Goal: Information Seeking & Learning: Learn about a topic

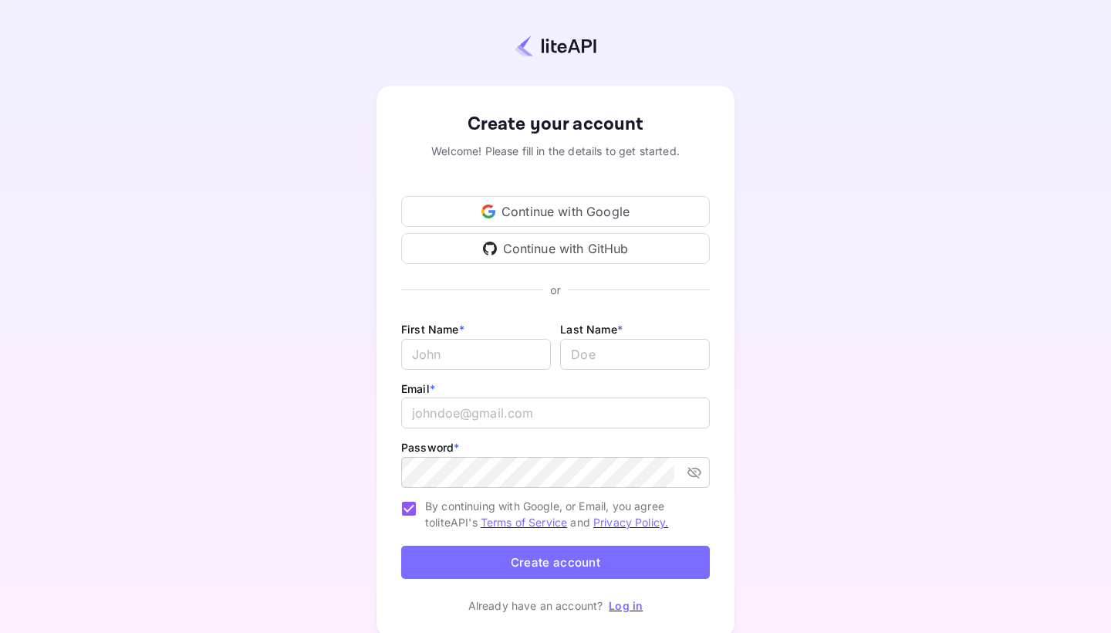
click at [549, 209] on div "Continue with Google" at bounding box center [555, 211] width 309 height 31
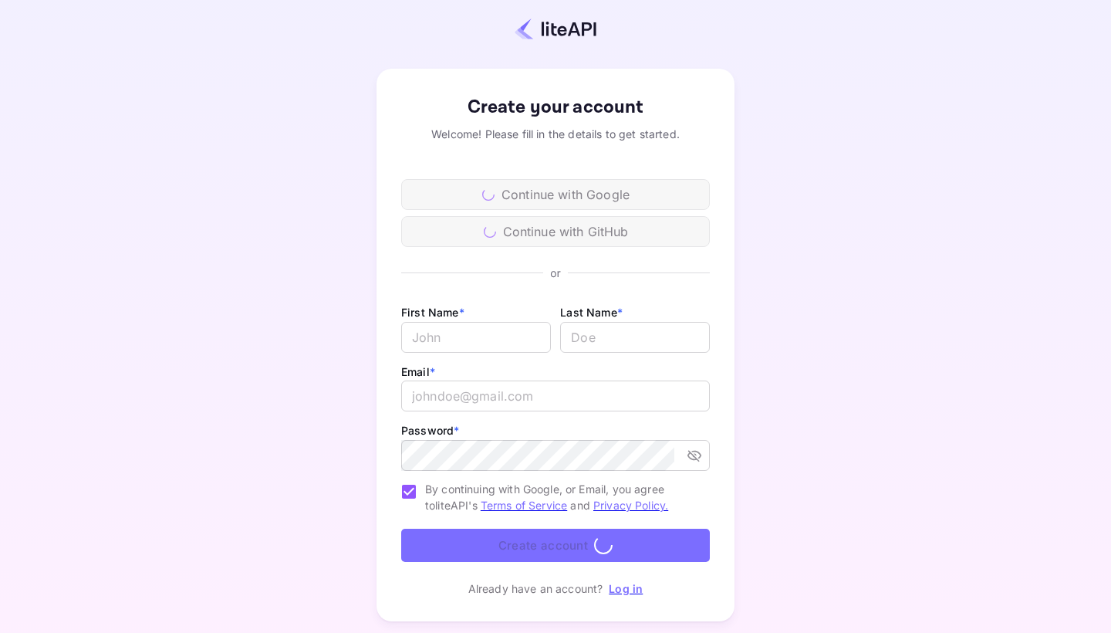
scroll to position [16, 0]
click at [440, 346] on input "Email *" at bounding box center [476, 338] width 150 height 31
type input "[PERSON_NAME]"
type input "Zerjav"
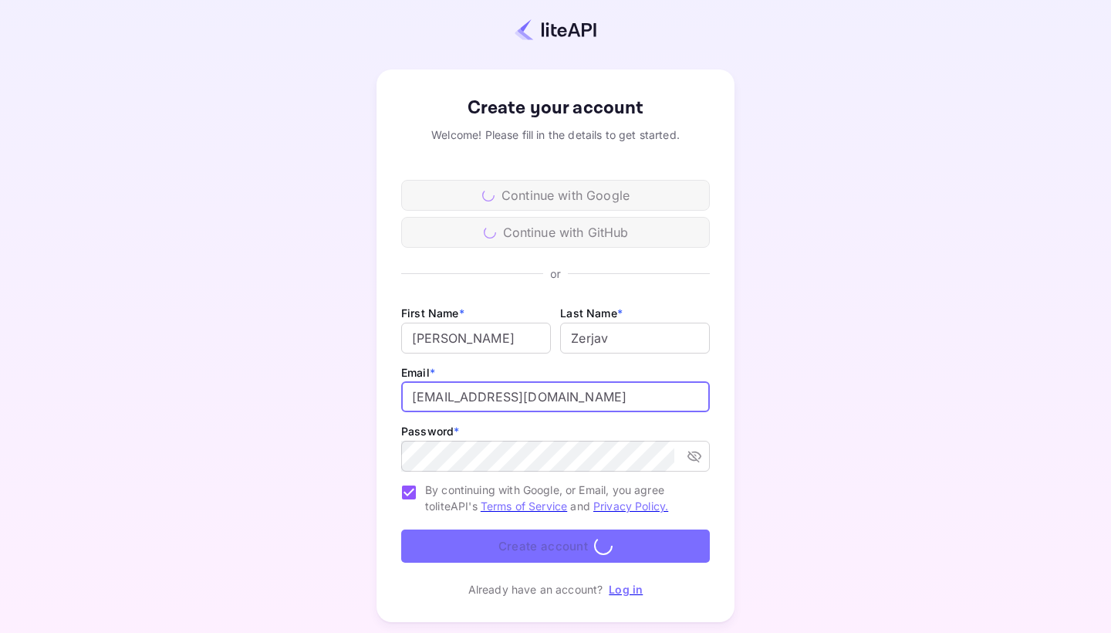
type input "[EMAIL_ADDRESS][DOMAIN_NAME]"
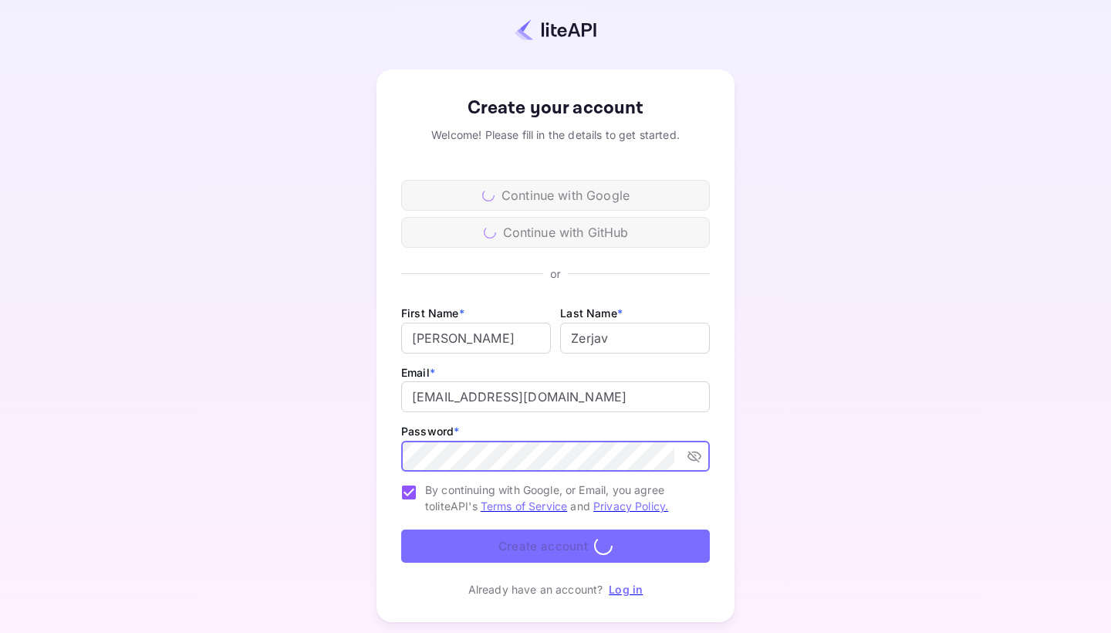
scroll to position [0, 0]
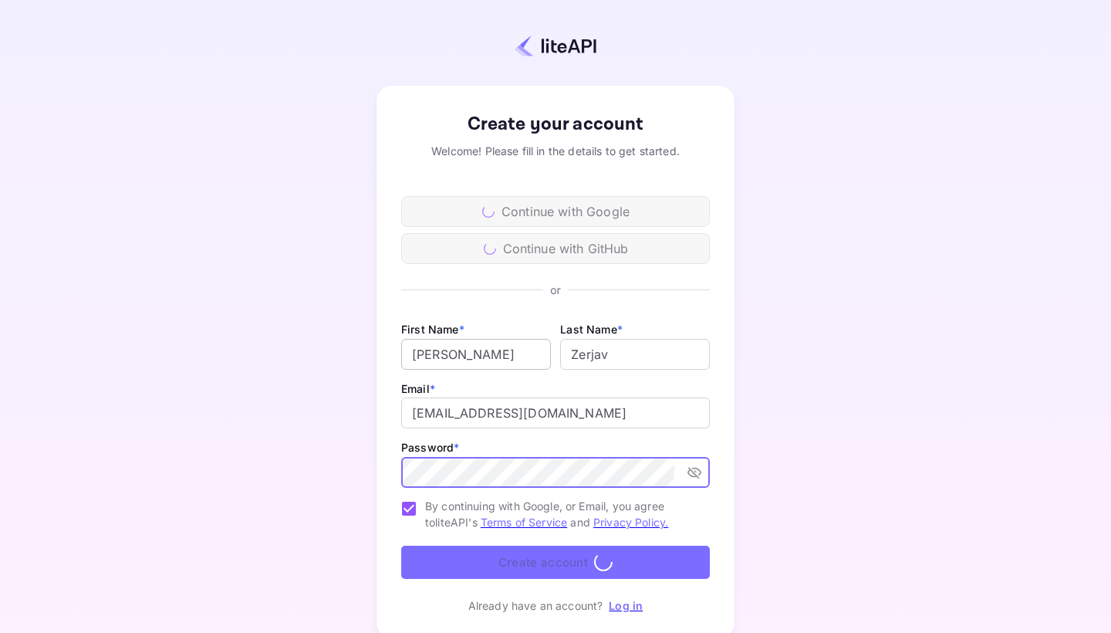
click at [487, 349] on input "[PERSON_NAME]" at bounding box center [476, 354] width 150 height 31
click at [498, 559] on form "First Name * Mateo ​ Last Name * ​ Email * business@minerave.co ​ Password * ​ …" at bounding box center [555, 451] width 309 height 265
click at [519, 572] on form "First Name * Mateo ​ Last Name * ​ Email * business@minerave.co ​ Password * ​ …" at bounding box center [555, 451] width 309 height 265
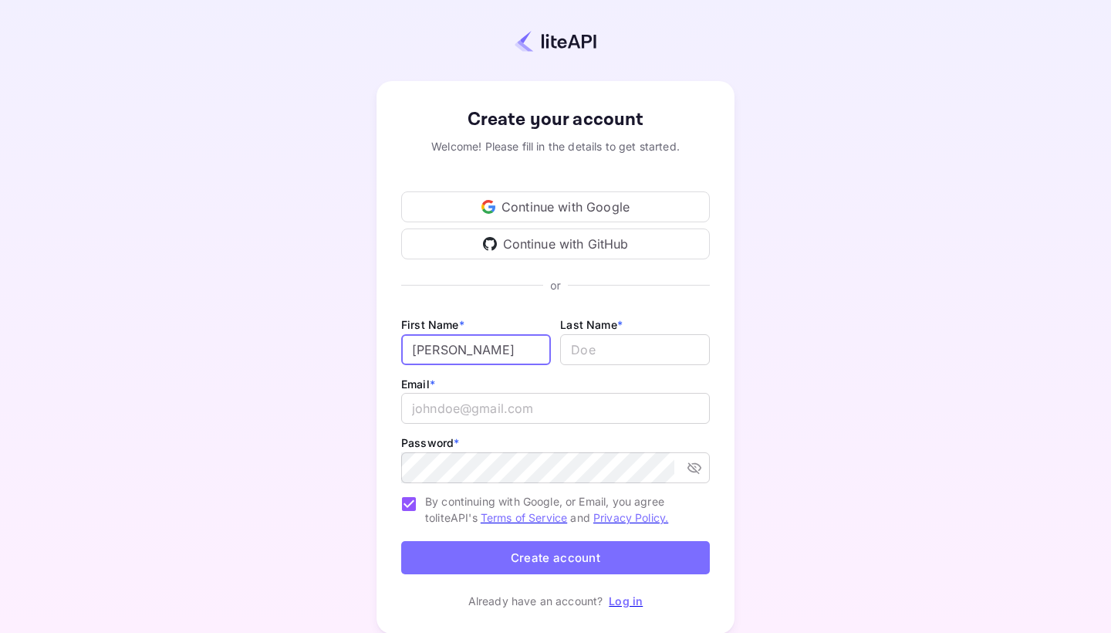
type input "Mateo"
type input "Zerjav"
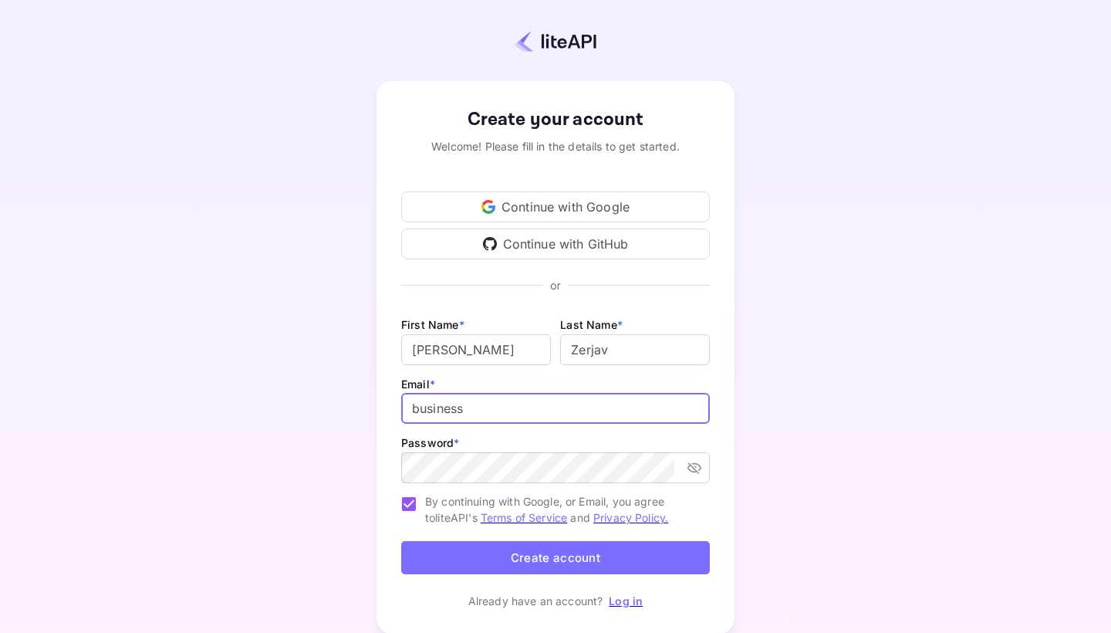
click at [479, 412] on input "business" at bounding box center [555, 408] width 309 height 31
type input "[EMAIL_ADDRESS][DOMAIN_NAME]"
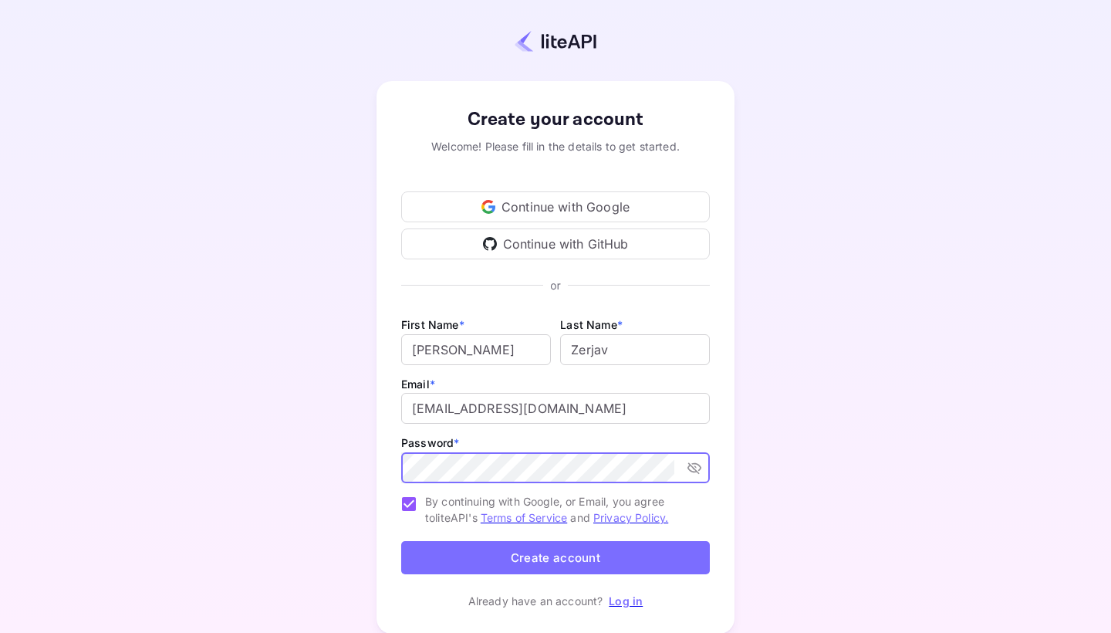
click at [699, 463] on icon "toggle password visibility" at bounding box center [694, 467] width 15 height 15
click at [522, 558] on button "Create account" at bounding box center [555, 557] width 309 height 33
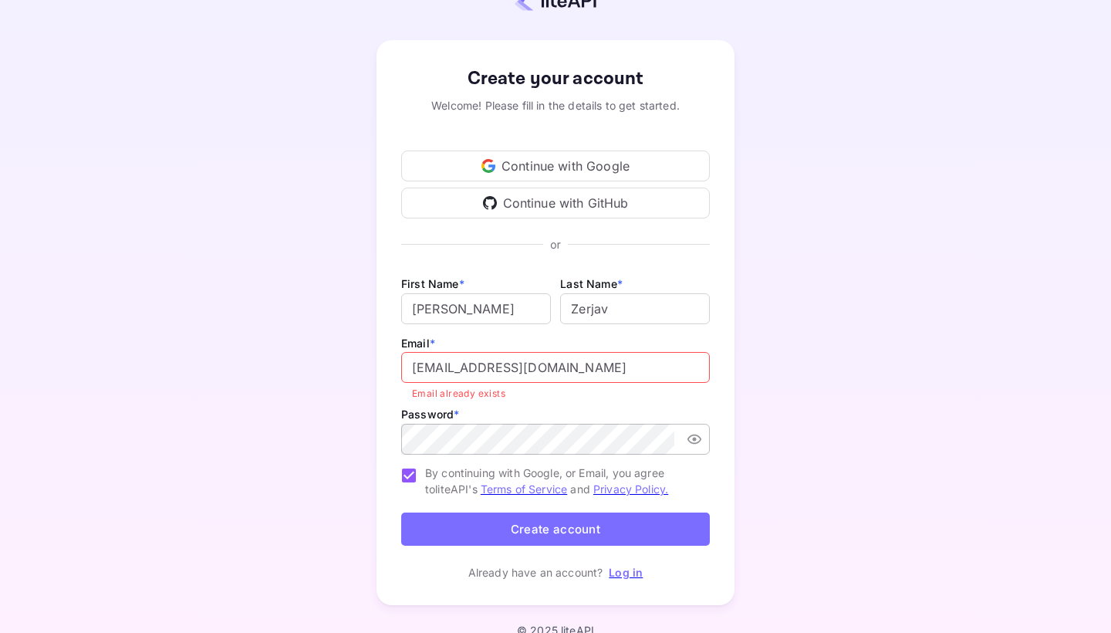
scroll to position [49, 0]
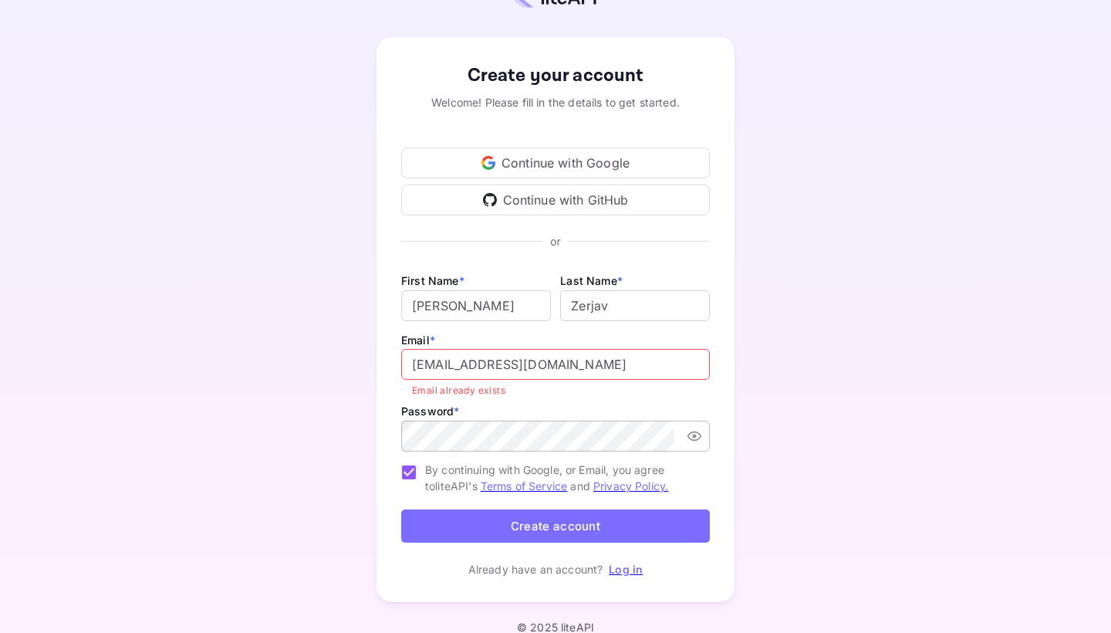
click at [633, 569] on link "Log in" at bounding box center [626, 569] width 34 height 13
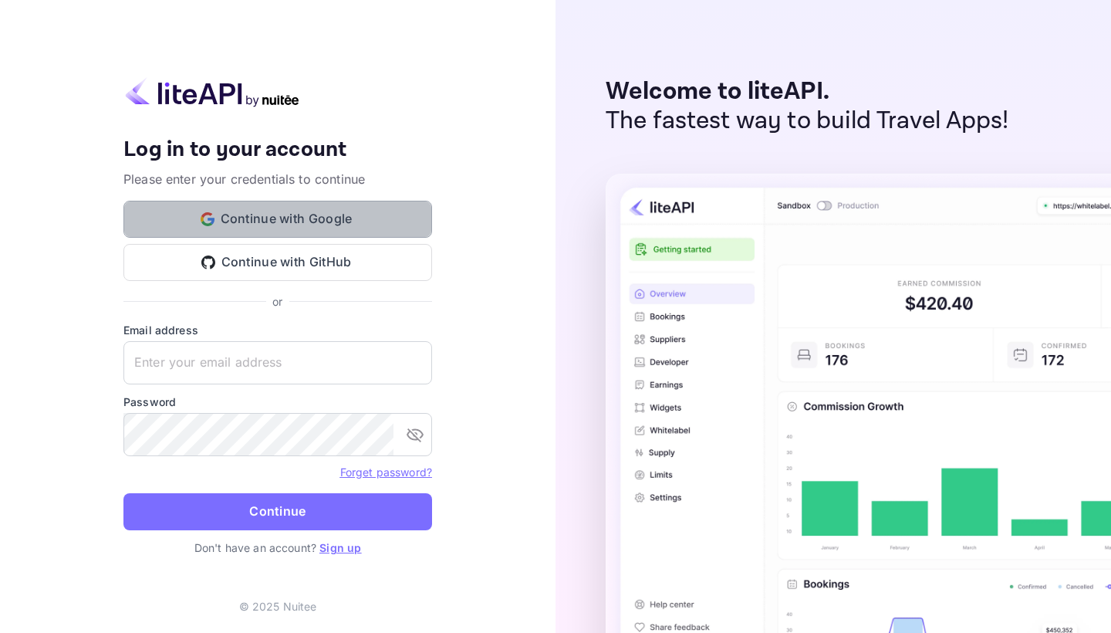
click at [311, 225] on button "Continue with Google" at bounding box center [277, 219] width 309 height 37
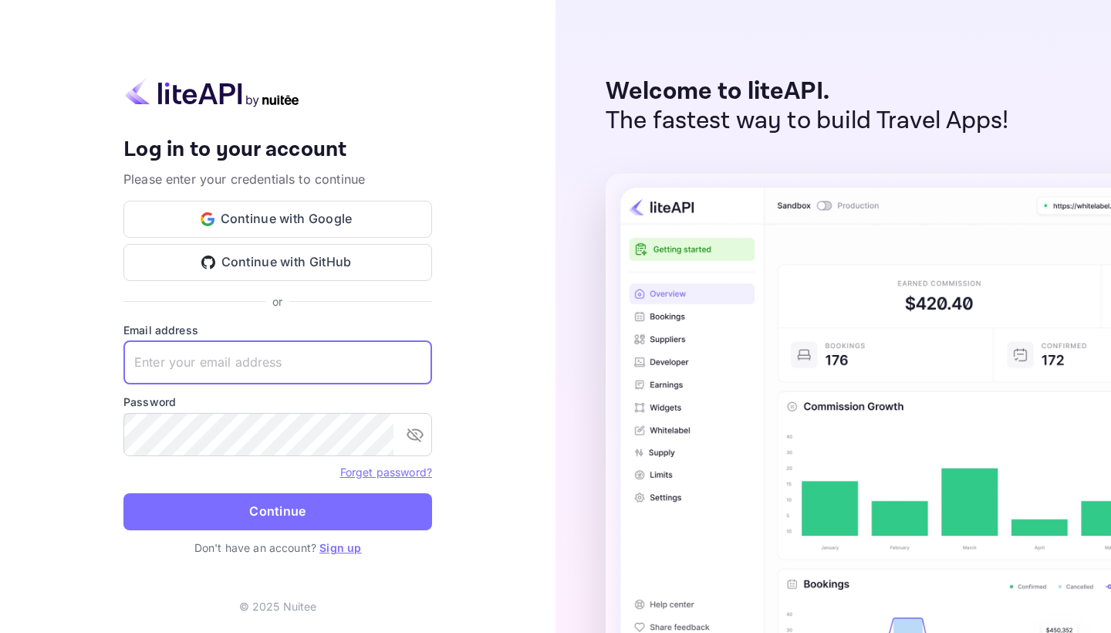
type input "u"
type input "[EMAIL_ADDRESS][DOMAIN_NAME]"
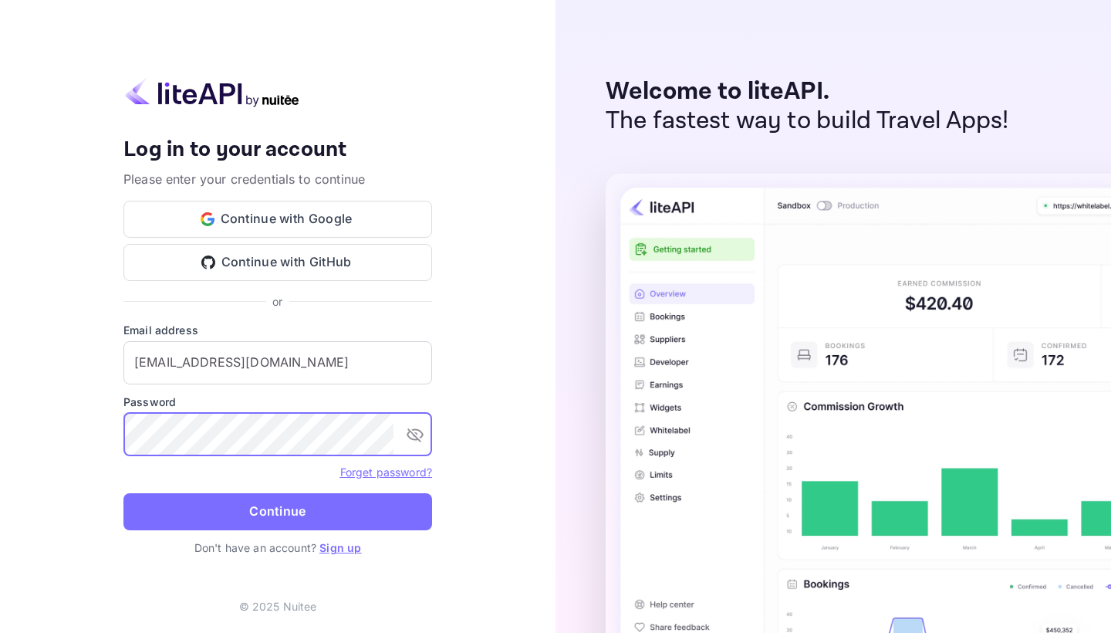
click at [422, 428] on icon "toggle password visibility" at bounding box center [415, 434] width 19 height 19
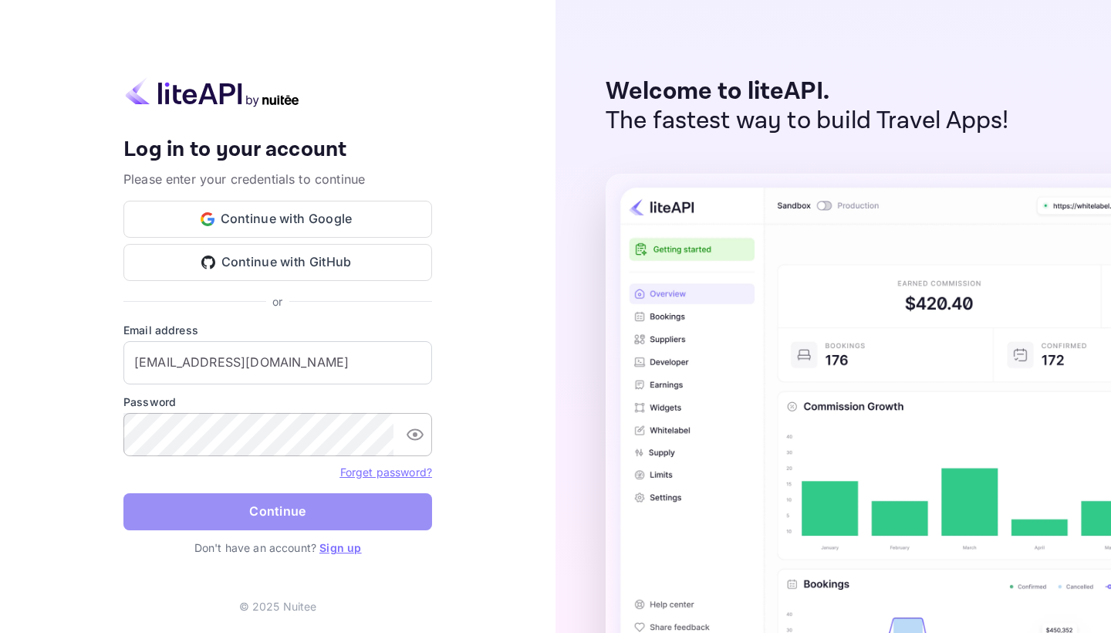
click at [269, 520] on button "Continue" at bounding box center [277, 511] width 309 height 37
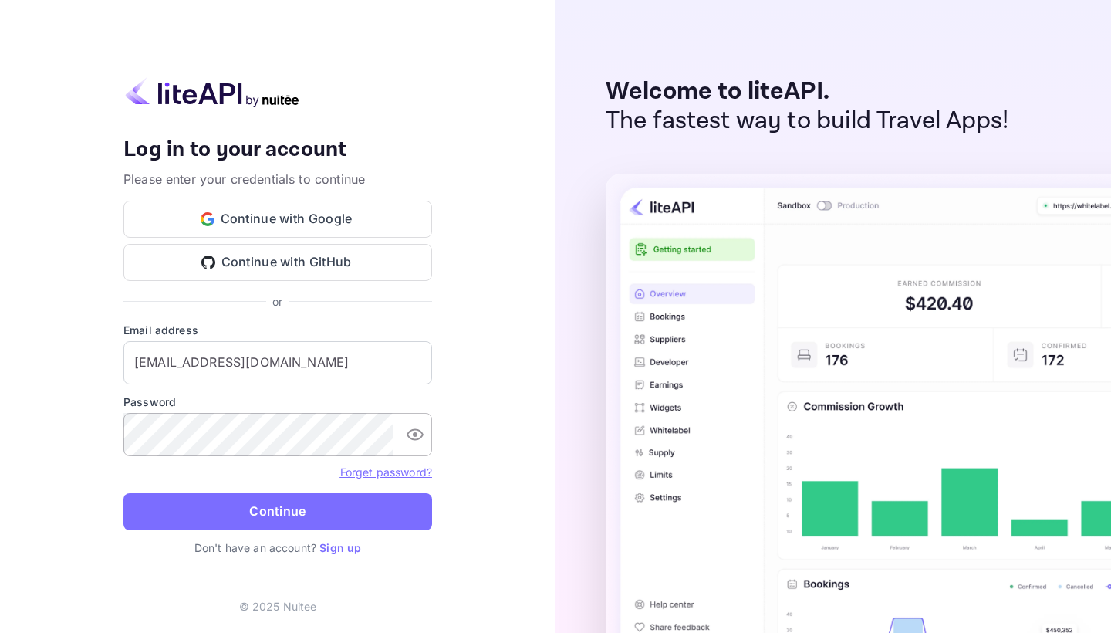
click at [344, 548] on link "Sign up" at bounding box center [340, 547] width 42 height 13
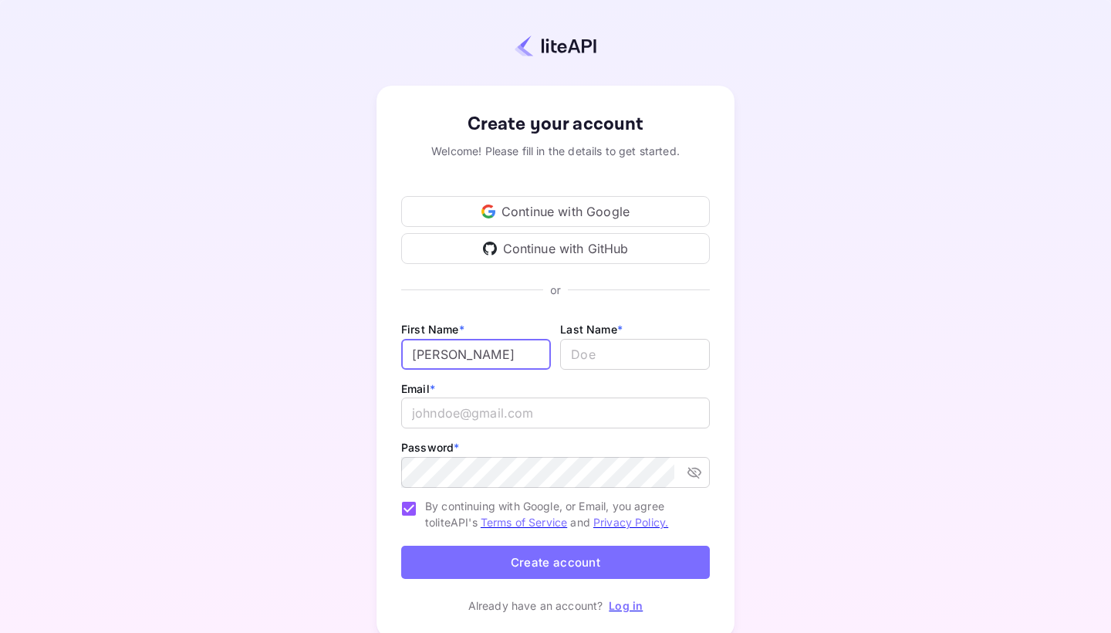
type input "[PERSON_NAME]"
type input "Zerjav"
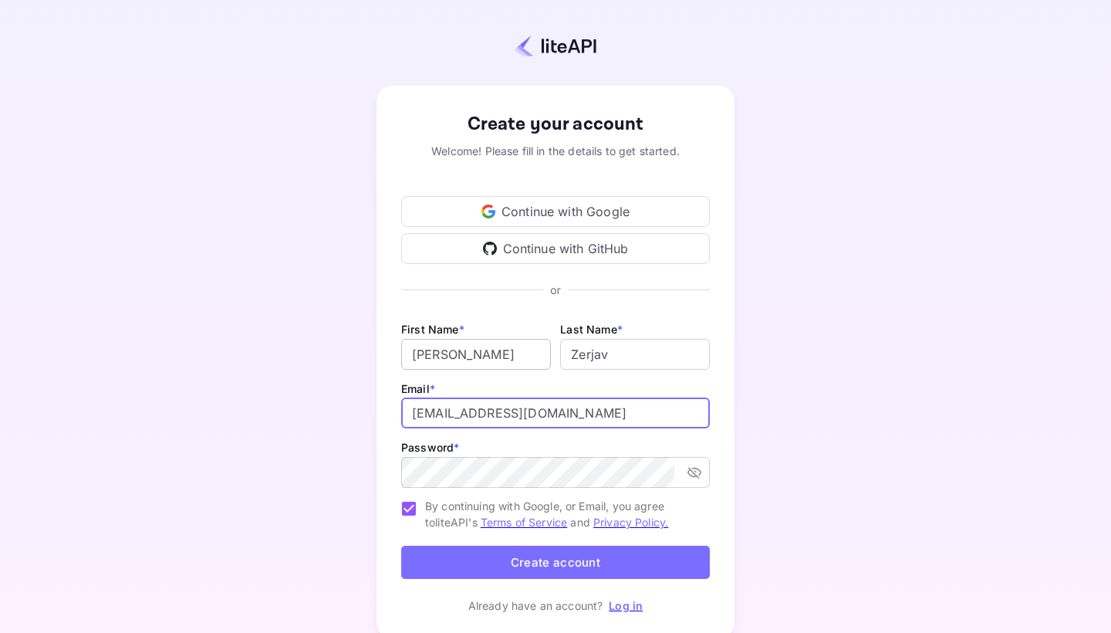
type input "[EMAIL_ADDRESS][DOMAIN_NAME]"
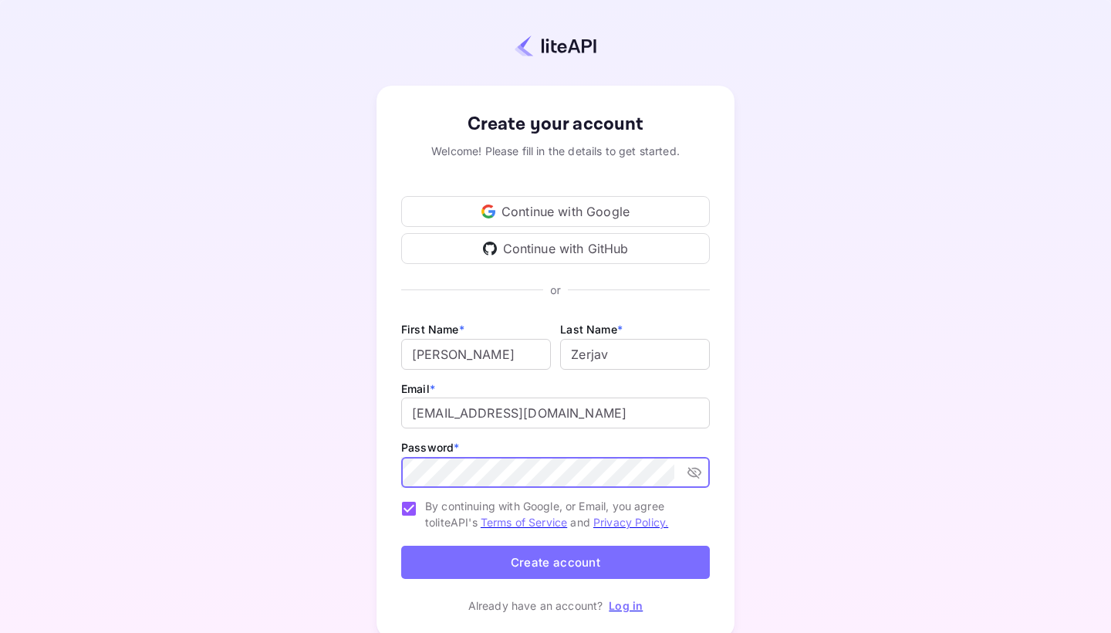
click at [694, 475] on icon "toggle password visibility" at bounding box center [694, 472] width 15 height 15
click at [581, 554] on button "Create account" at bounding box center [555, 562] width 309 height 33
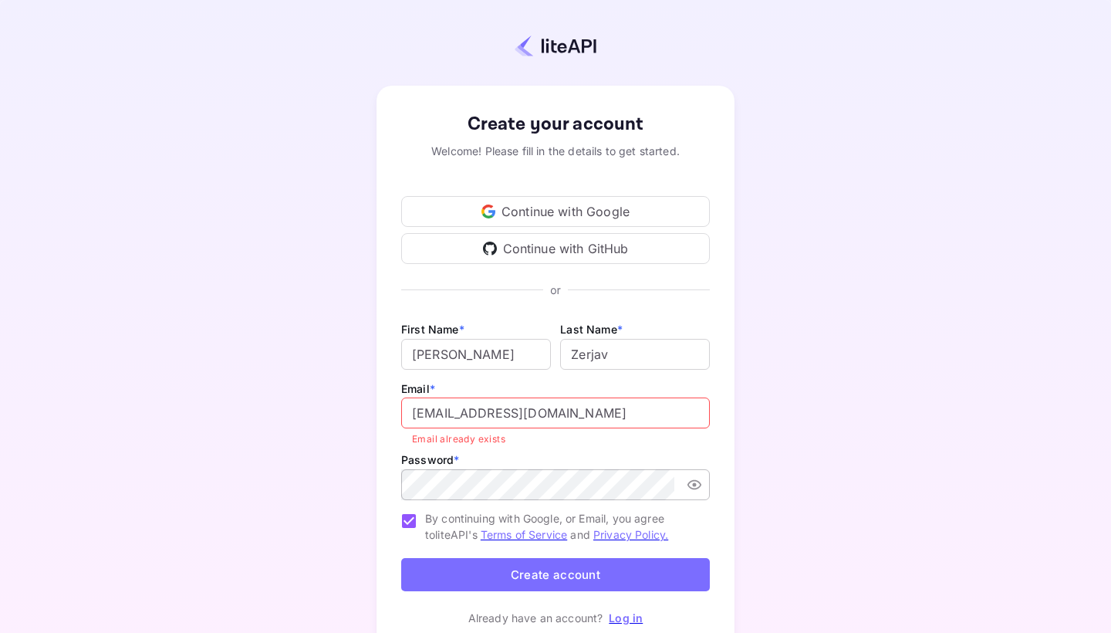
click at [613, 617] on link "Log in" at bounding box center [626, 617] width 34 height 13
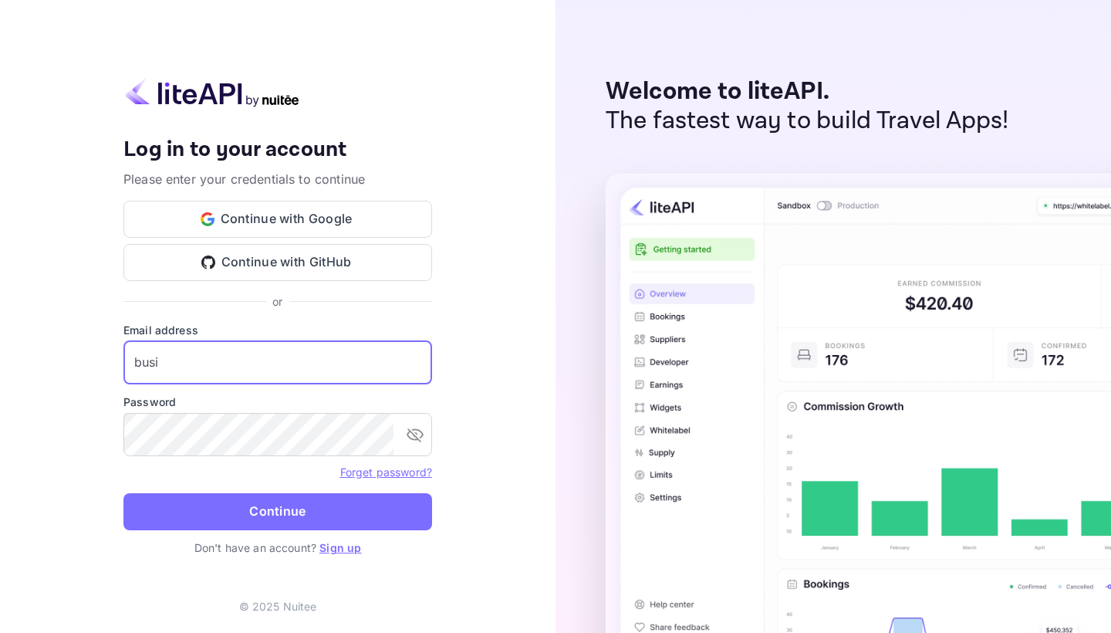
type input "busi"
click at [421, 475] on link "Forget password?" at bounding box center [386, 471] width 92 height 13
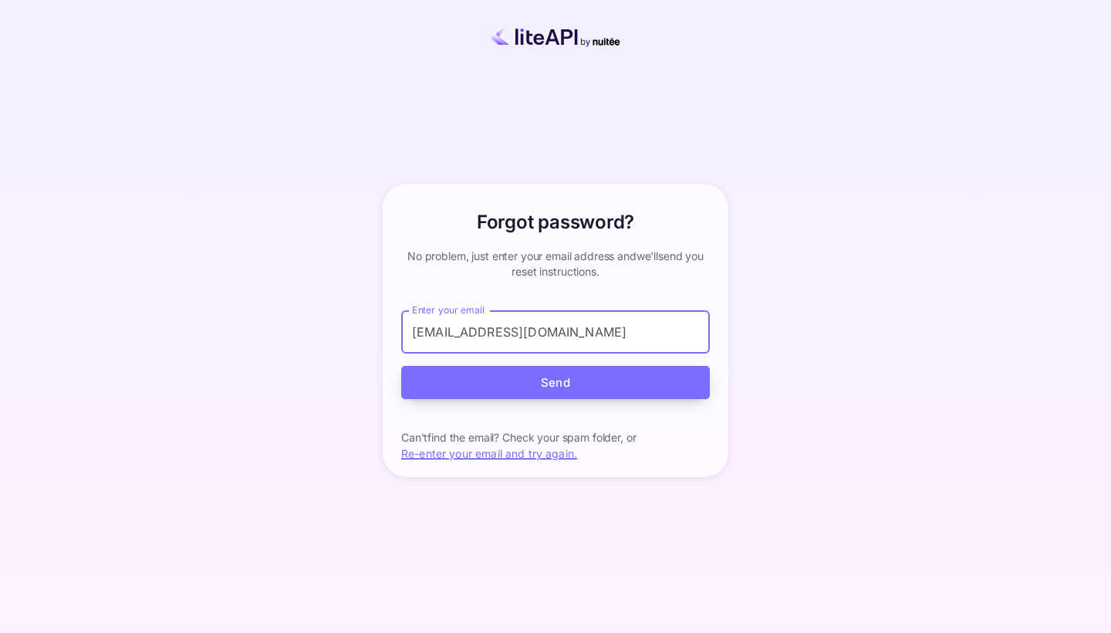
type input "business@minerave.co"
click at [491, 382] on button "Send" at bounding box center [555, 382] width 309 height 33
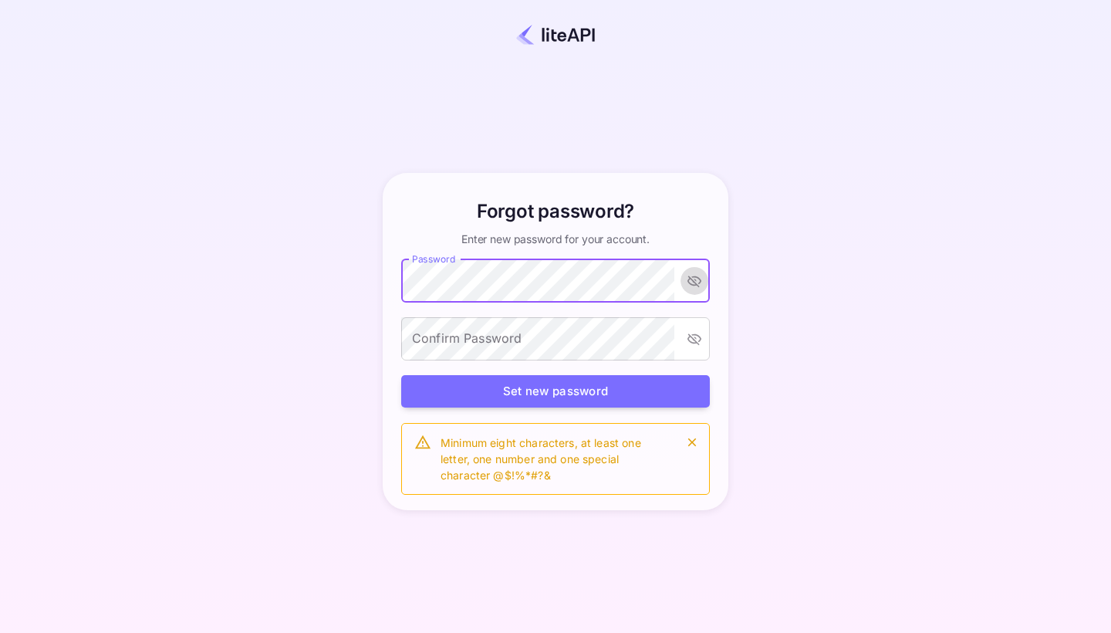
click at [690, 285] on icon "toggle password visibility" at bounding box center [694, 280] width 15 height 15
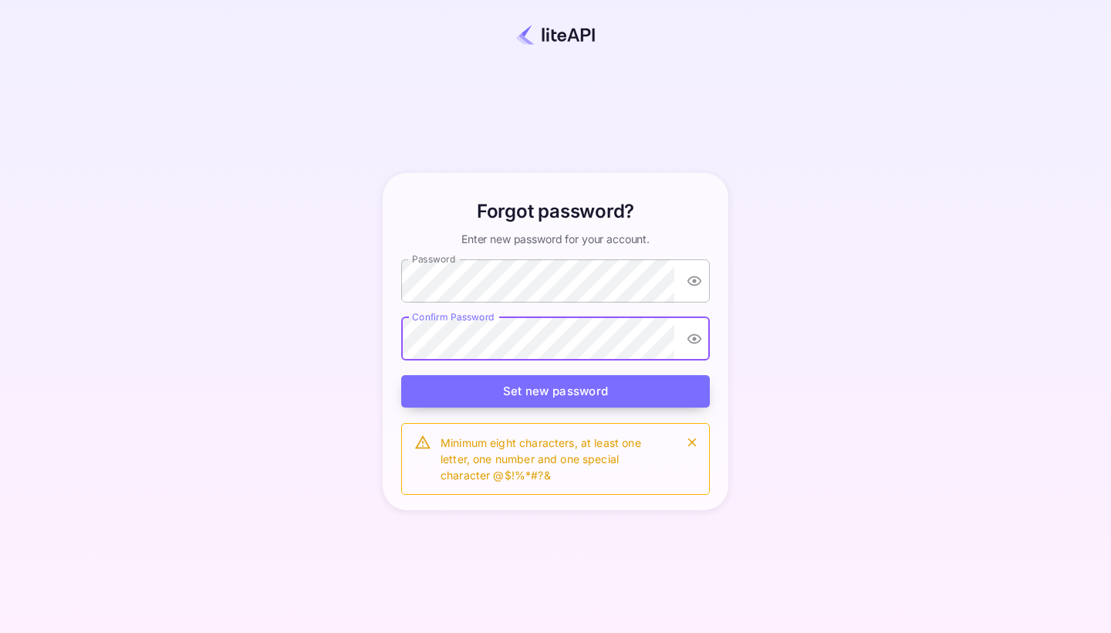
click at [519, 393] on button "Set new password" at bounding box center [555, 391] width 309 height 33
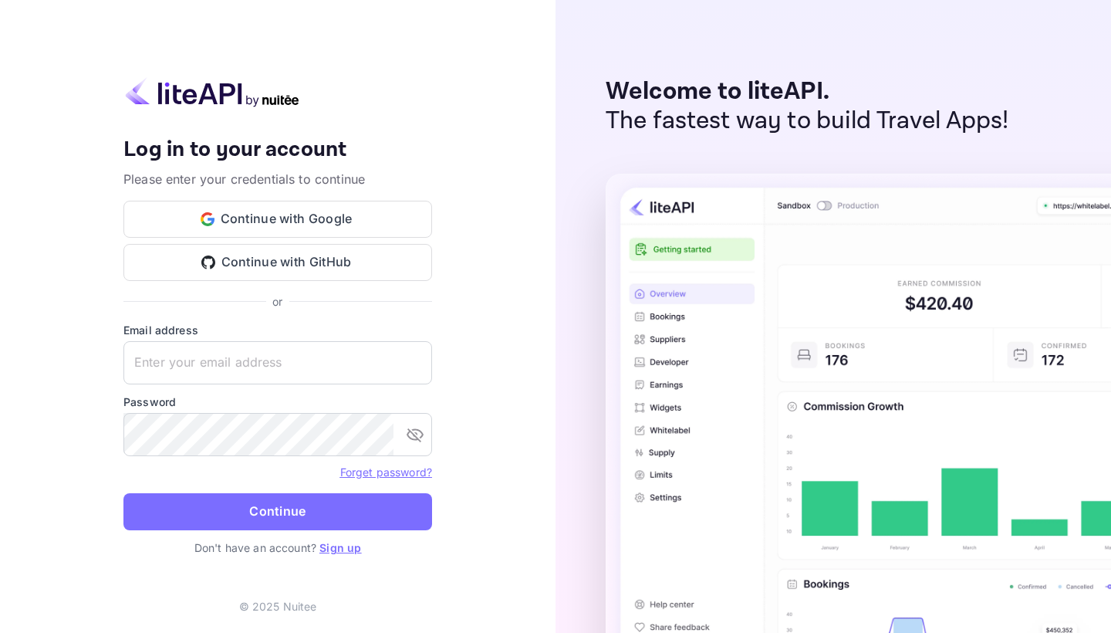
click at [346, 386] on form "Email address ​ Password ​ Forget password? Continue" at bounding box center [277, 431] width 309 height 218
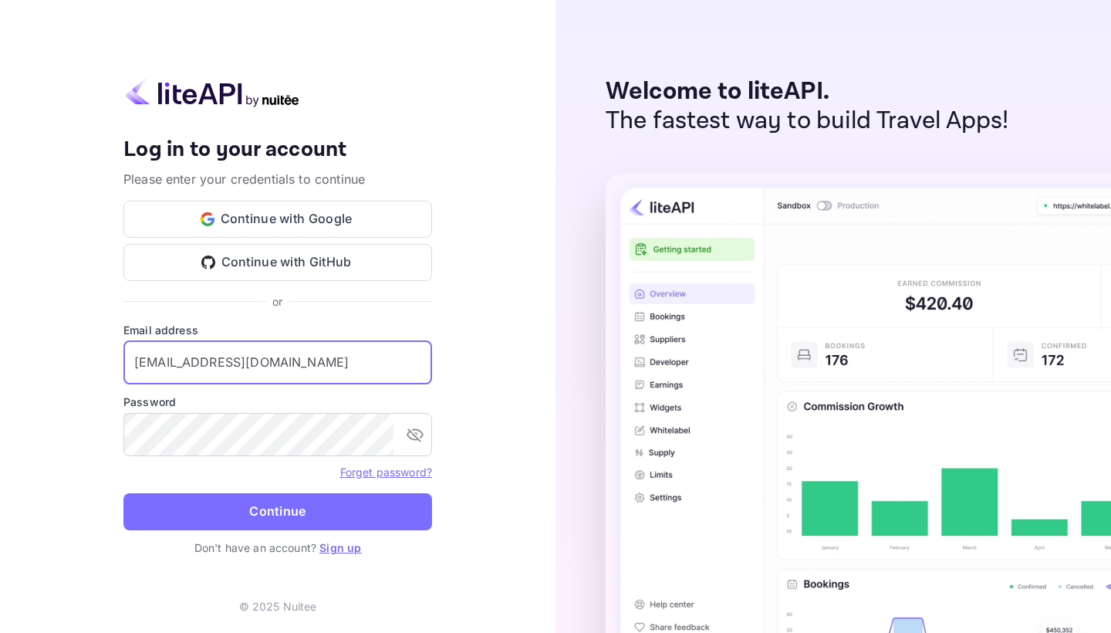
type input "[EMAIL_ADDRESS][DOMAIN_NAME]"
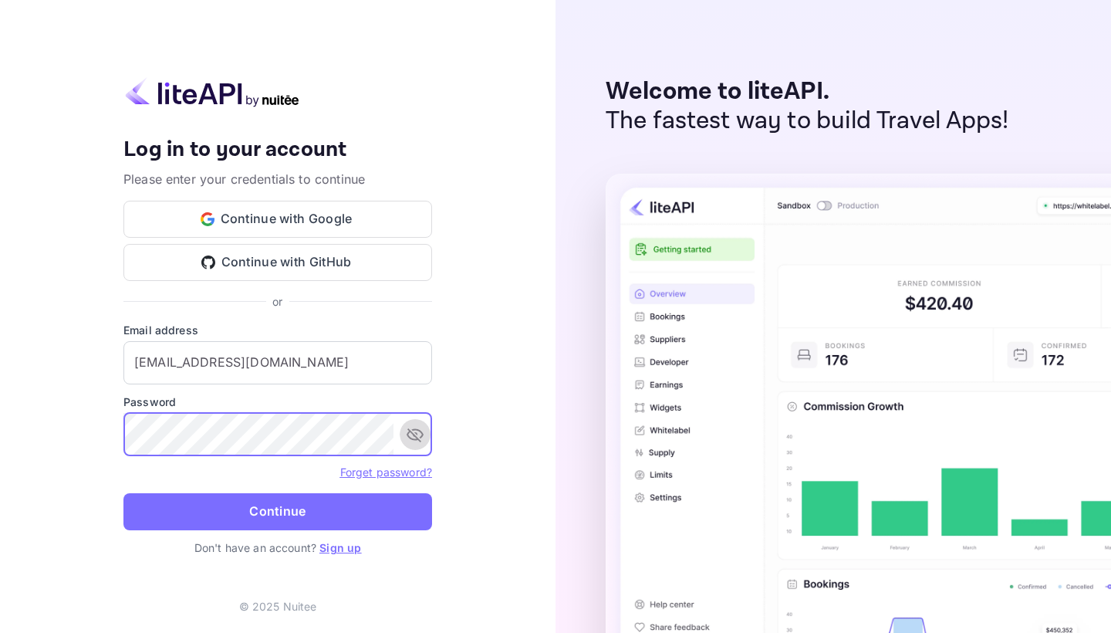
click at [416, 433] on icon "toggle password visibility" at bounding box center [415, 435] width 17 height 14
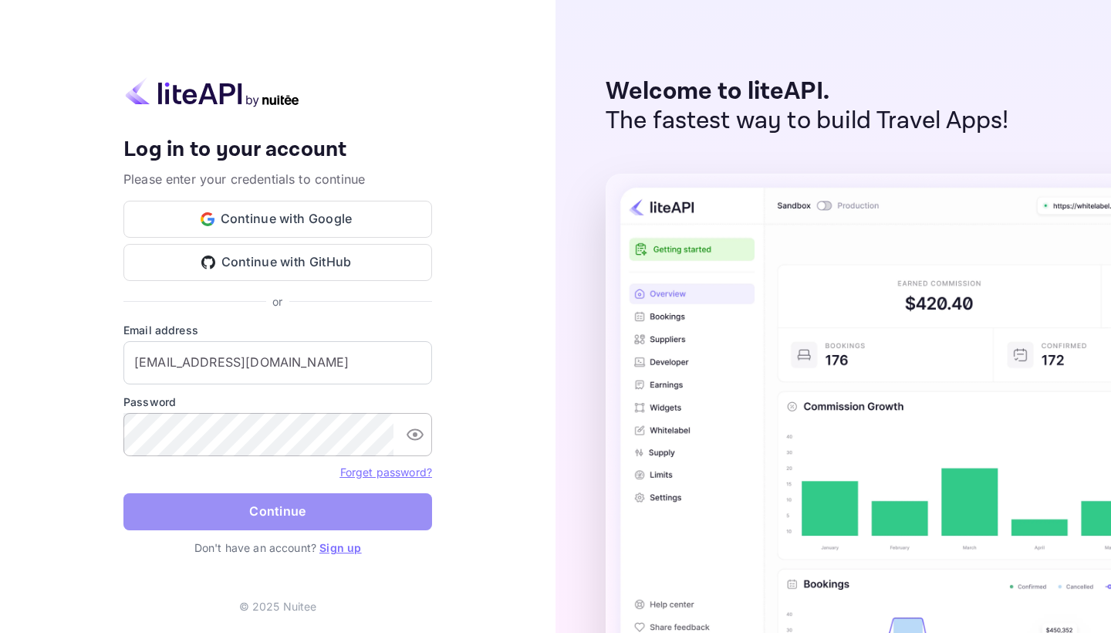
click at [218, 510] on button "Continue" at bounding box center [277, 511] width 309 height 37
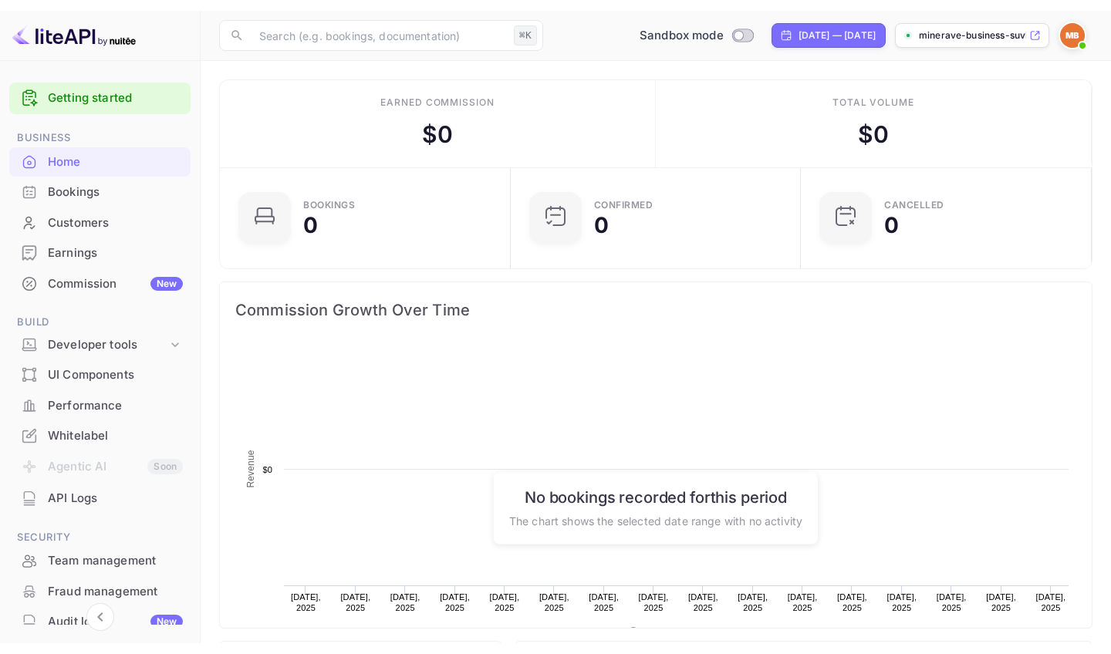
scroll to position [251, 281]
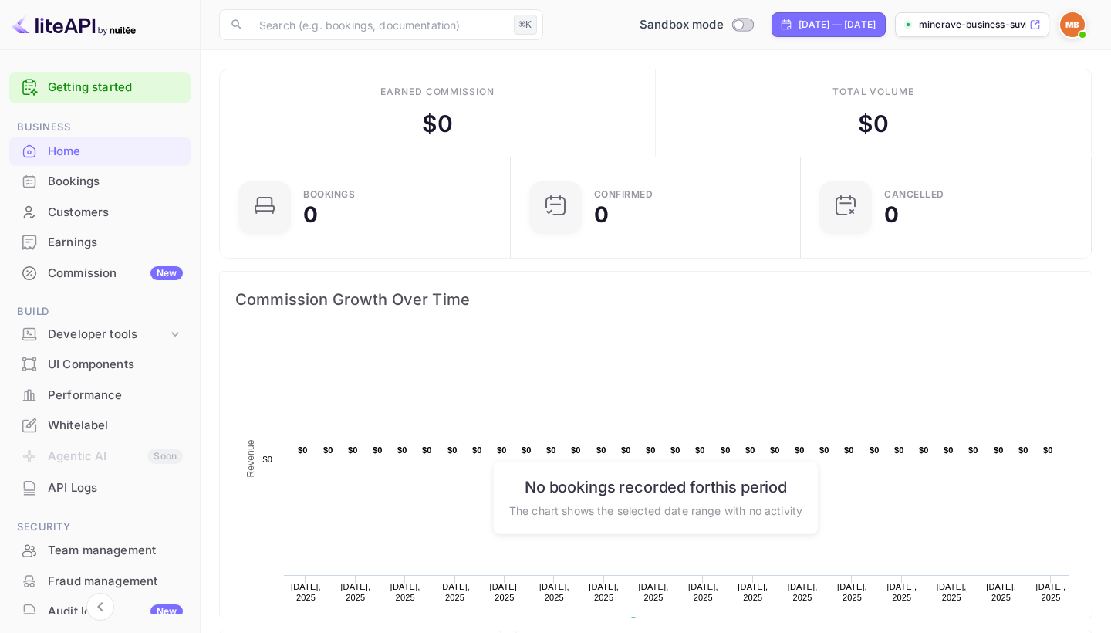
click at [940, 20] on p "minerave-business-suvk..." at bounding box center [972, 25] width 107 height 14
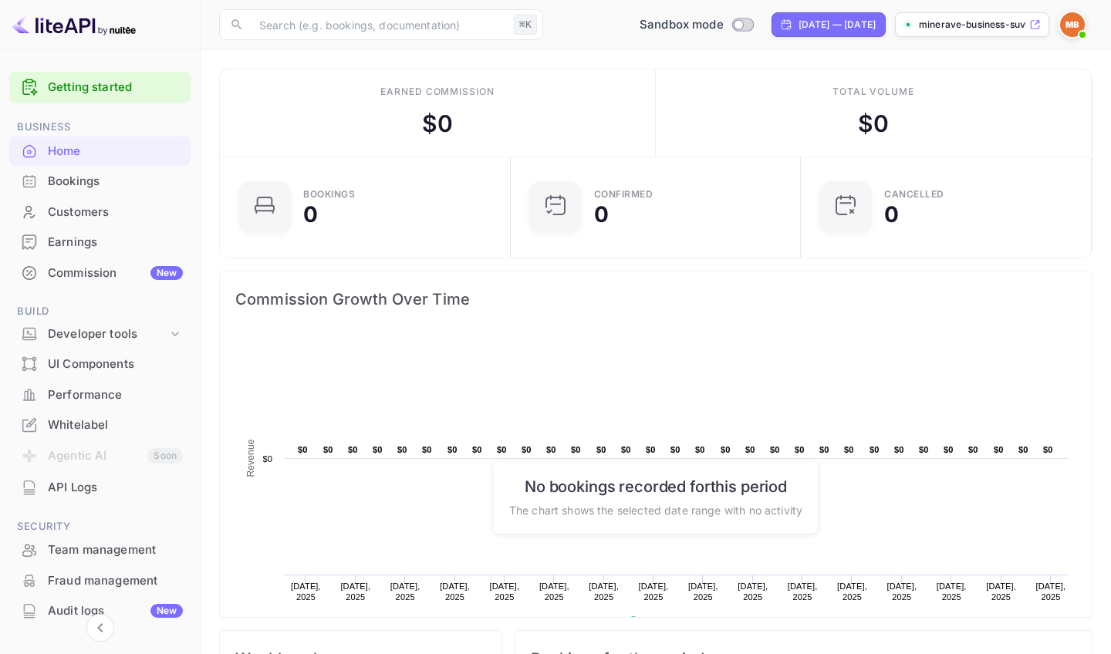
click at [1026, 28] on div "minerave-business-suvk..." at bounding box center [972, 24] width 154 height 25
click at [1069, 15] on img at bounding box center [1072, 24] width 25 height 25
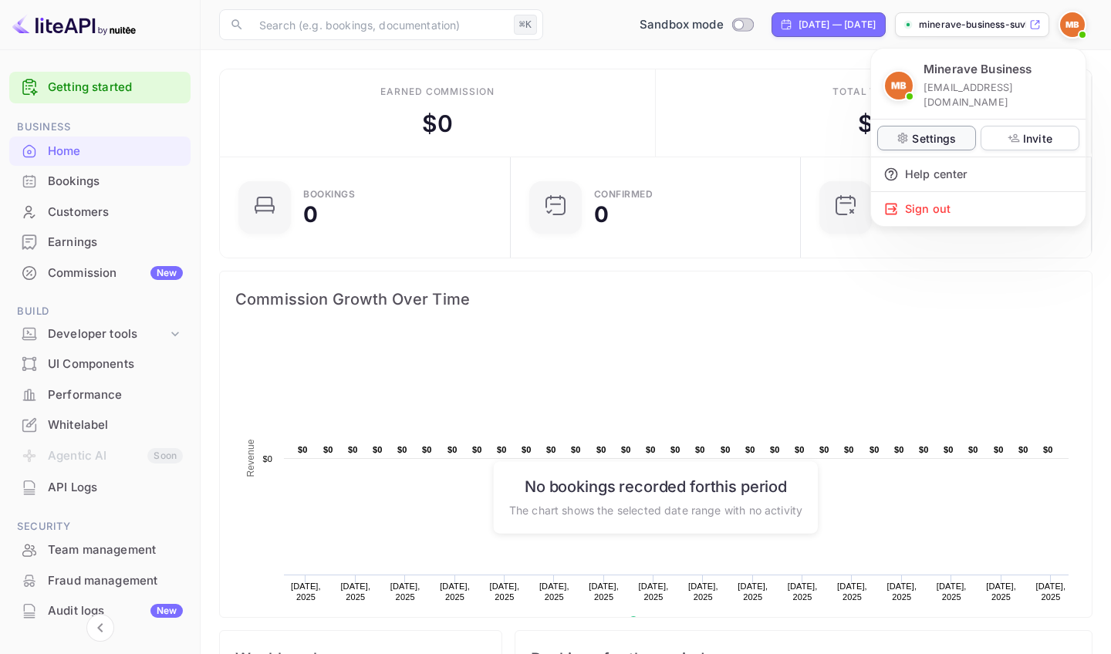
click at [935, 130] on p "Settings" at bounding box center [934, 138] width 44 height 16
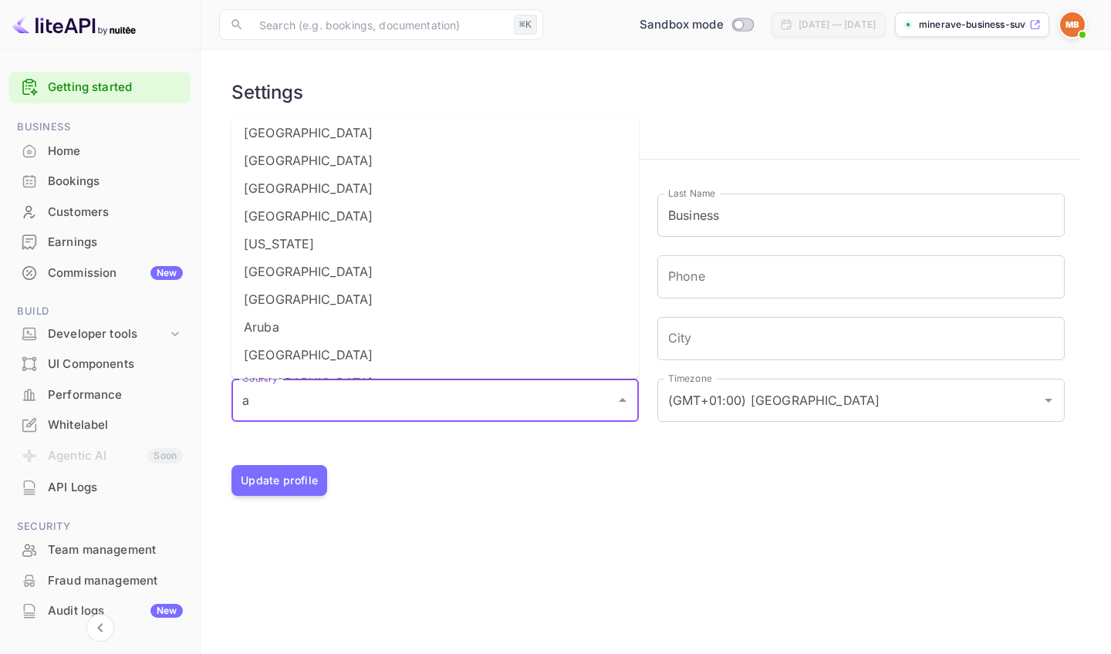
scroll to position [186, 0]
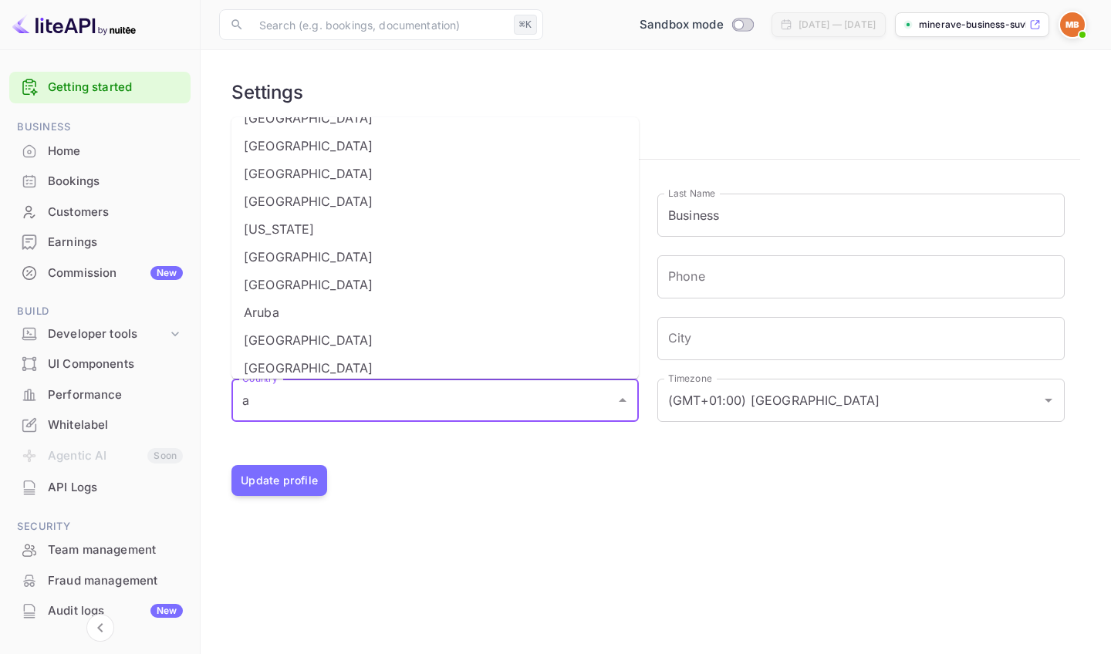
click at [346, 266] on li "Austria" at bounding box center [434, 257] width 407 height 28
type input "Austria"
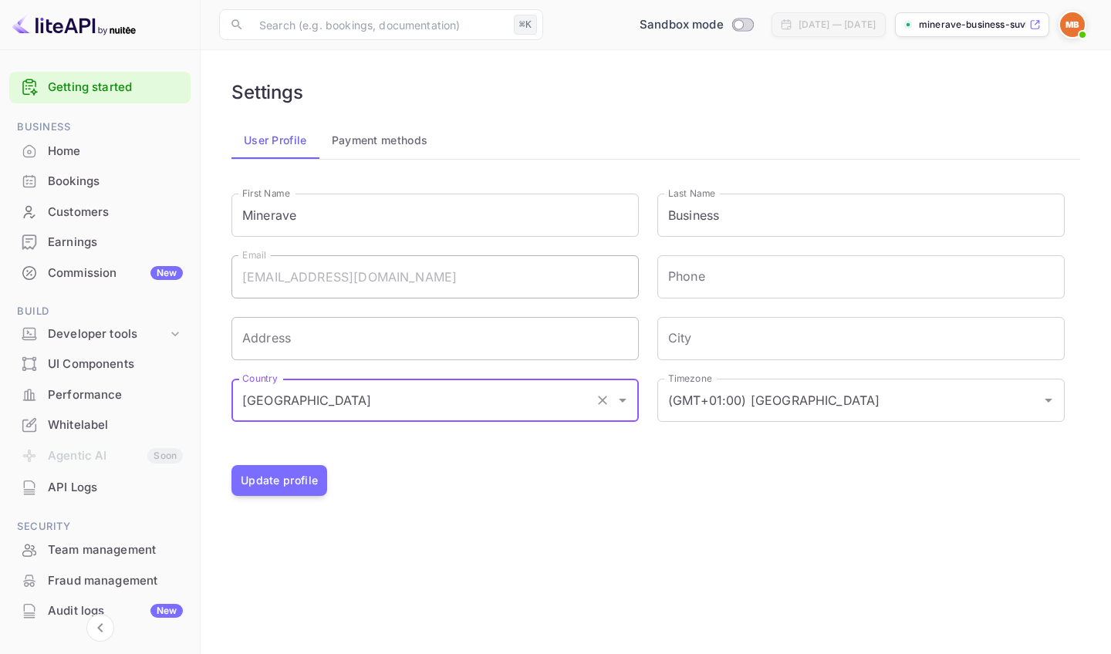
click at [491, 329] on input "Address" at bounding box center [434, 338] width 407 height 43
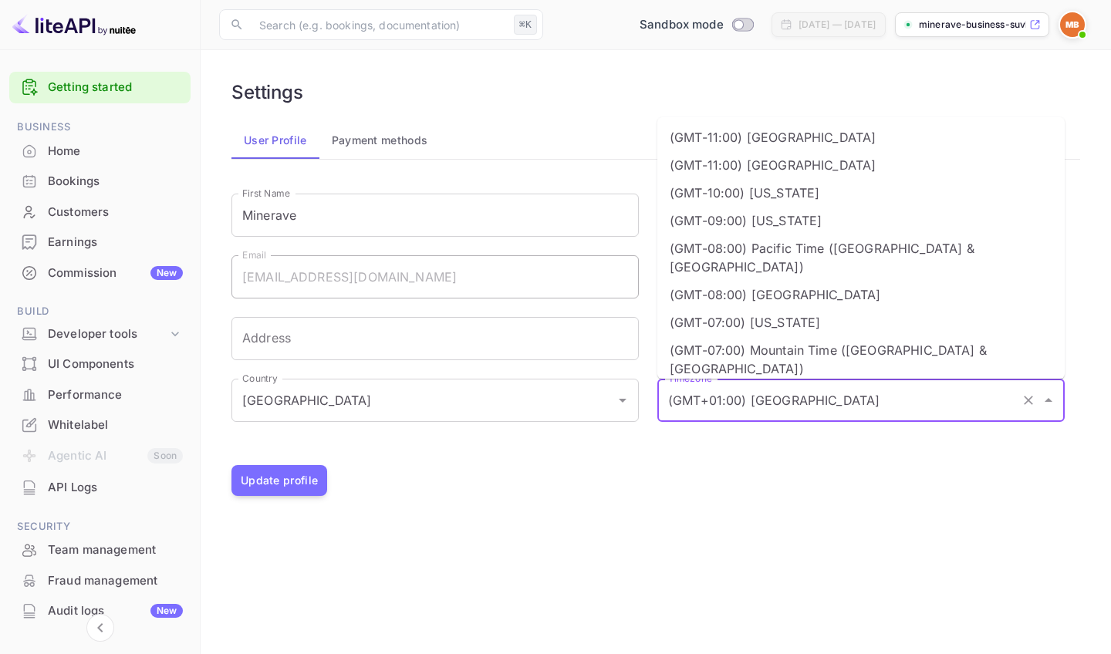
click at [775, 400] on input "(GMT+01:00) Madrid" at bounding box center [839, 400] width 350 height 29
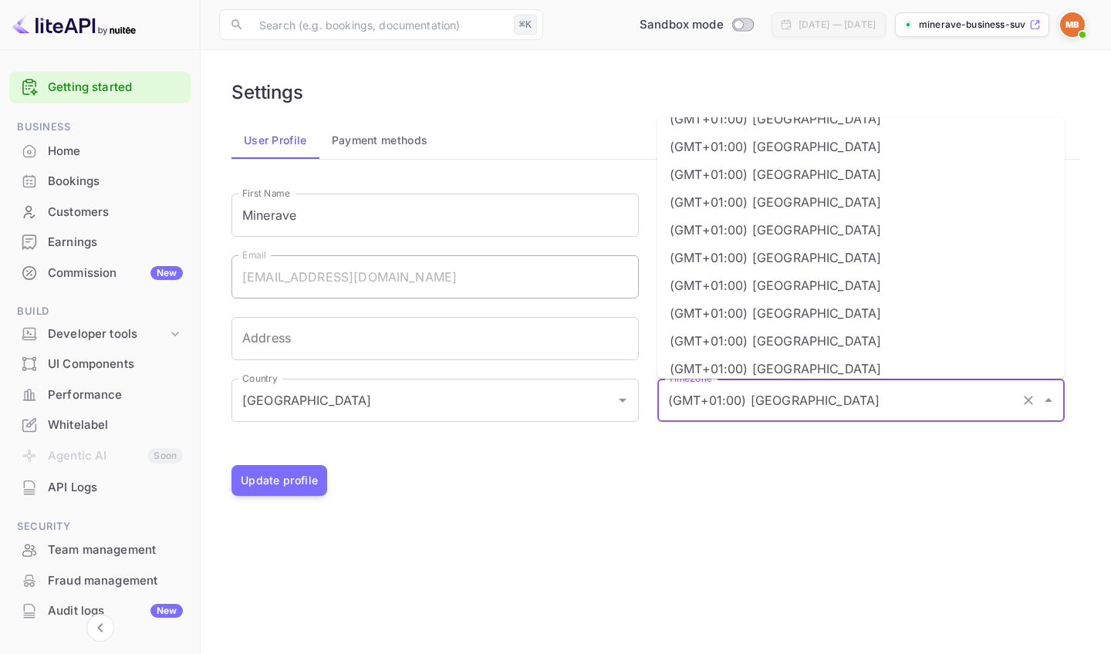
scroll to position [1203, 0]
click at [764, 328] on li "(GMT+01:00) Vienna" at bounding box center [860, 342] width 407 height 28
type input "(GMT+01:00) Vienna"
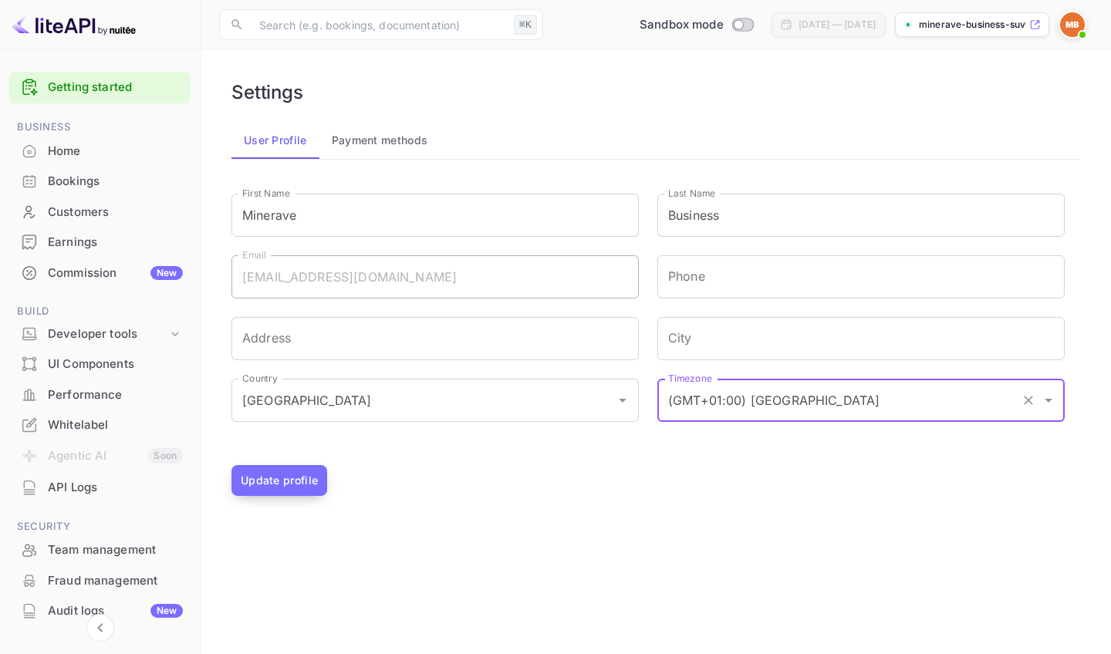
click at [262, 485] on button "Update profile" at bounding box center [279, 480] width 96 height 31
click at [104, 272] on div "Commission New" at bounding box center [115, 274] width 135 height 18
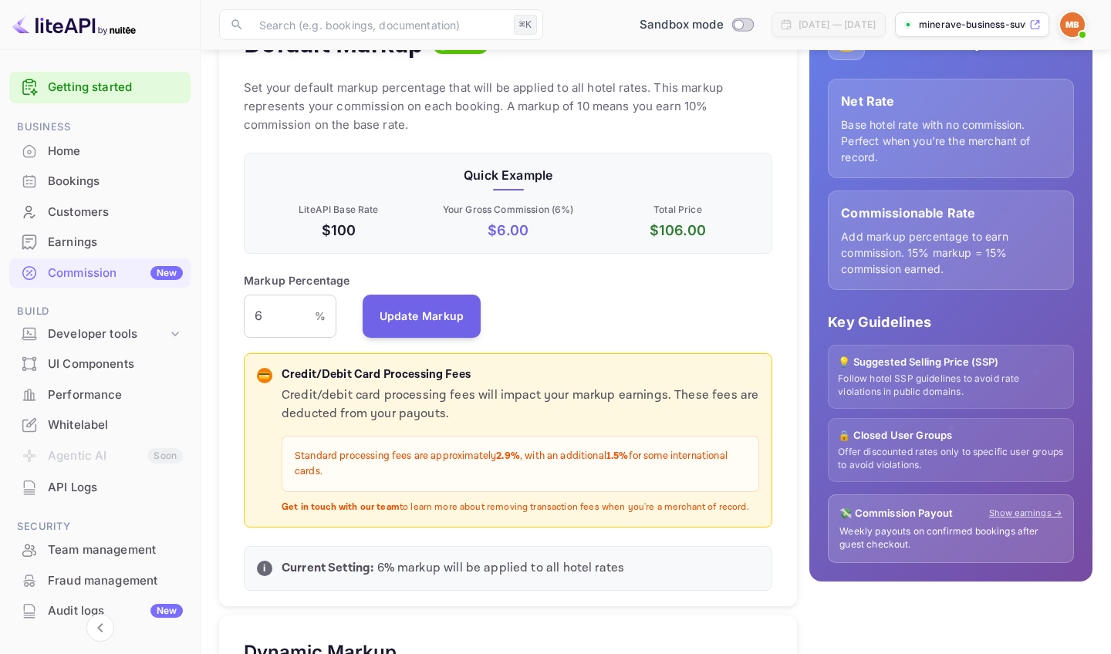
scroll to position [218, 0]
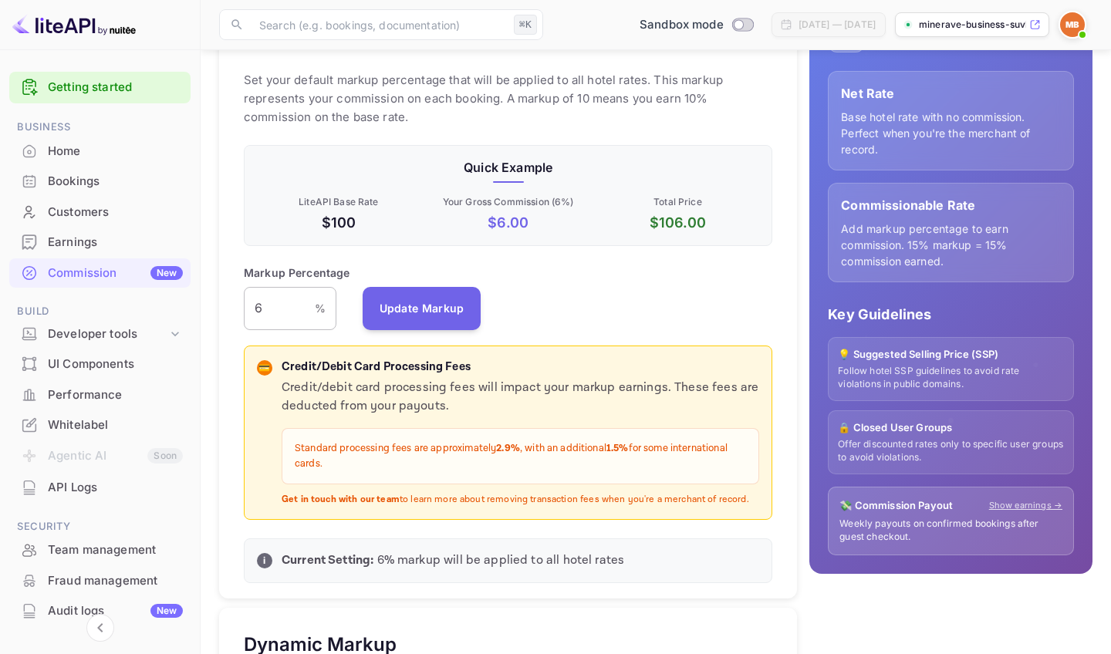
click at [300, 309] on input "6" at bounding box center [279, 308] width 71 height 43
click at [370, 269] on div "Markup Percentage 6 % ​ Update Markup" at bounding box center [508, 298] width 529 height 66
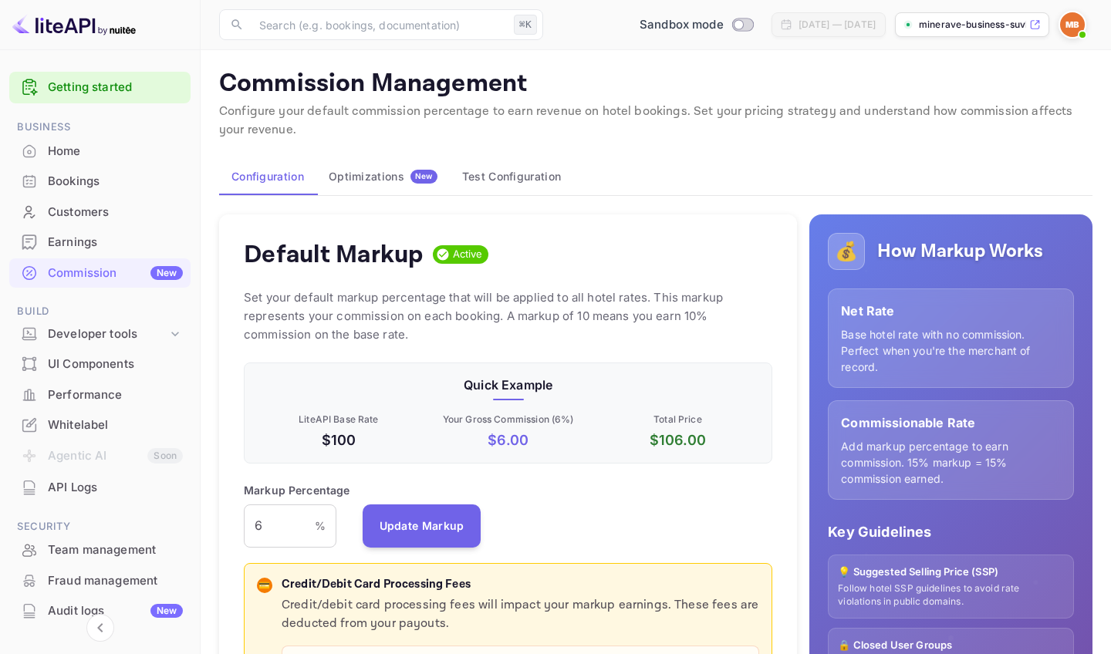
scroll to position [0, 0]
click at [412, 172] on span "New" at bounding box center [423, 176] width 27 height 10
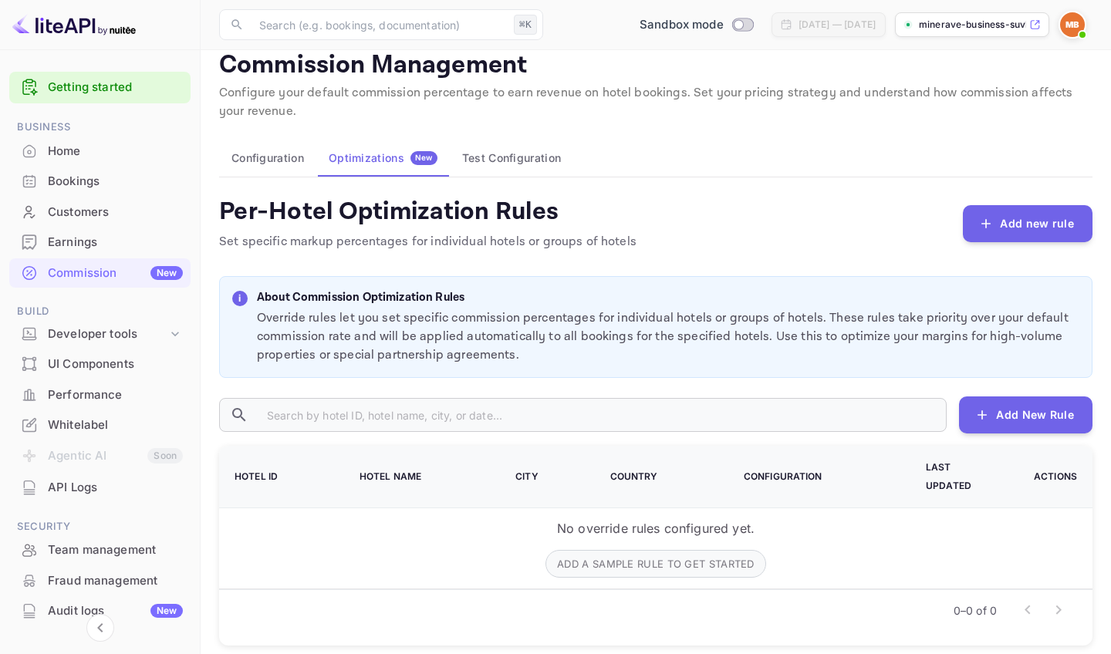
scroll to position [17, 0]
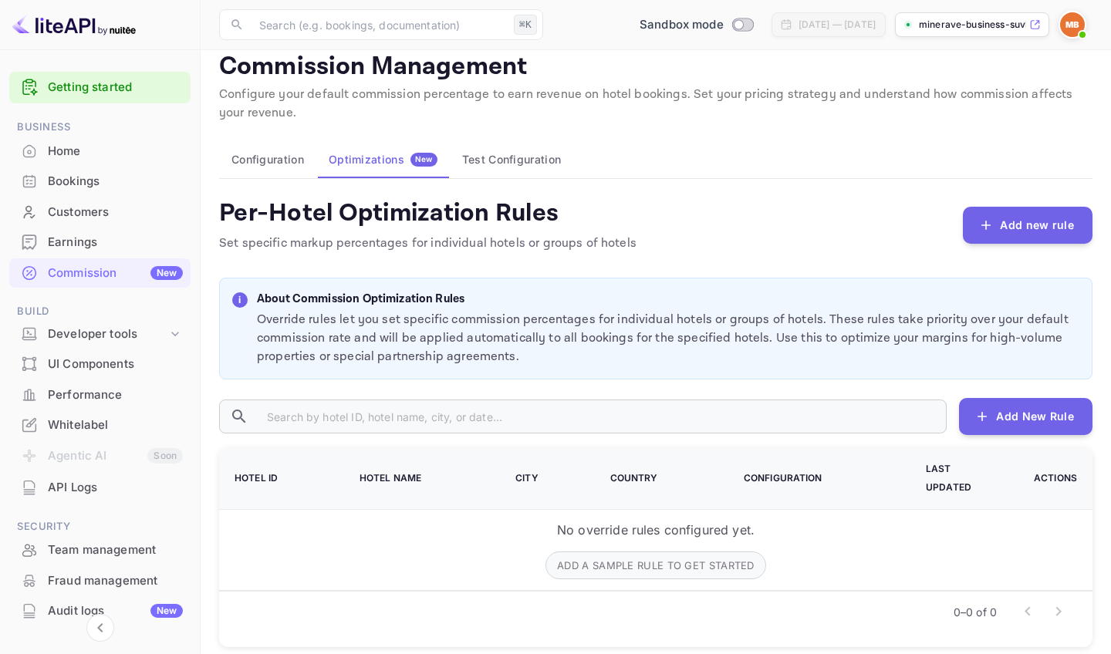
click at [496, 147] on button "Test Configuration" at bounding box center [511, 159] width 123 height 37
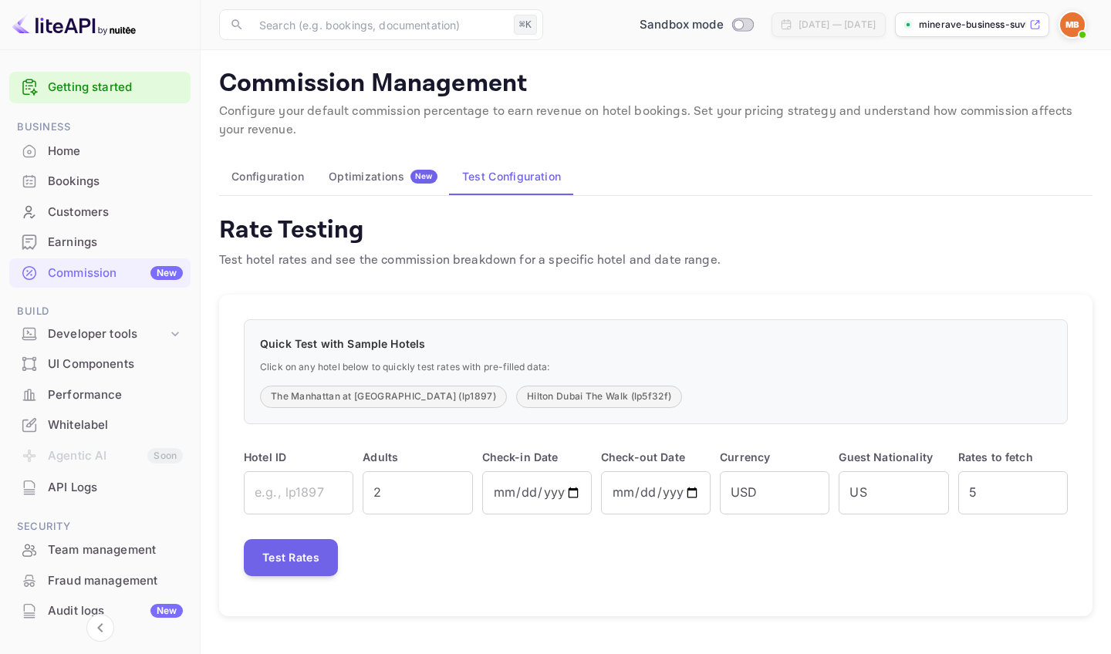
click at [248, 171] on button "Configuration" at bounding box center [267, 176] width 97 height 37
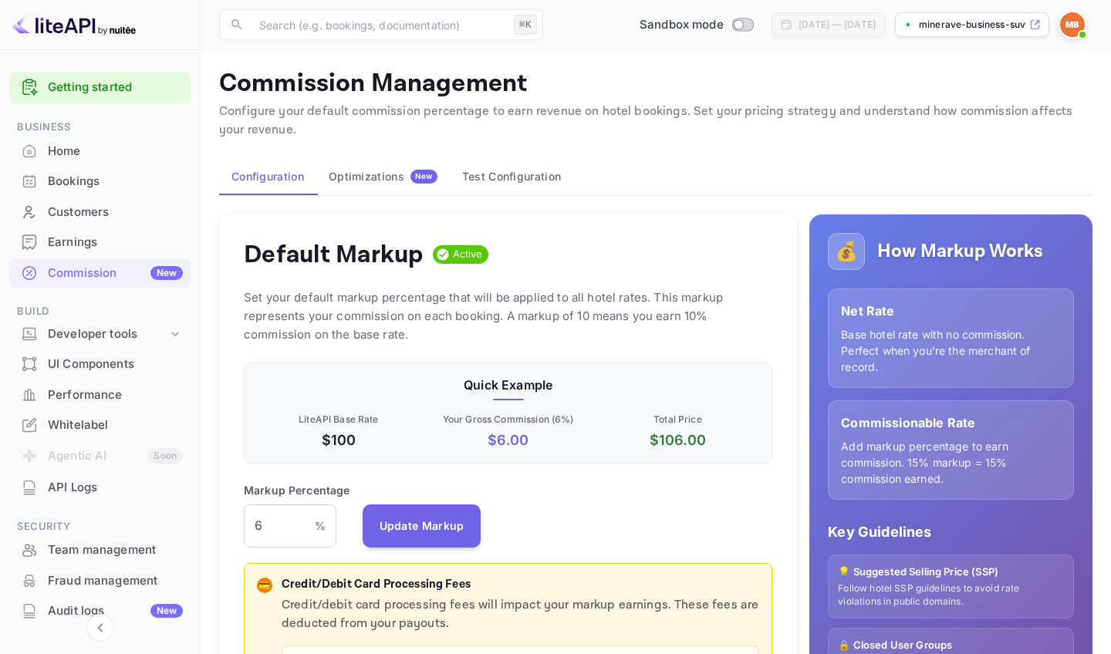
scroll to position [274, 529]
click at [128, 328] on div "Developer tools" at bounding box center [108, 335] width 120 height 18
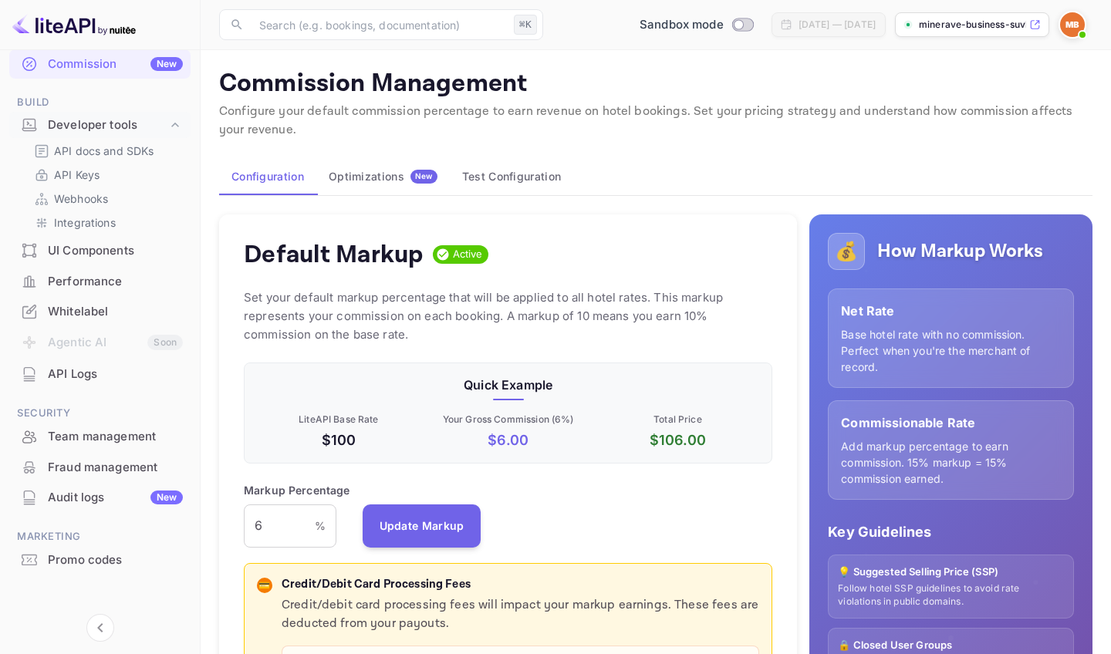
scroll to position [208, 0]
click at [86, 304] on div "Whitelabel" at bounding box center [115, 313] width 135 height 18
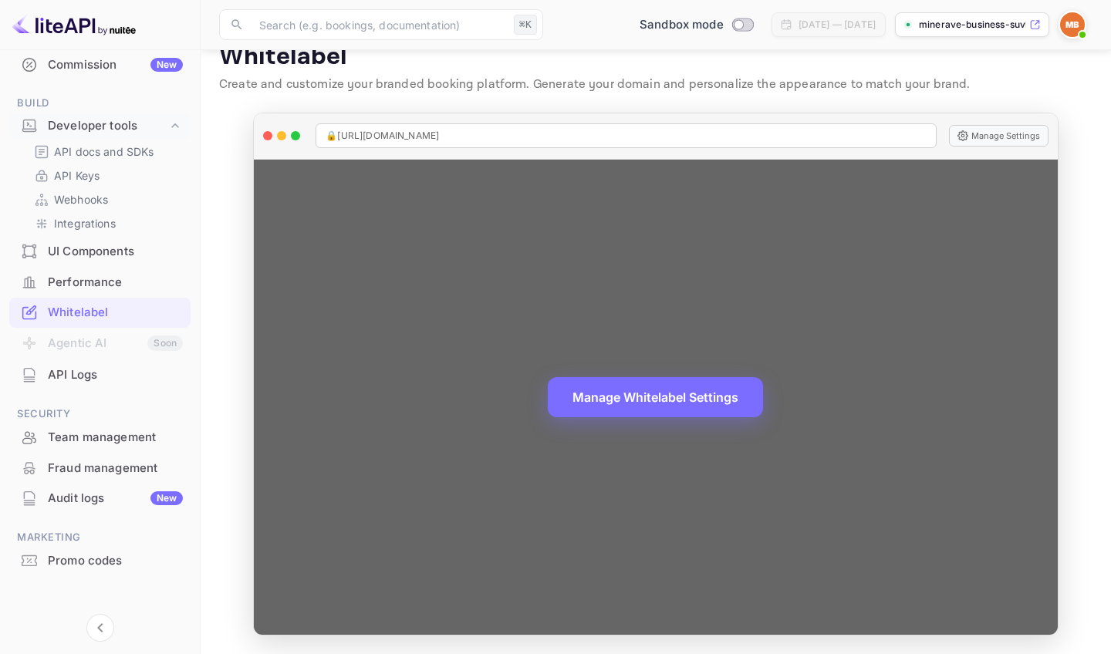
scroll to position [26, 0]
click at [637, 407] on button "Manage Whitelabel Settings" at bounding box center [655, 397] width 215 height 40
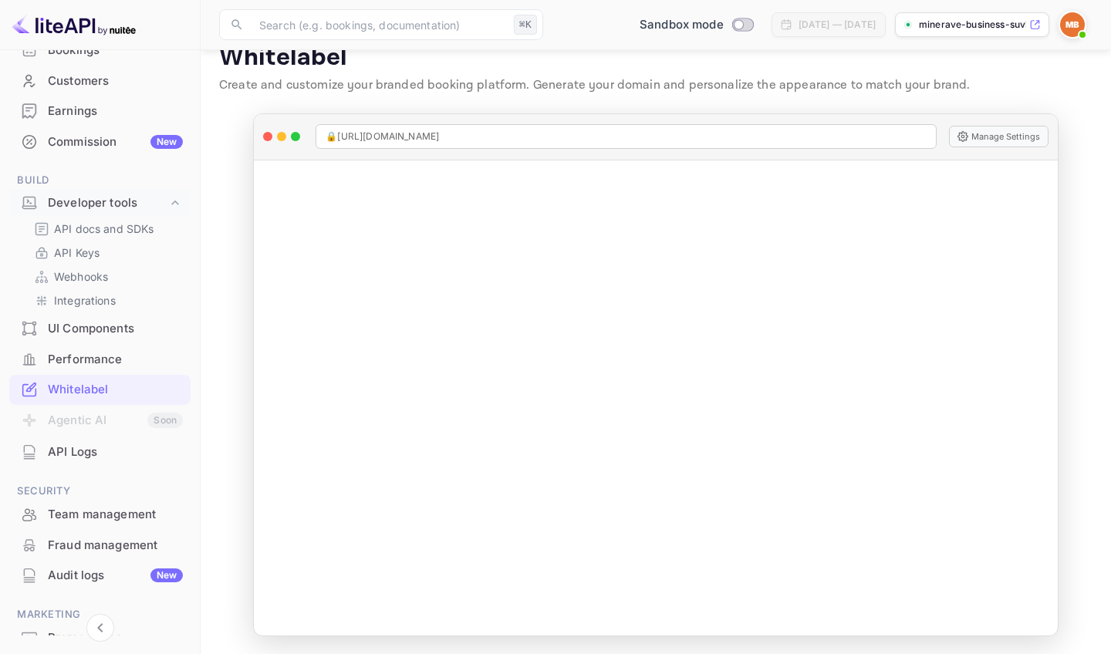
scroll to position [104, 0]
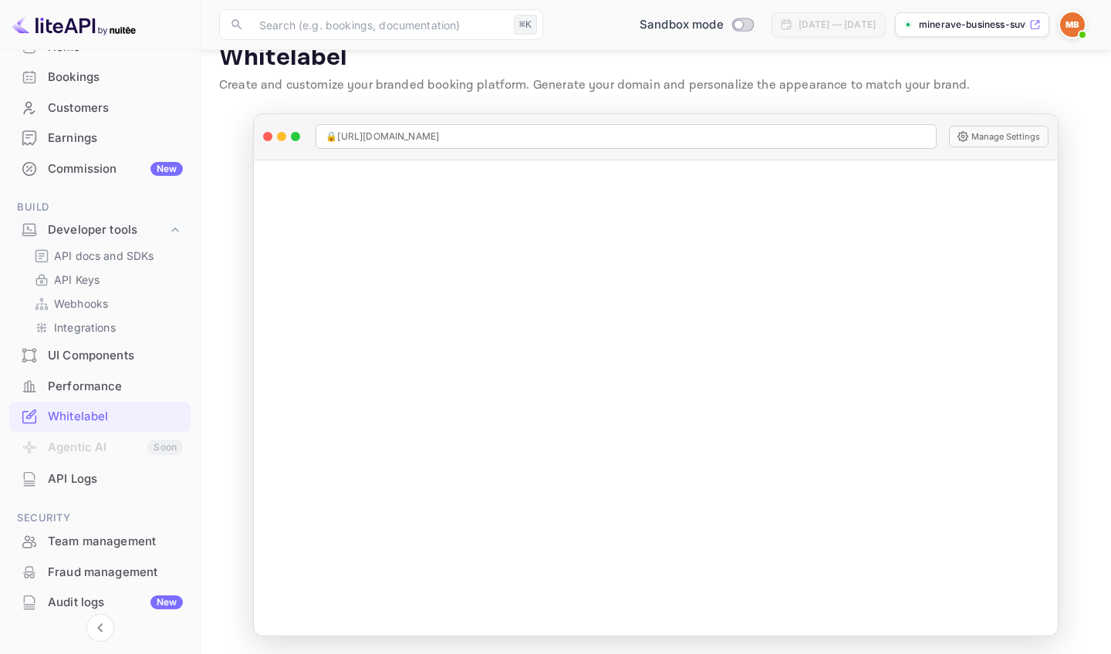
click at [99, 476] on div "API Logs" at bounding box center [115, 480] width 135 height 18
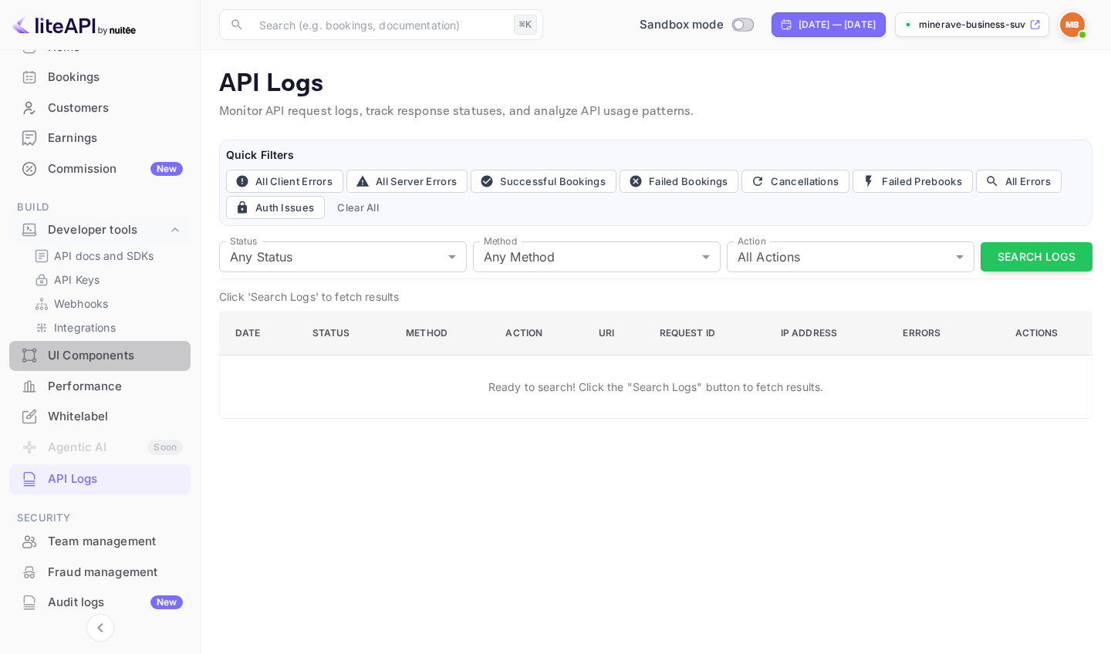
click at [112, 360] on div "UI Components" at bounding box center [115, 356] width 135 height 18
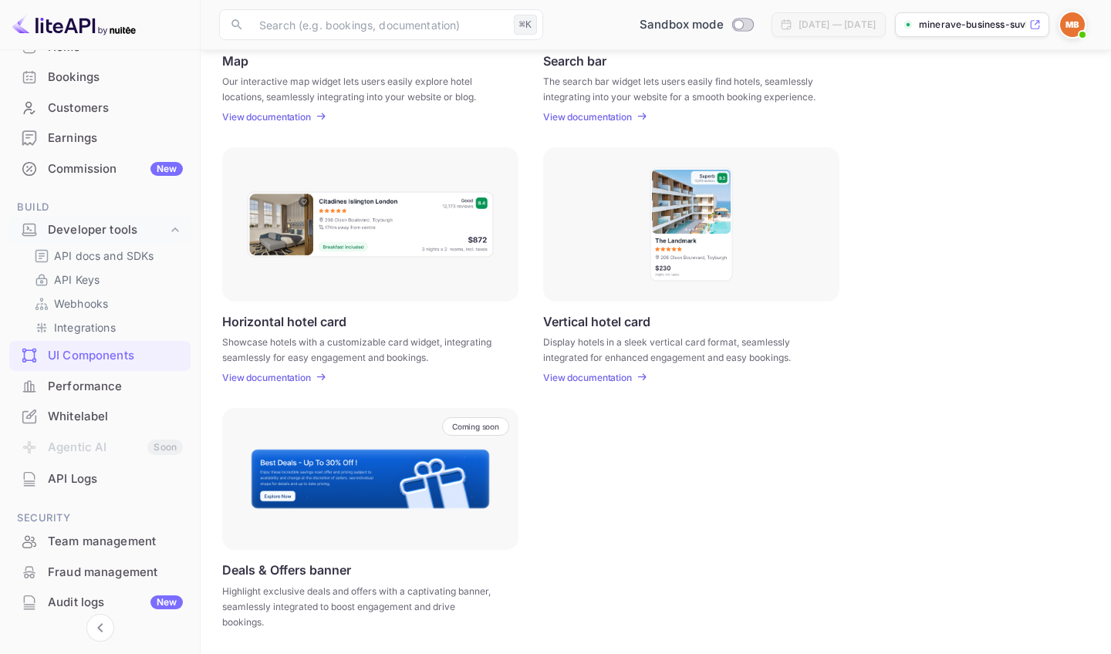
scroll to position [385, 0]
click at [461, 429] on p "Coming soon" at bounding box center [475, 427] width 47 height 9
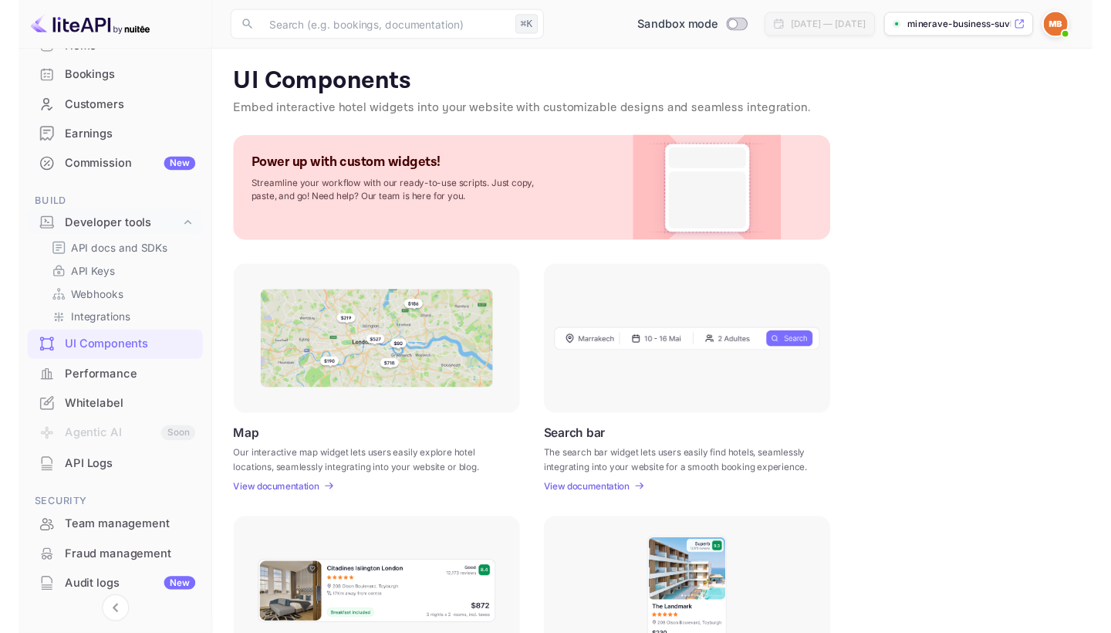
scroll to position [0, 0]
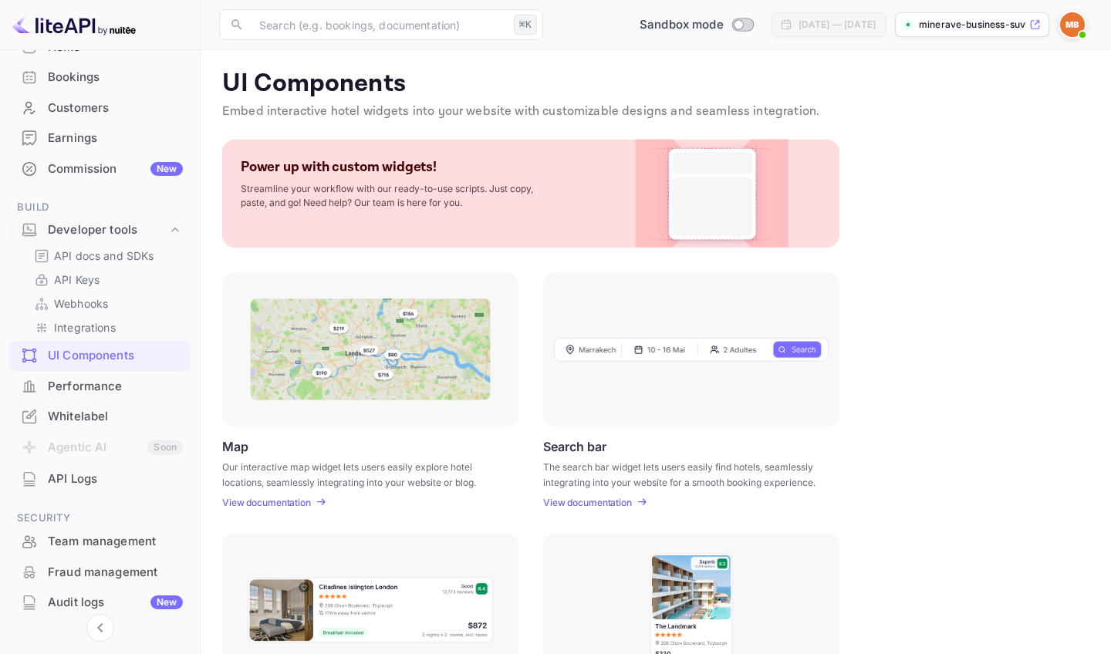
click at [296, 163] on p "Power up with custom widgets!" at bounding box center [339, 167] width 196 height 18
click at [333, 343] on img at bounding box center [370, 350] width 241 height 102
click at [285, 500] on p "View documentation" at bounding box center [266, 503] width 89 height 12
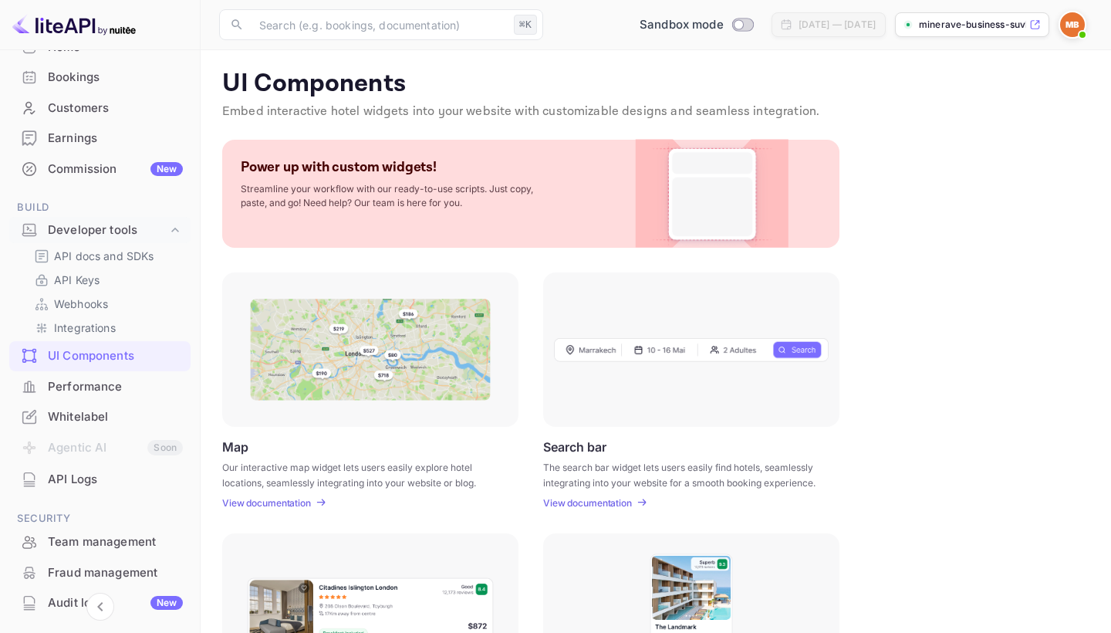
click at [407, 381] on img at bounding box center [370, 350] width 241 height 102
click at [74, 391] on div "Performance" at bounding box center [99, 387] width 181 height 30
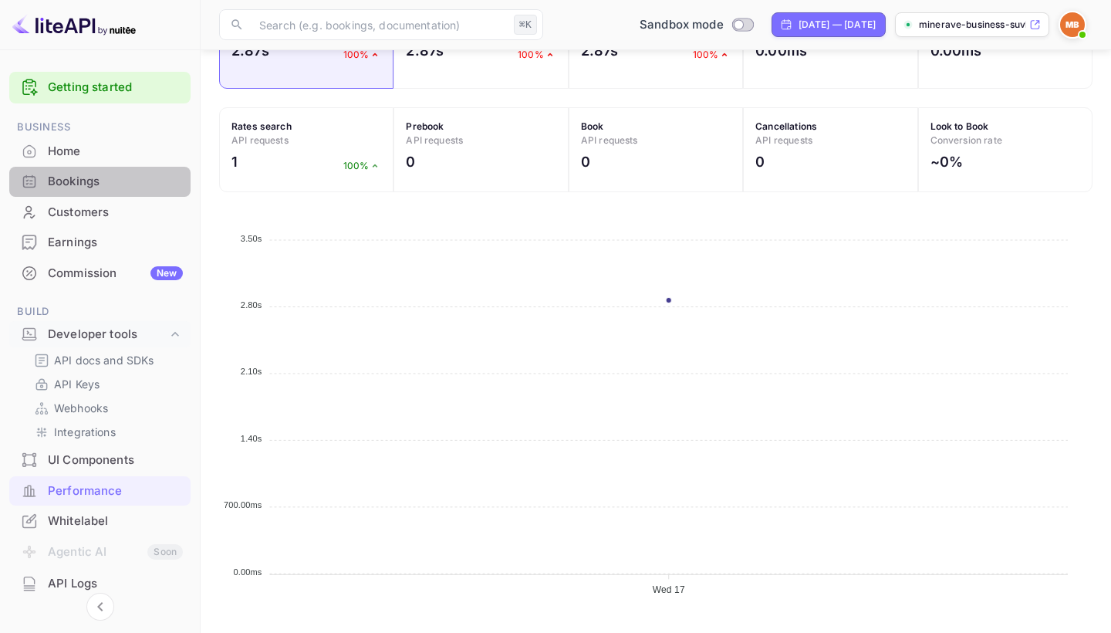
click at [74, 182] on div "Bookings" at bounding box center [115, 182] width 135 height 18
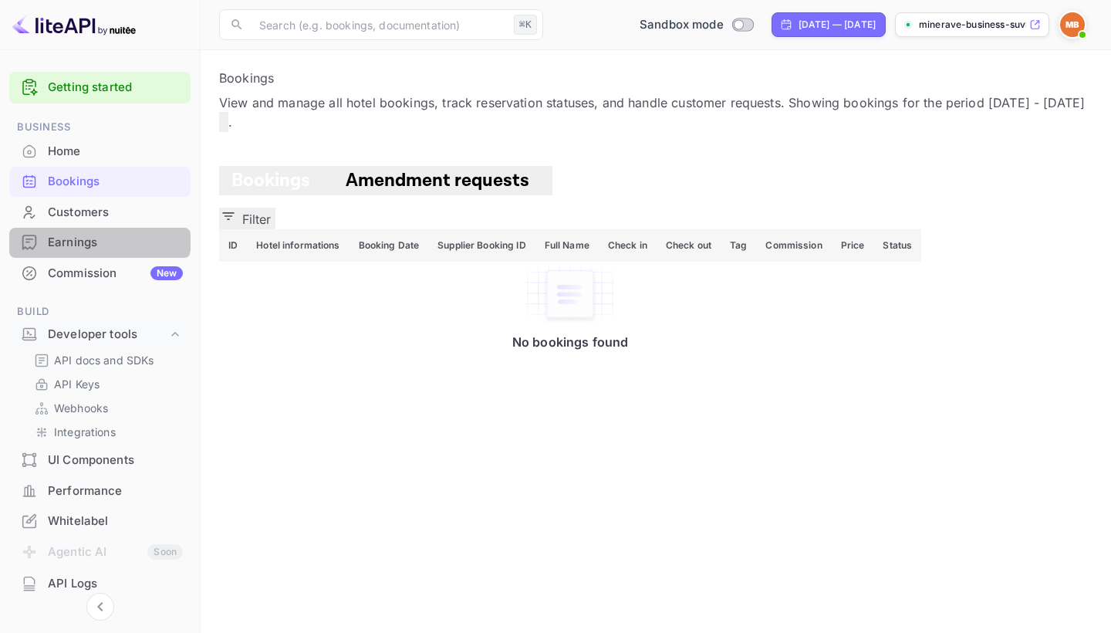
click at [91, 230] on div "Earnings" at bounding box center [99, 243] width 181 height 30
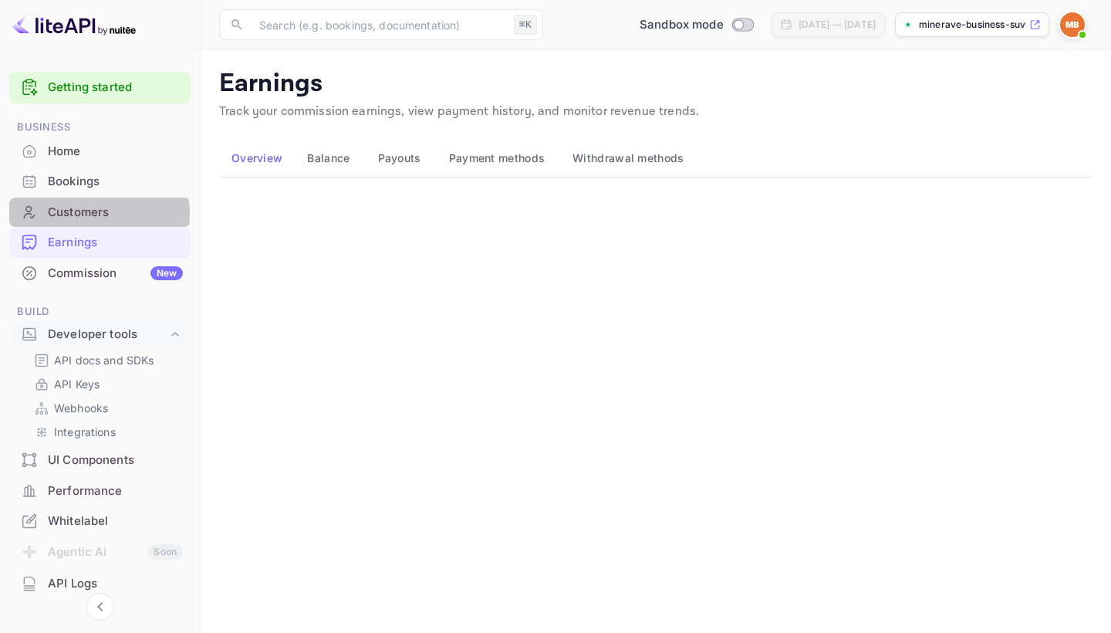
click at [86, 213] on div "Customers" at bounding box center [115, 213] width 135 height 18
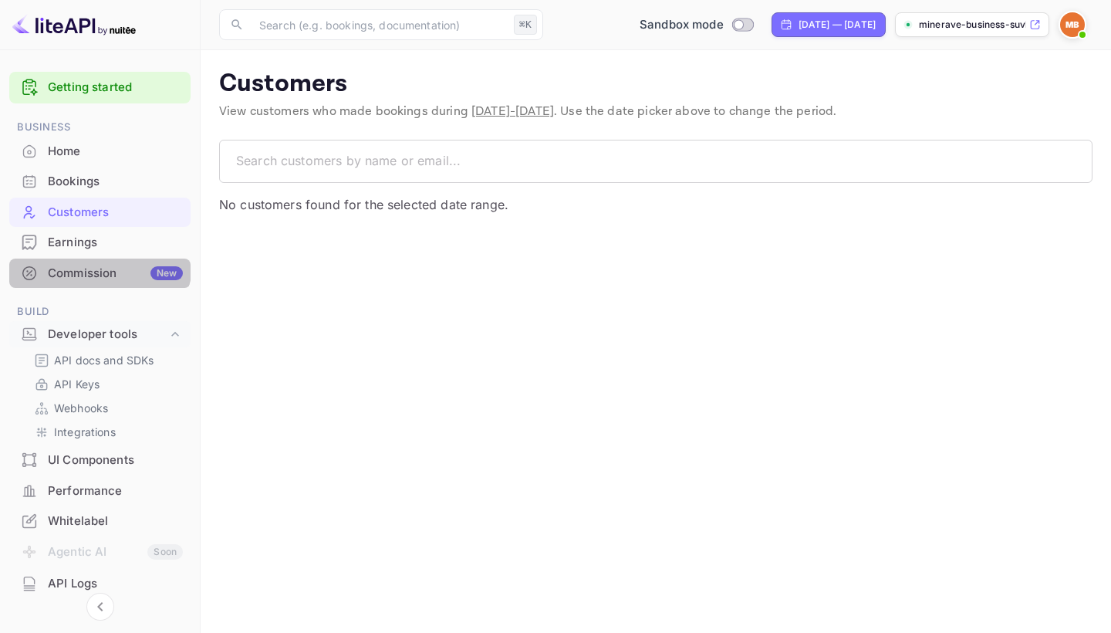
click at [94, 258] on div "Commission New" at bounding box center [99, 273] width 181 height 30
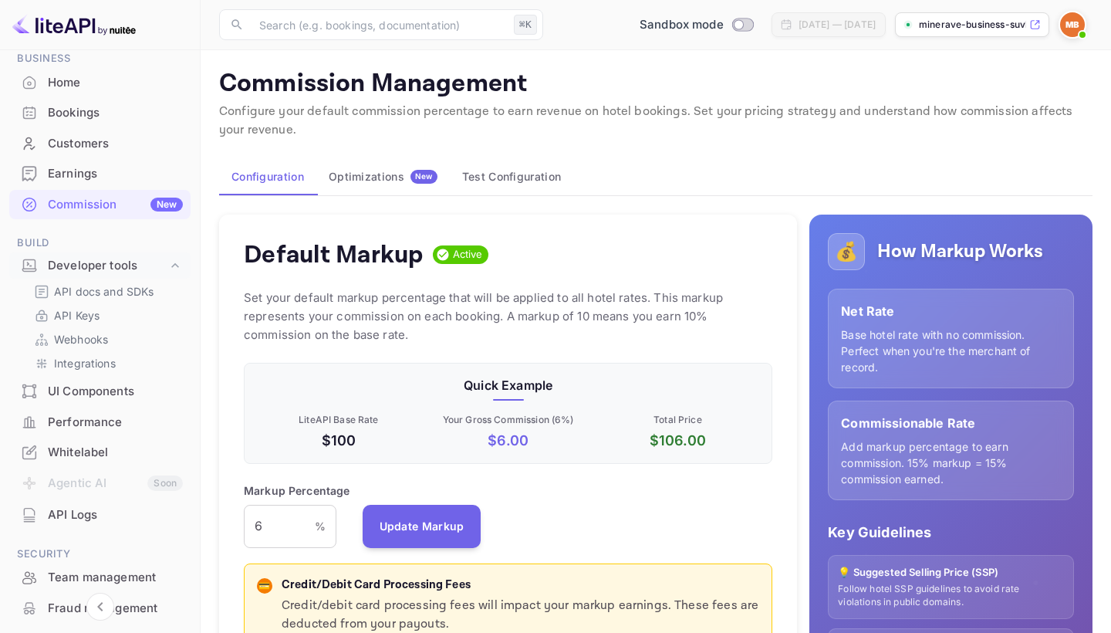
scroll to position [97, 0]
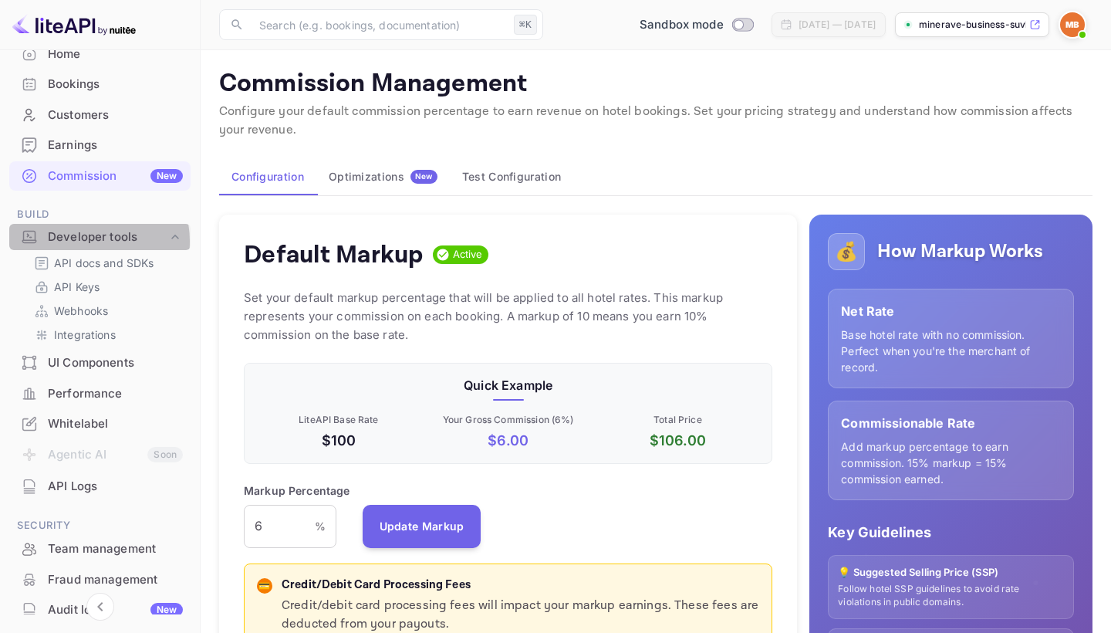
click at [91, 238] on div "Developer tools" at bounding box center [108, 237] width 120 height 18
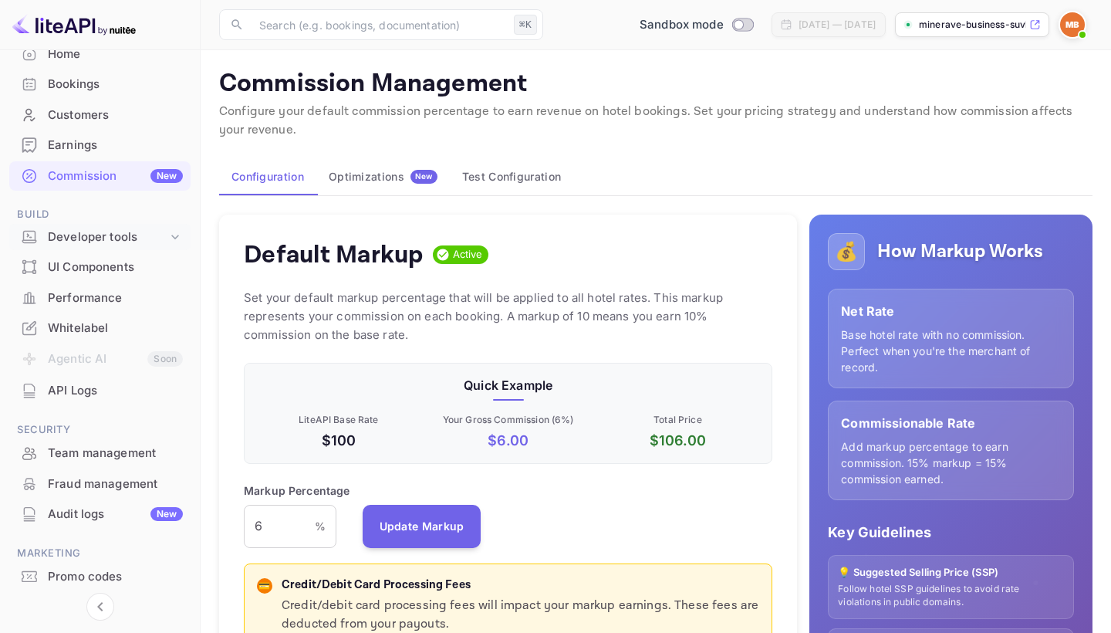
click at [91, 238] on div "Developer tools" at bounding box center [108, 237] width 120 height 18
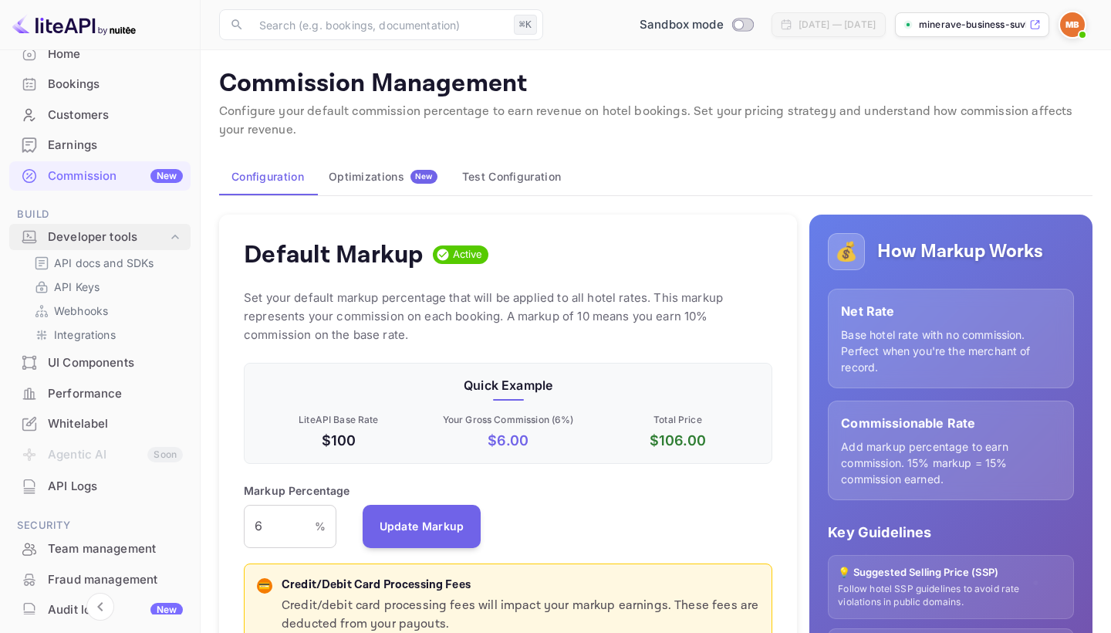
click at [91, 238] on div "Developer tools" at bounding box center [108, 237] width 120 height 18
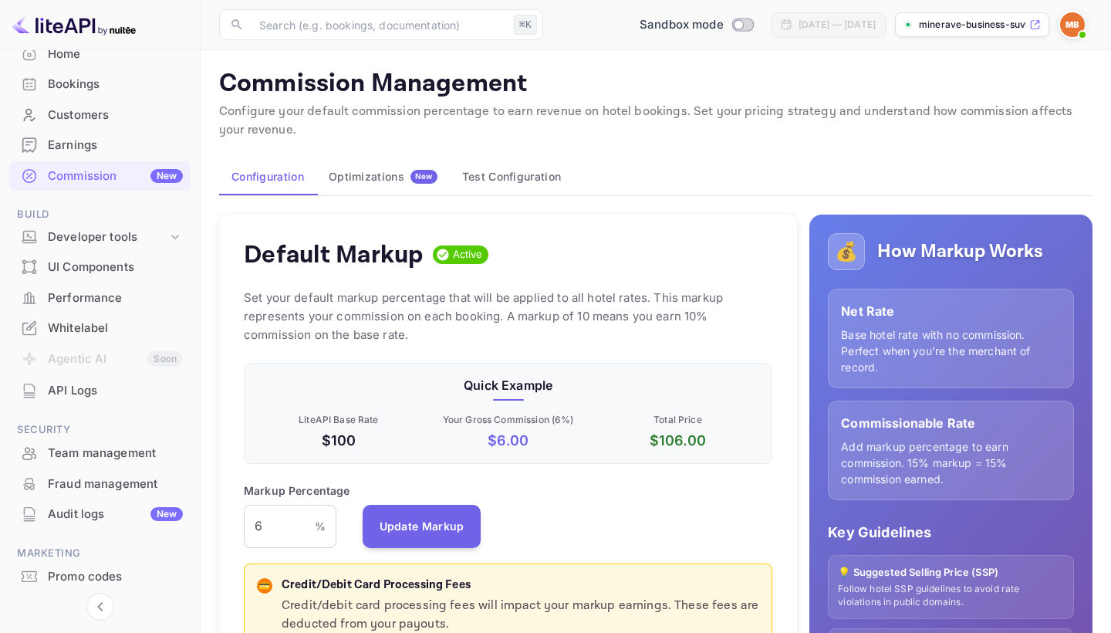
click at [93, 329] on div "Whitelabel" at bounding box center [115, 328] width 135 height 18
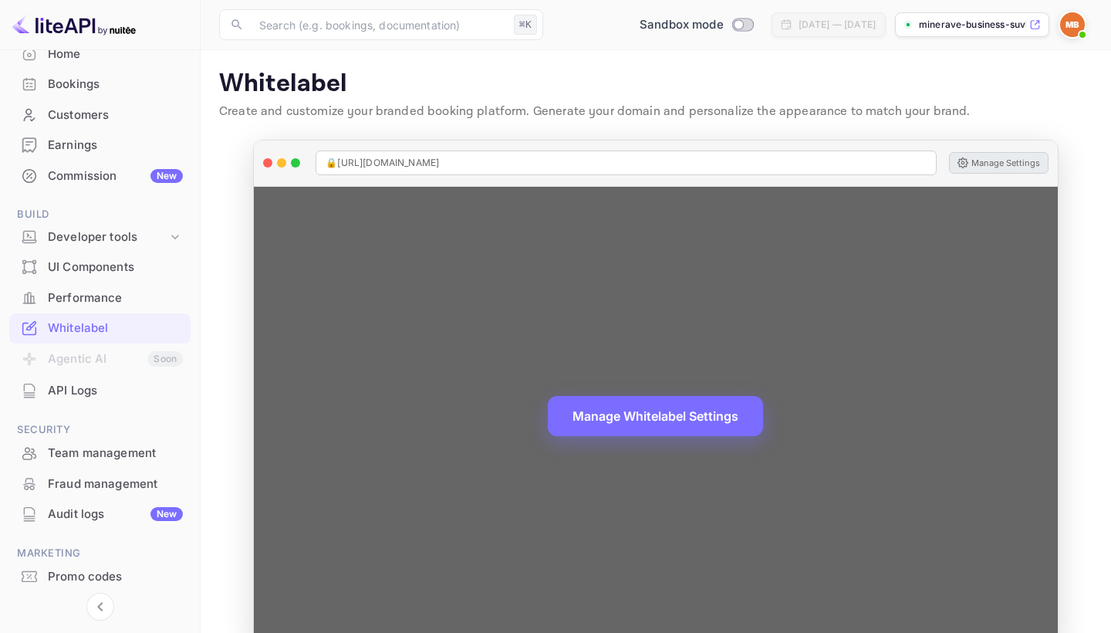
click at [998, 159] on button "Manage Settings" at bounding box center [999, 163] width 100 height 22
click at [980, 161] on button "Manage Settings" at bounding box center [999, 163] width 100 height 22
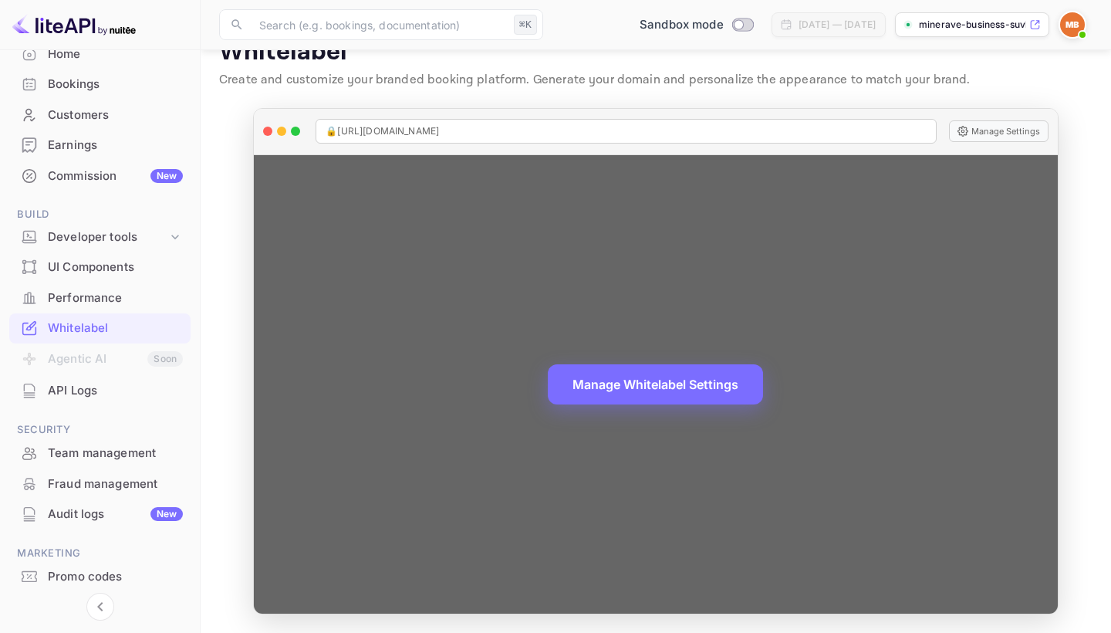
scroll to position [31, 0]
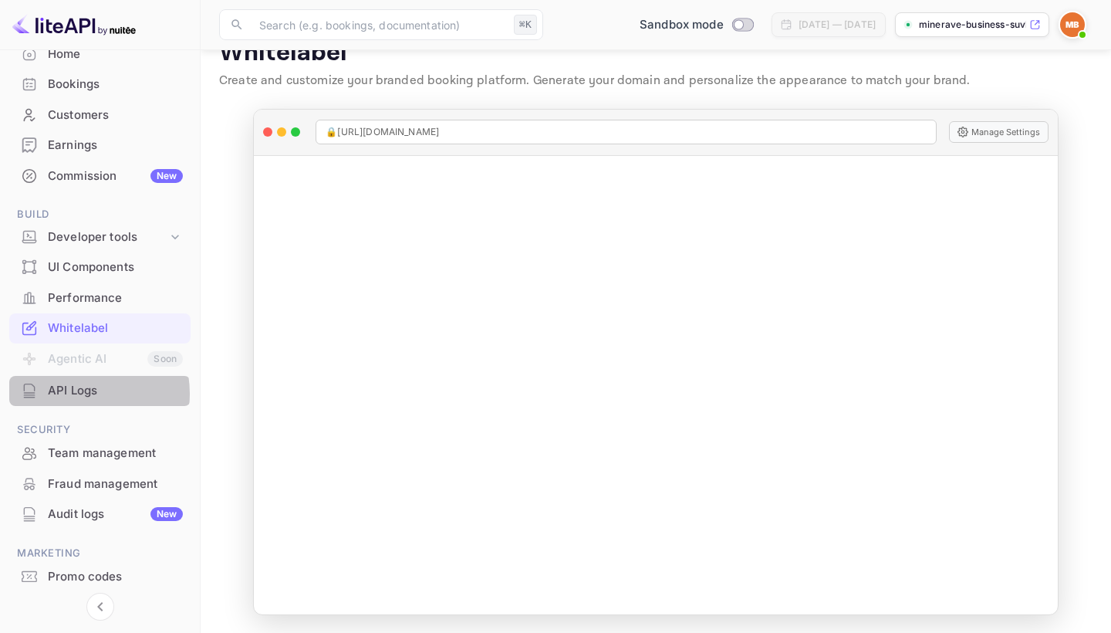
click at [75, 389] on div "API Logs" at bounding box center [115, 391] width 135 height 18
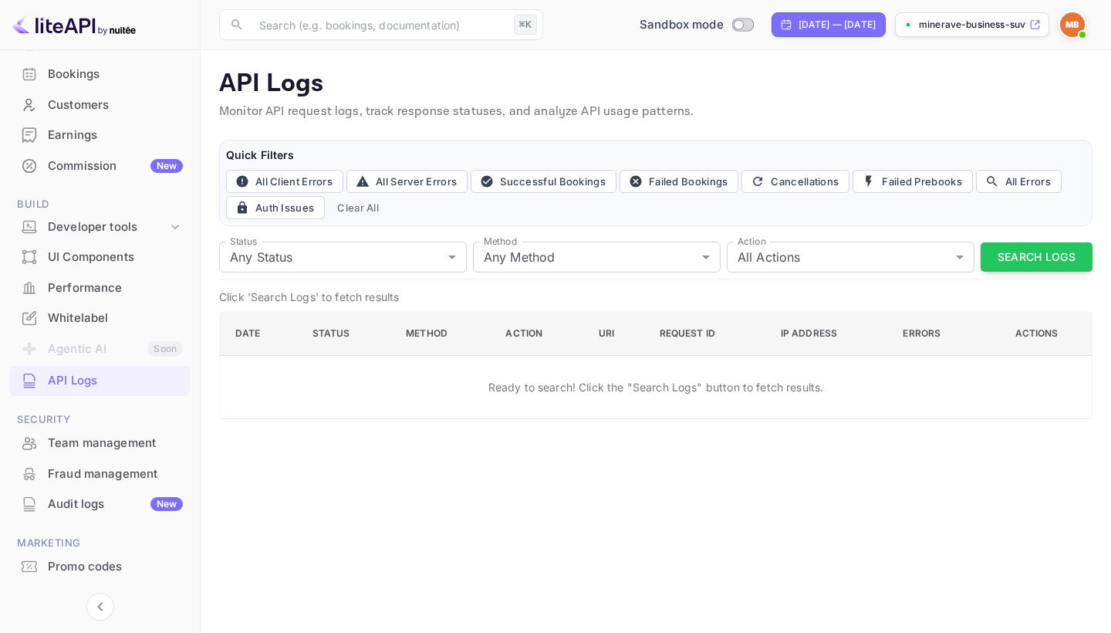
scroll to position [109, 0]
click at [86, 438] on div "Team management" at bounding box center [115, 442] width 135 height 18
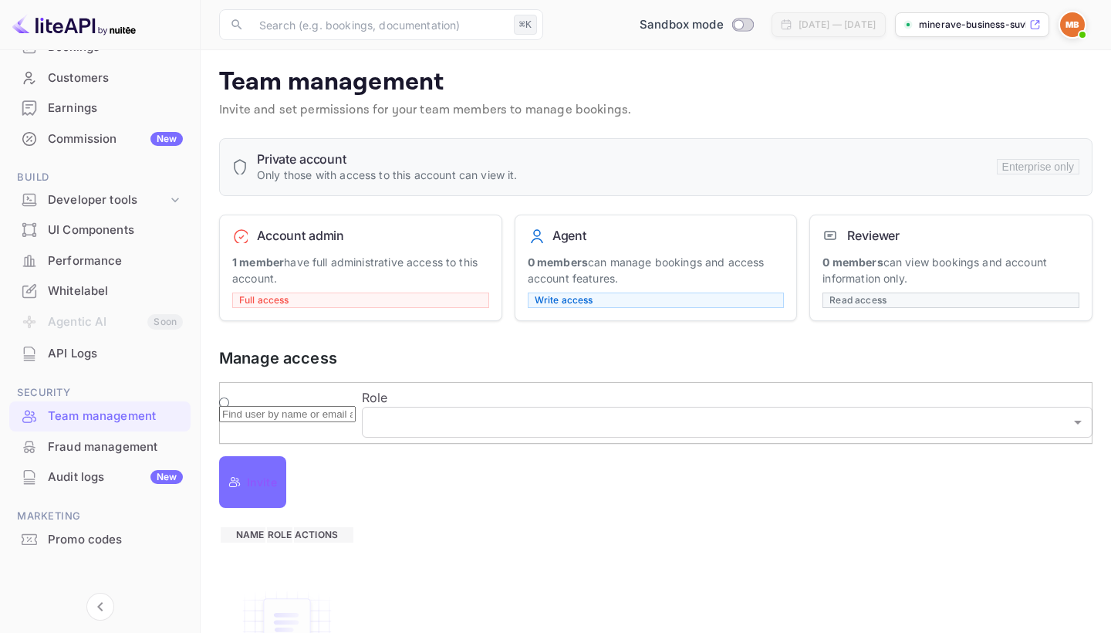
scroll to position [3, 0]
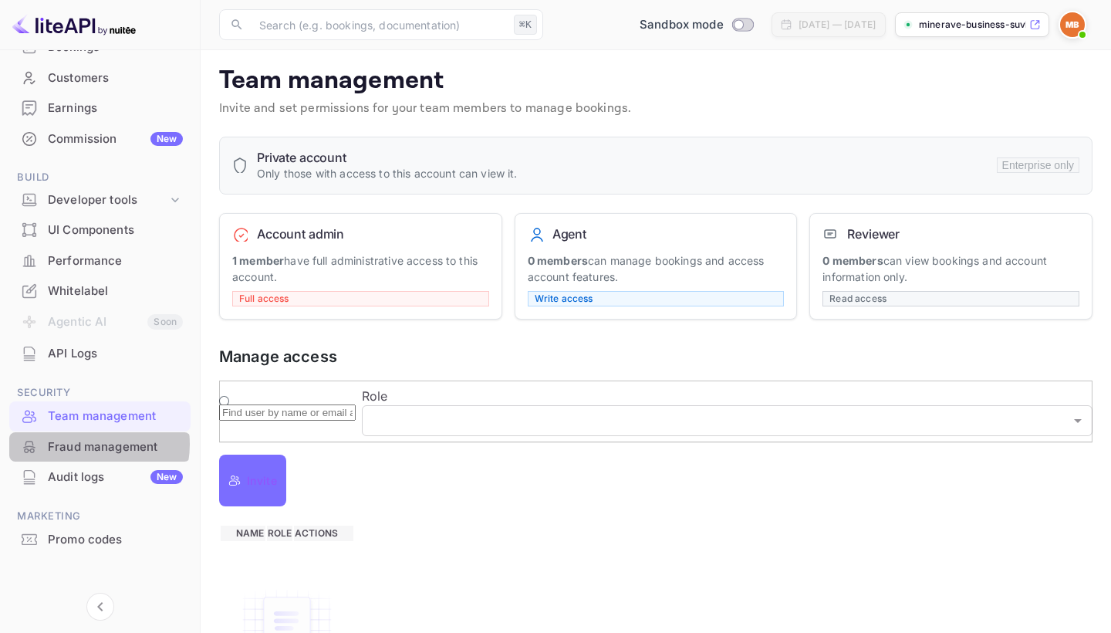
click at [86, 438] on div "Fraud management" at bounding box center [115, 447] width 135 height 18
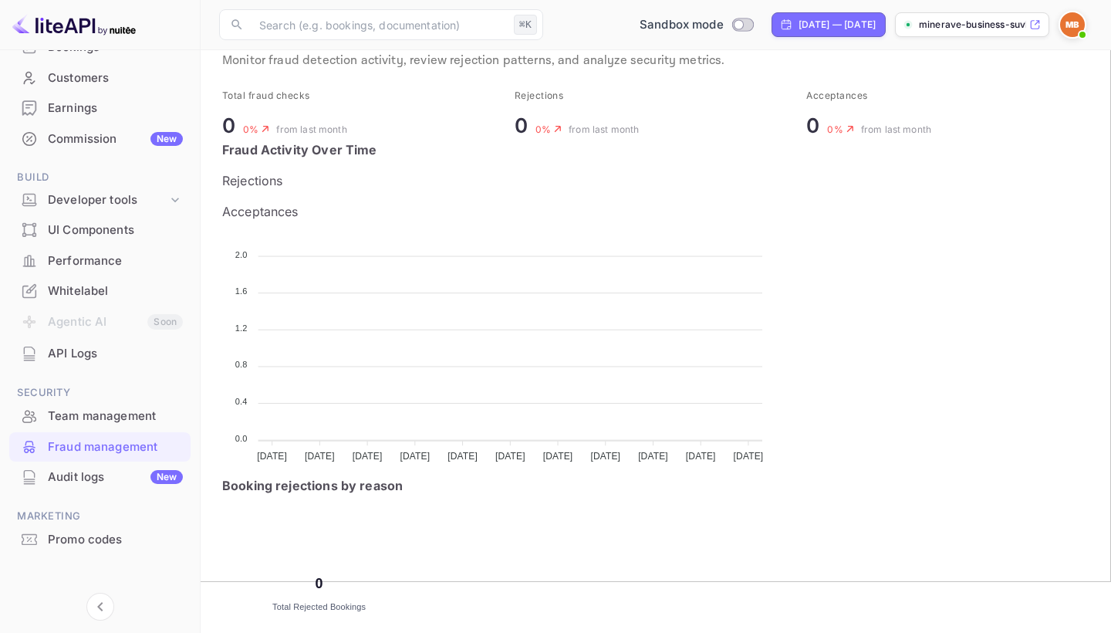
scroll to position [63, 0]
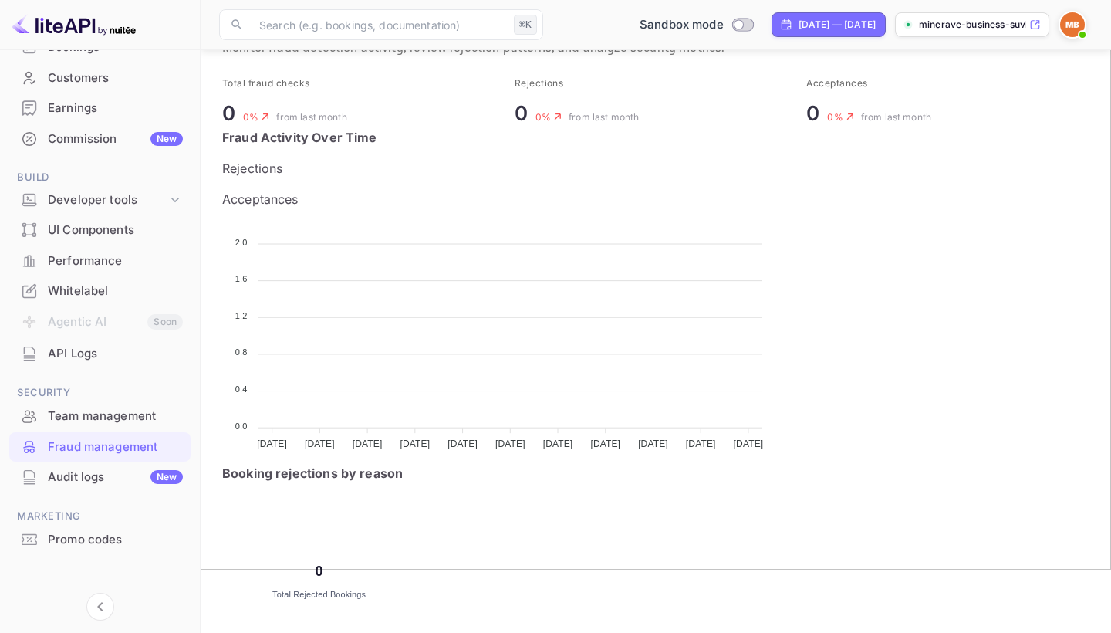
click at [71, 289] on div "Whitelabel" at bounding box center [115, 291] width 135 height 18
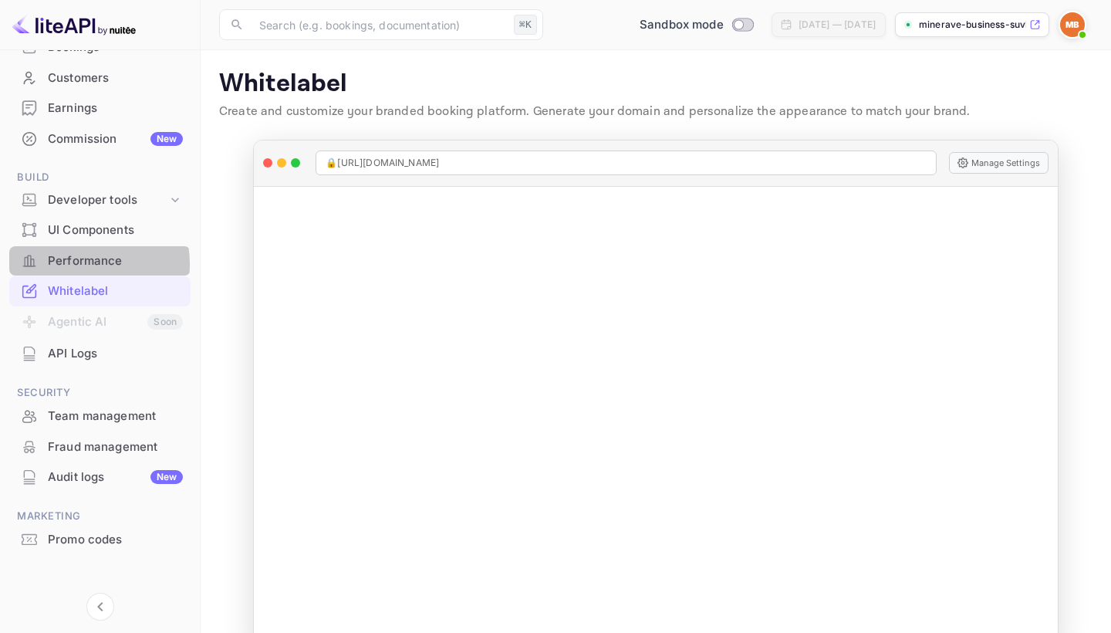
click at [73, 261] on div "Performance" at bounding box center [115, 261] width 135 height 18
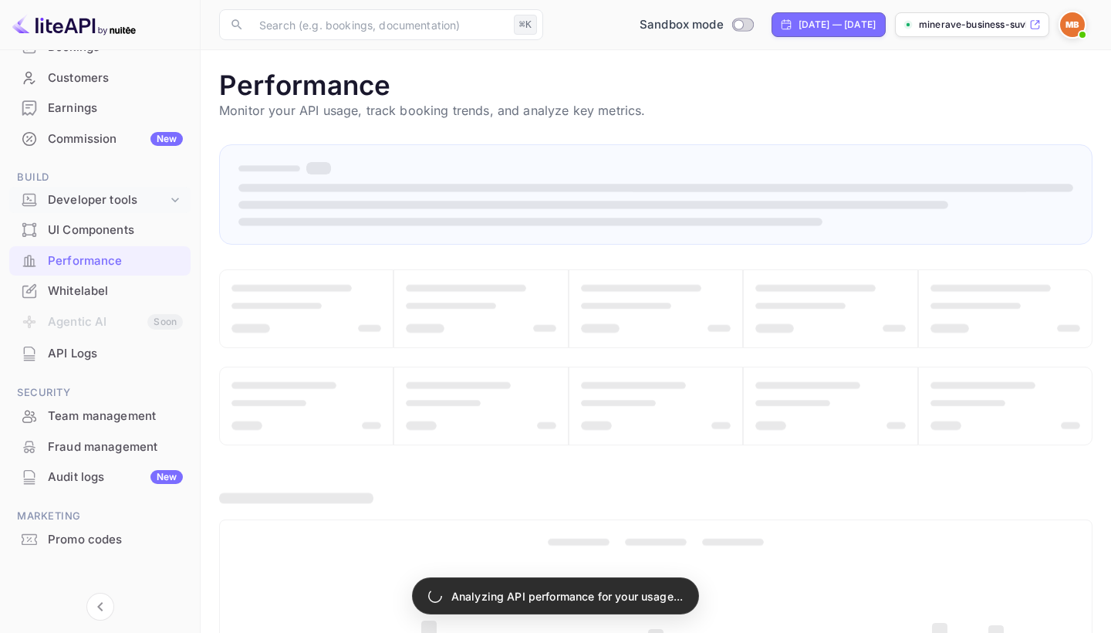
click at [101, 193] on div "Developer tools" at bounding box center [108, 200] width 120 height 18
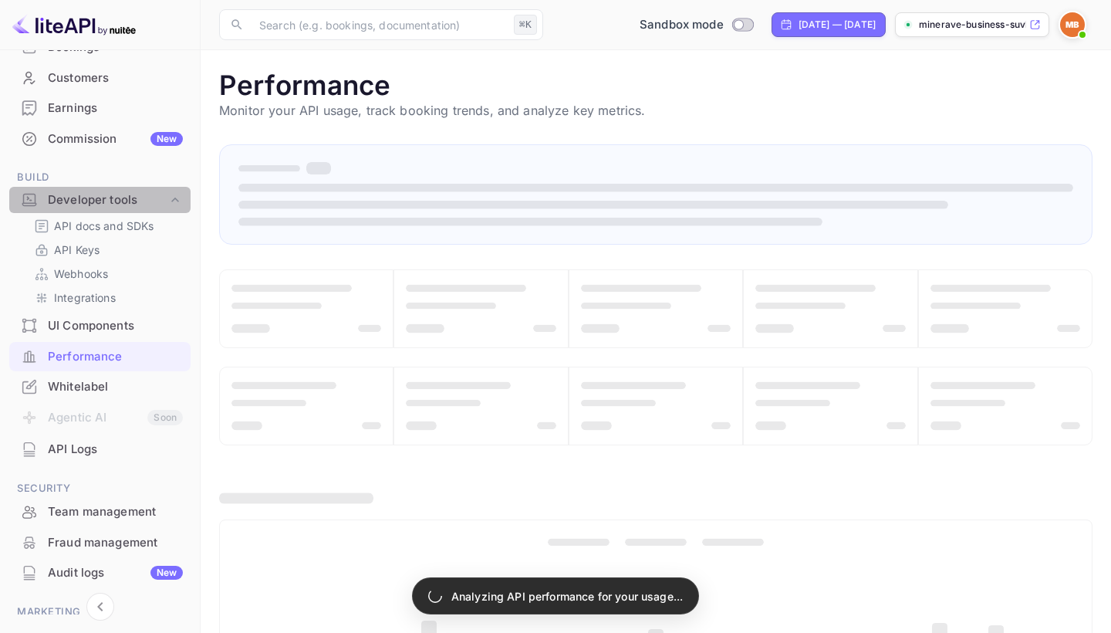
click at [101, 193] on div "Developer tools" at bounding box center [108, 200] width 120 height 18
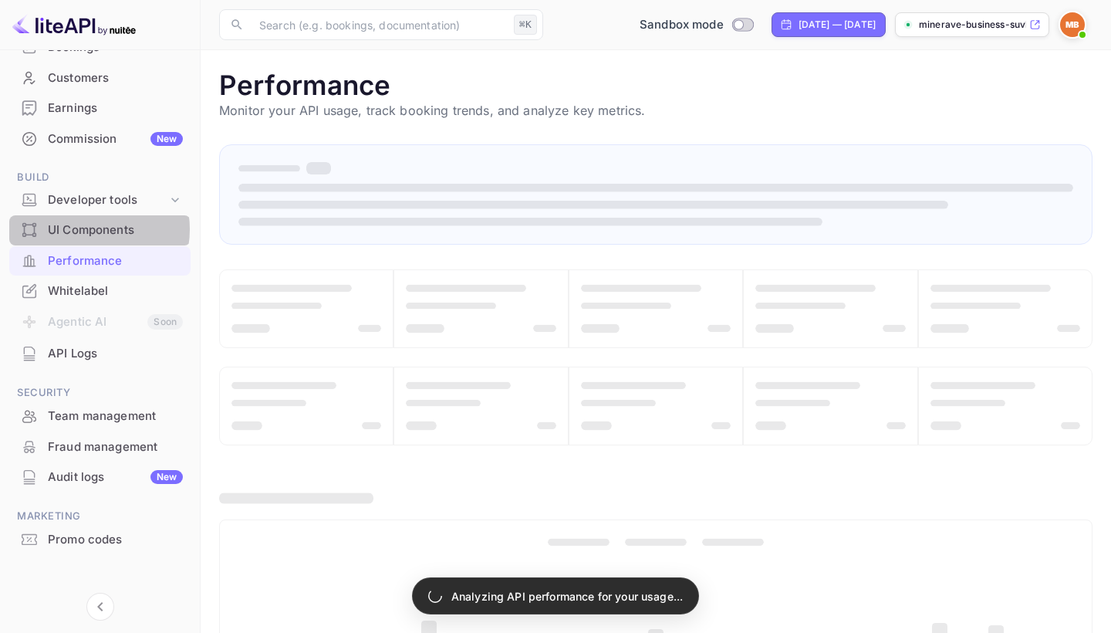
click at [90, 226] on div "UI Components" at bounding box center [115, 230] width 135 height 18
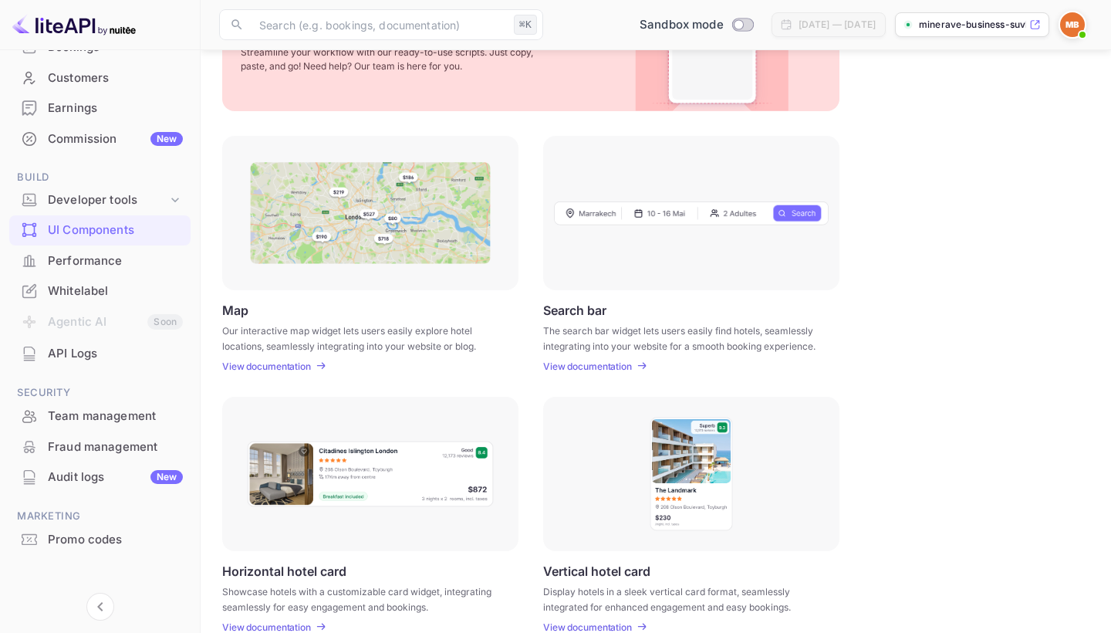
scroll to position [135, 0]
click at [590, 235] on div at bounding box center [691, 214] width 296 height 154
click at [617, 204] on img at bounding box center [691, 214] width 275 height 25
click at [777, 213] on img at bounding box center [691, 214] width 275 height 25
click at [586, 359] on div "Search bar The search bar widget lets users easily find hotels, seamlessly inte…" at bounding box center [691, 338] width 296 height 69
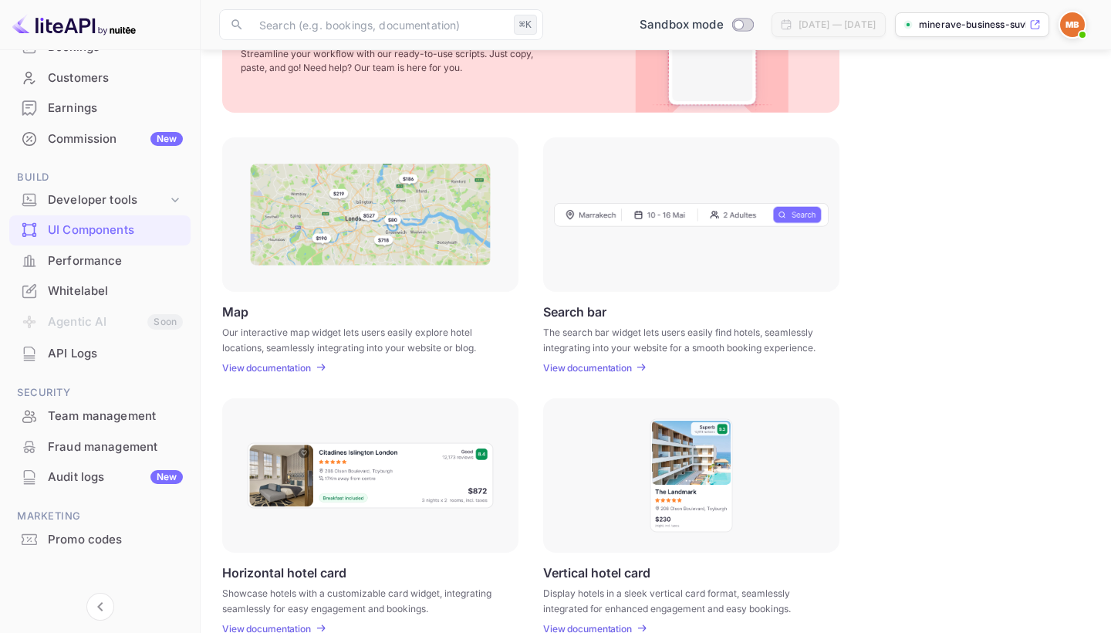
click at [586, 368] on p "View documentation" at bounding box center [587, 368] width 89 height 12
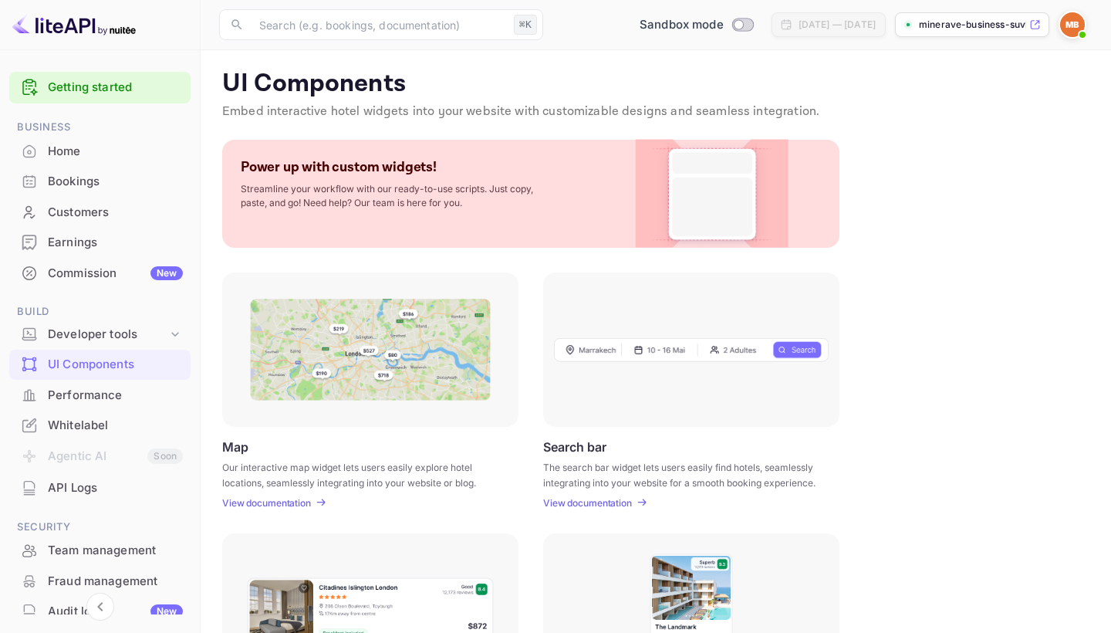
scroll to position [0, 0]
click at [332, 19] on input "text" at bounding box center [379, 24] width 258 height 31
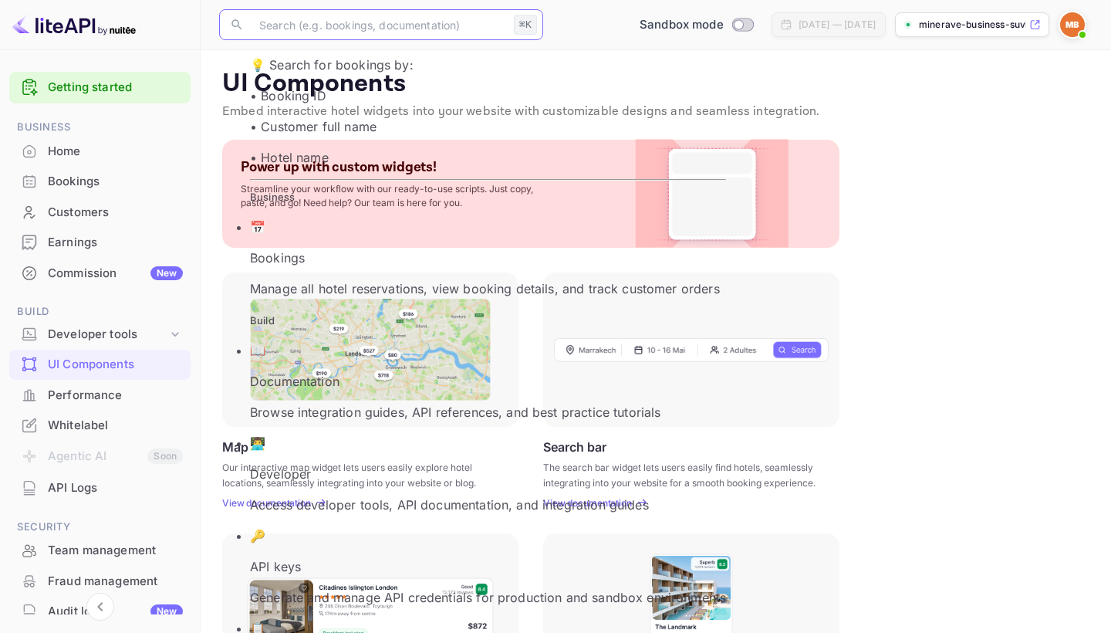
click at [965, 264] on div "UI Components Embed interactive hotel widgets into your website with customizab…" at bounding box center [655, 545] width 873 height 953
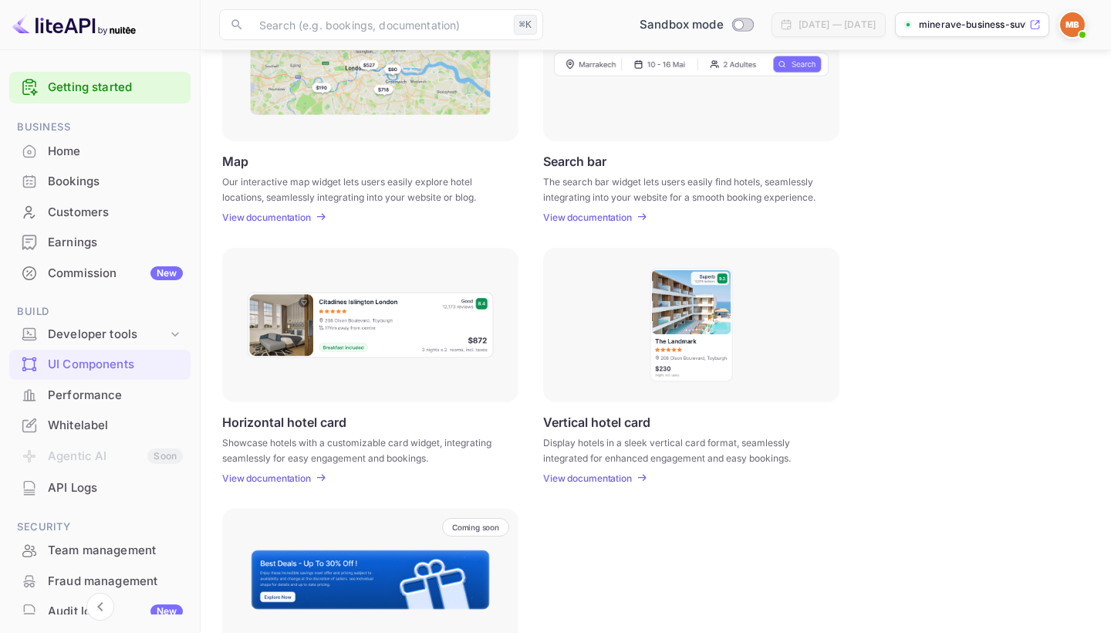
scroll to position [292, 0]
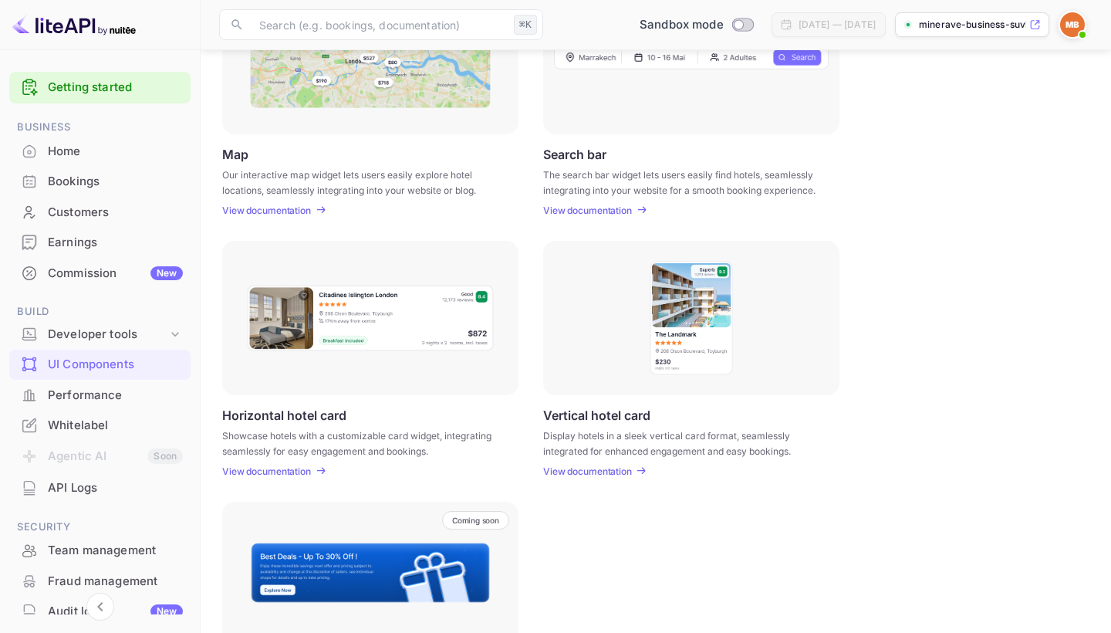
click at [581, 471] on p "View documentation" at bounding box center [587, 471] width 89 height 12
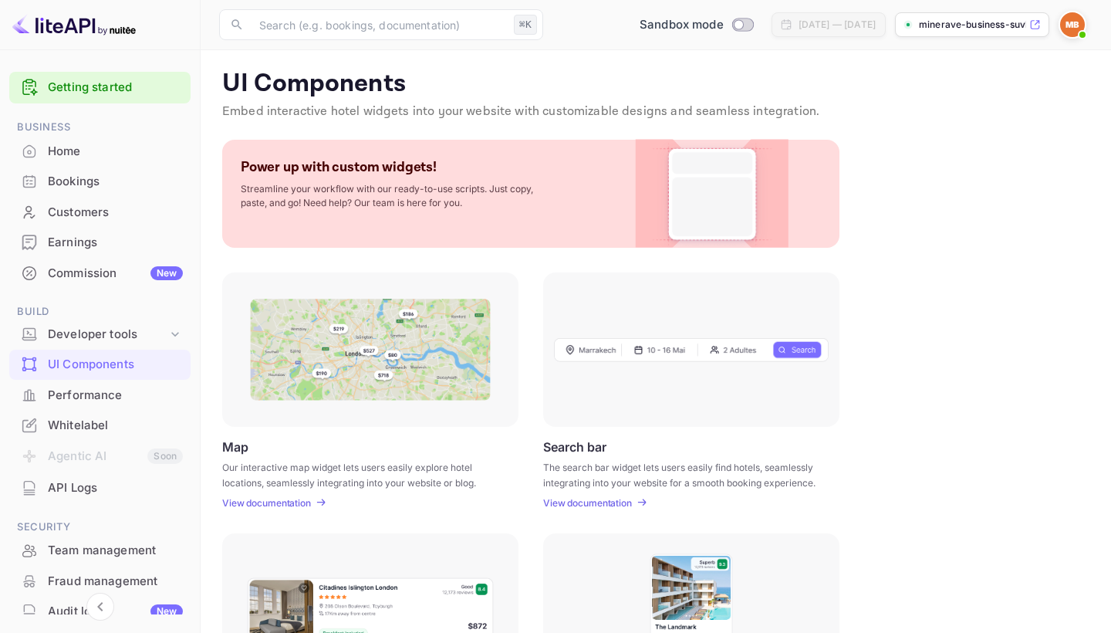
scroll to position [0, 0]
click at [608, 501] on p "View documentation" at bounding box center [587, 503] width 89 height 12
click at [74, 26] on img at bounding box center [73, 24] width 123 height 25
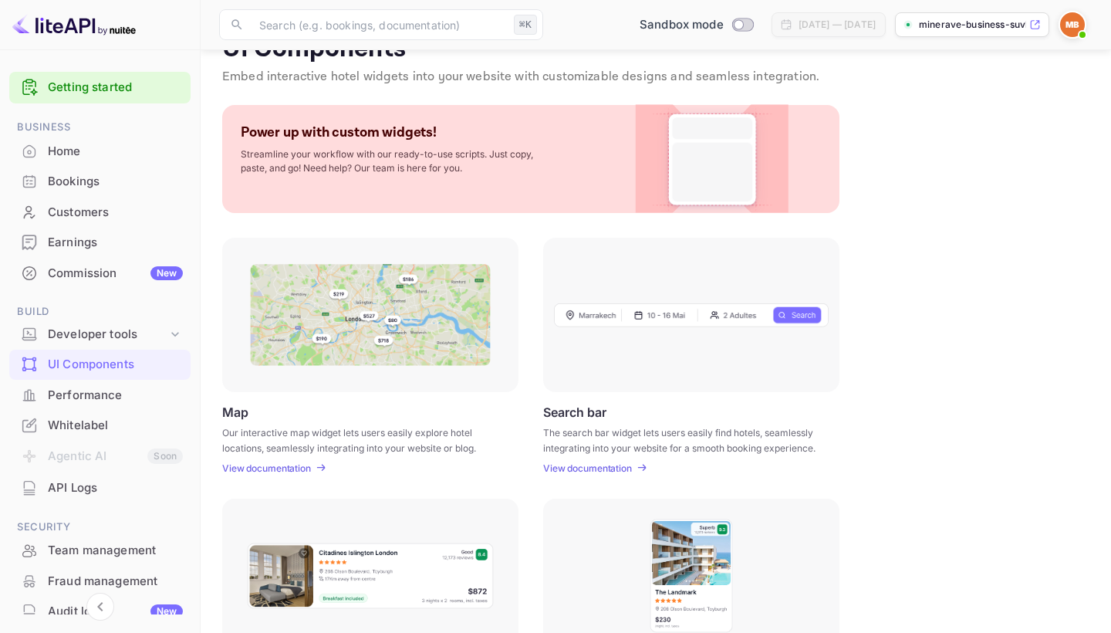
scroll to position [32, 0]
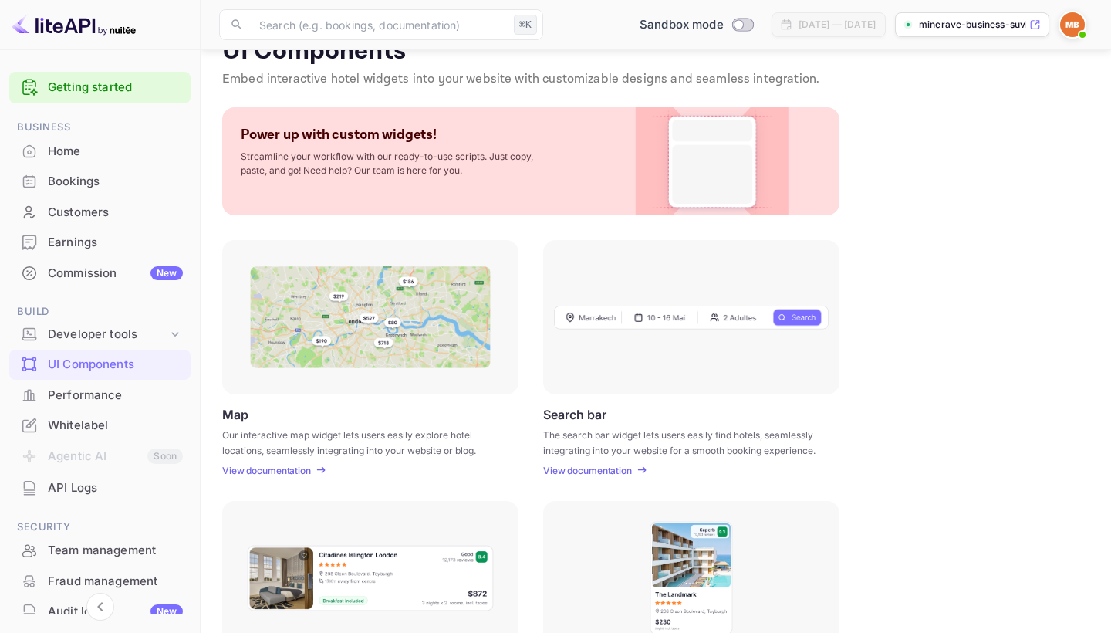
click at [886, 232] on div "UI Components Embed interactive hotel widgets into your website with customizab…" at bounding box center [655, 512] width 873 height 953
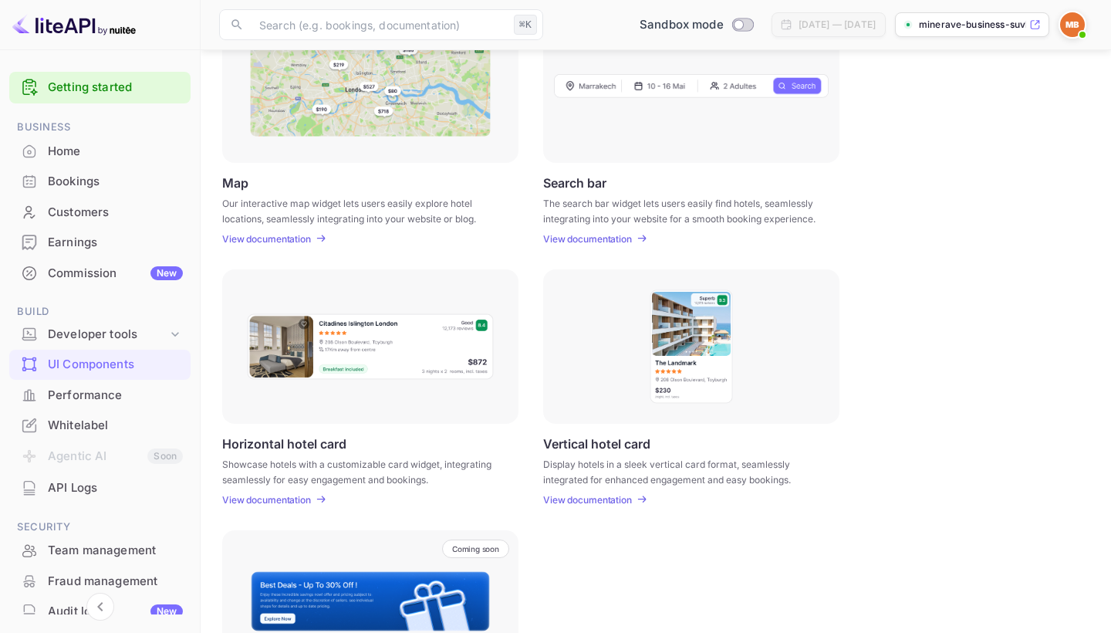
scroll to position [33, 0]
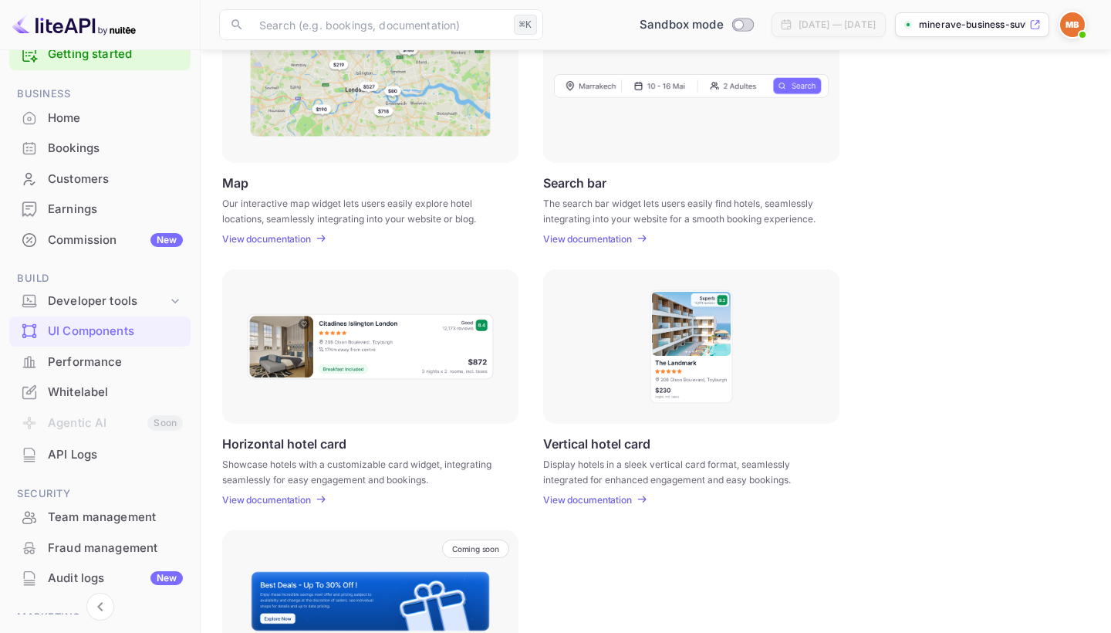
click at [115, 242] on div "Commission New" at bounding box center [115, 240] width 135 height 18
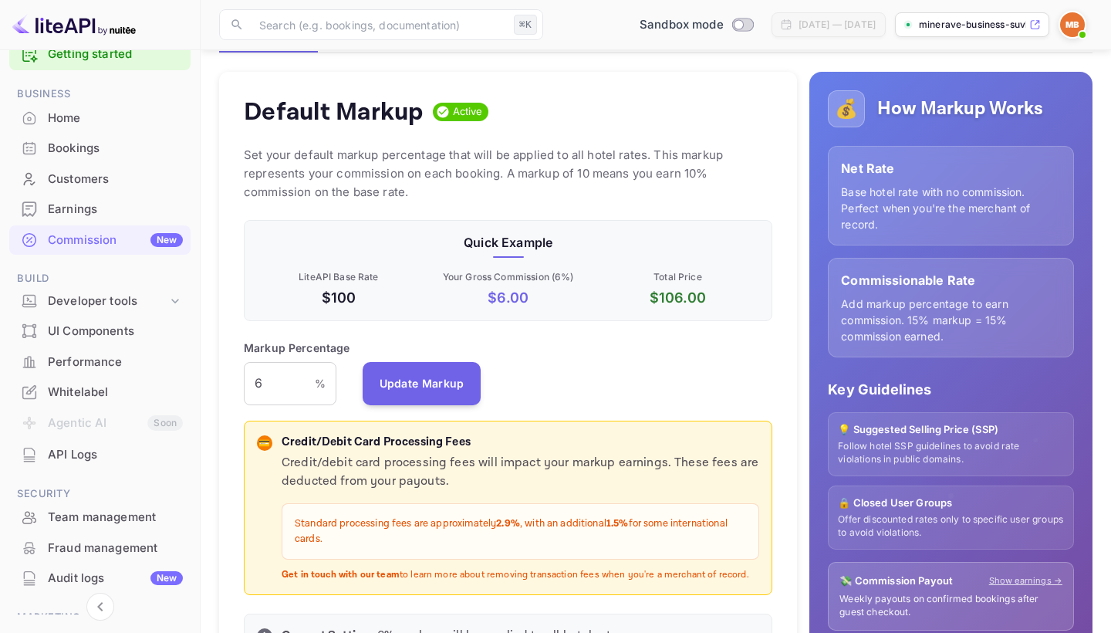
scroll to position [151, 0]
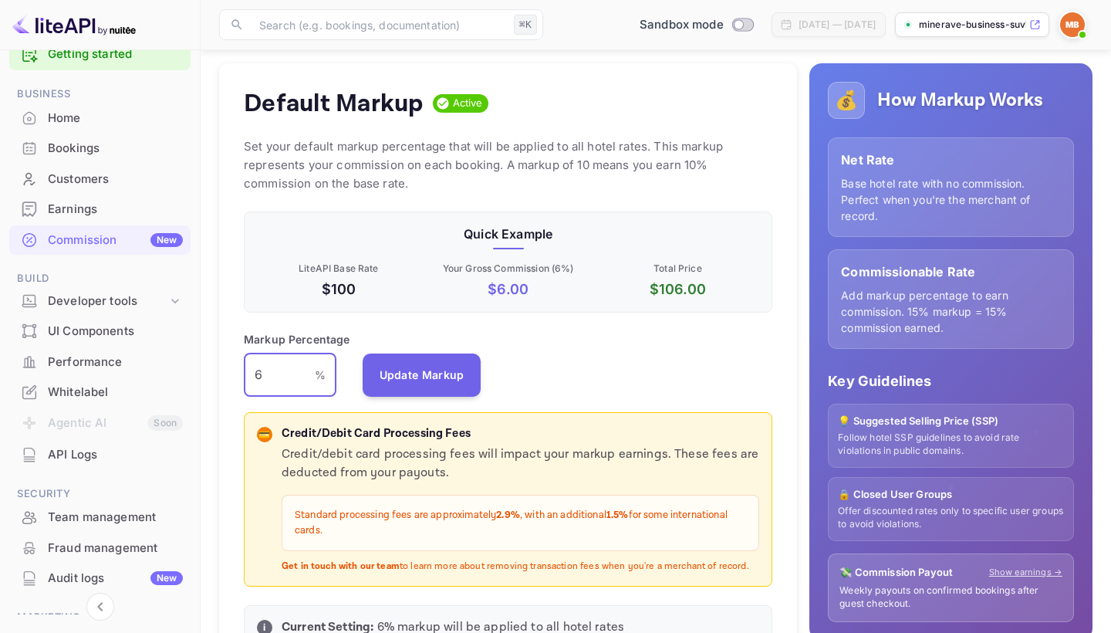
click at [267, 380] on input "6" at bounding box center [279, 374] width 71 height 43
click at [300, 363] on input "6" at bounding box center [279, 374] width 71 height 43
click at [576, 348] on div "Markup Percentage 16 % ​ Update Markup" at bounding box center [508, 364] width 529 height 66
click at [273, 370] on input "16" at bounding box center [279, 374] width 71 height 43
type input "15"
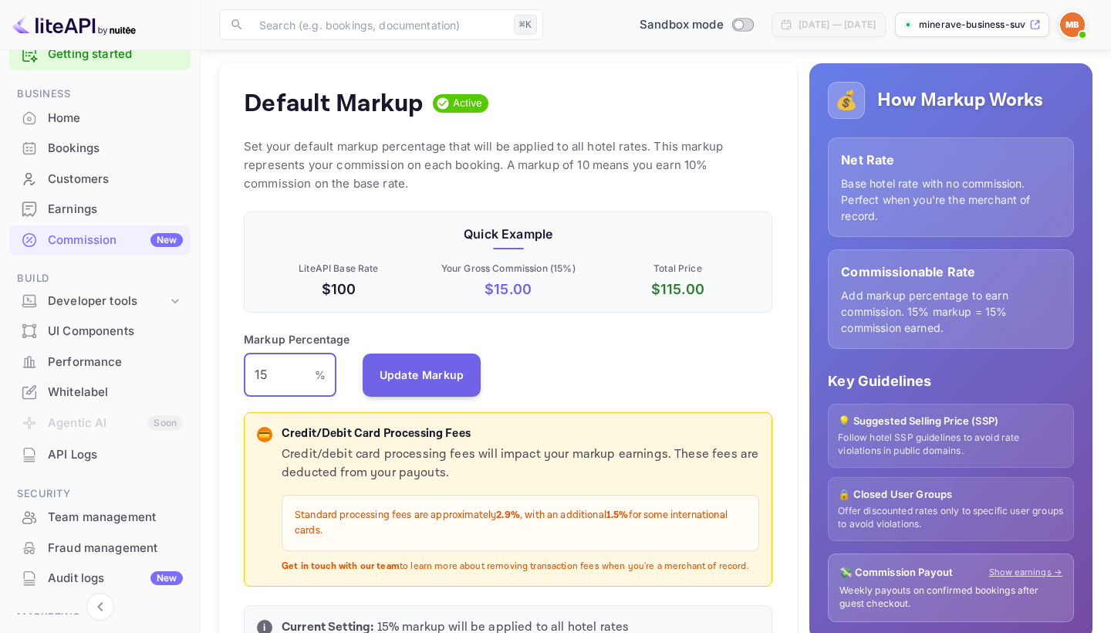
click at [560, 367] on div "Markup Percentage 15 % ​ Update Markup" at bounding box center [508, 364] width 529 height 66
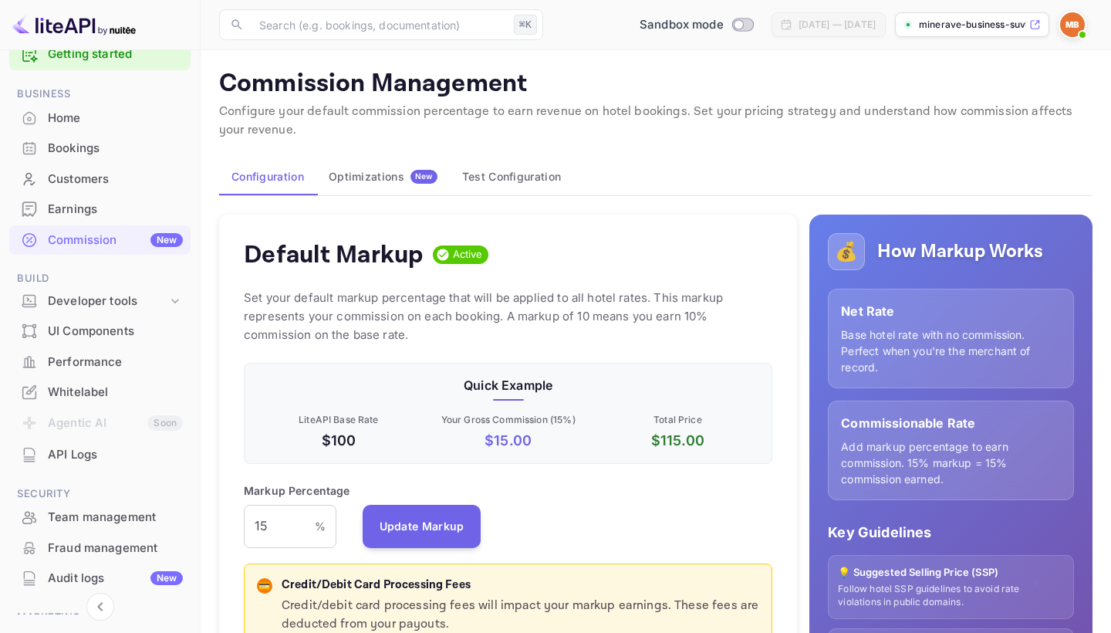
scroll to position [0, 0]
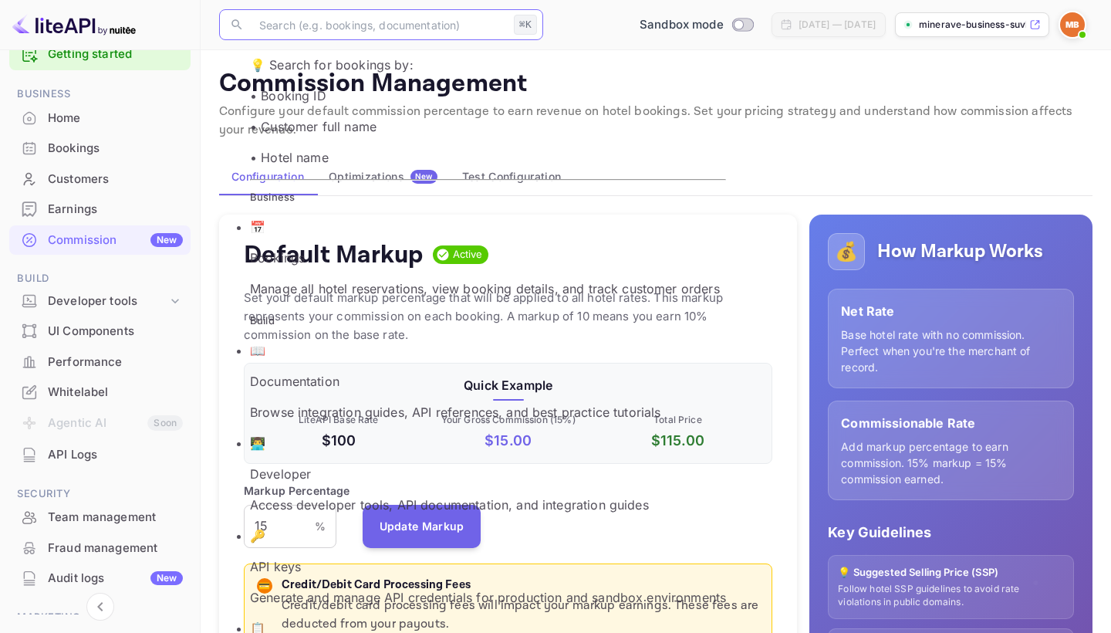
click at [356, 29] on input "text" at bounding box center [379, 24] width 258 height 31
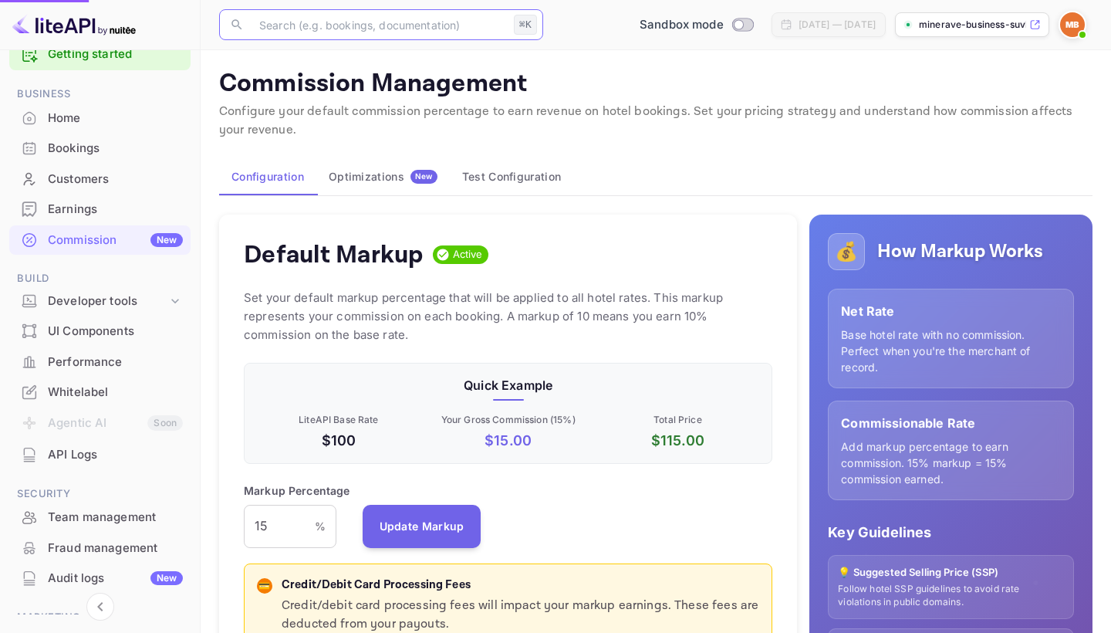
click at [347, 279] on p "Manage all hotel reservations, view booking details, and track customer orders" at bounding box center [488, 288] width 476 height 19
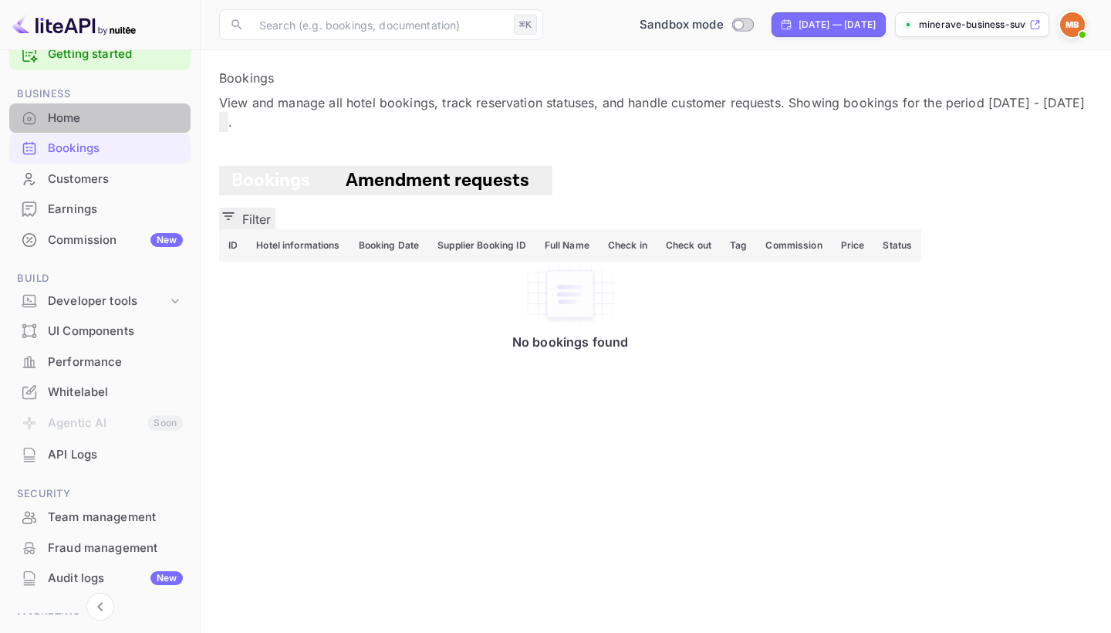
click at [91, 112] on div "Home" at bounding box center [115, 119] width 135 height 18
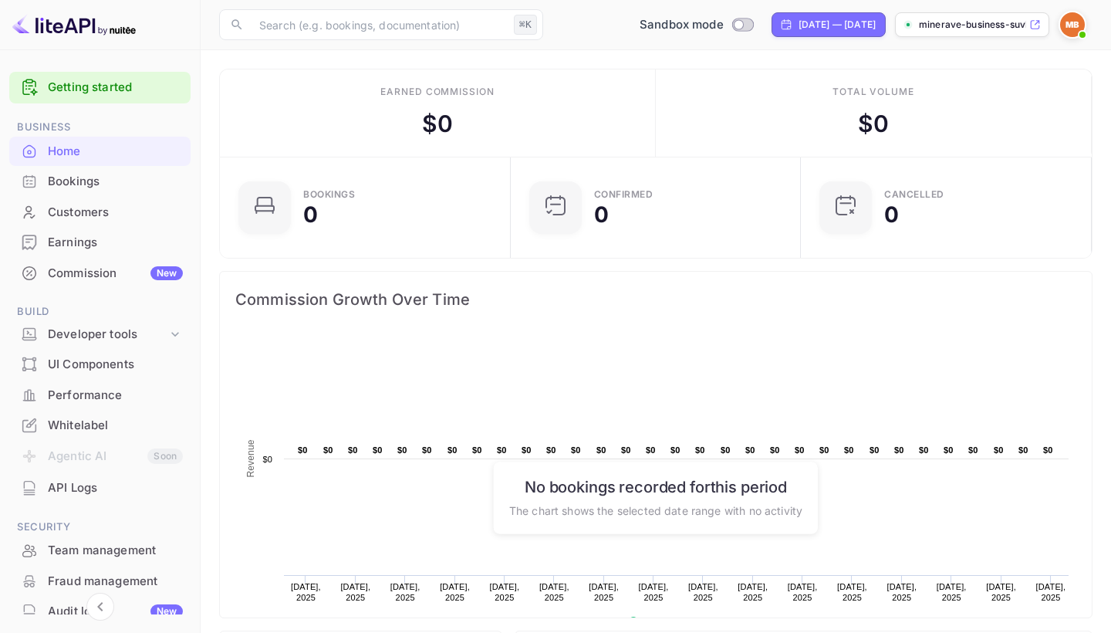
click at [69, 27] on img at bounding box center [73, 24] width 123 height 25
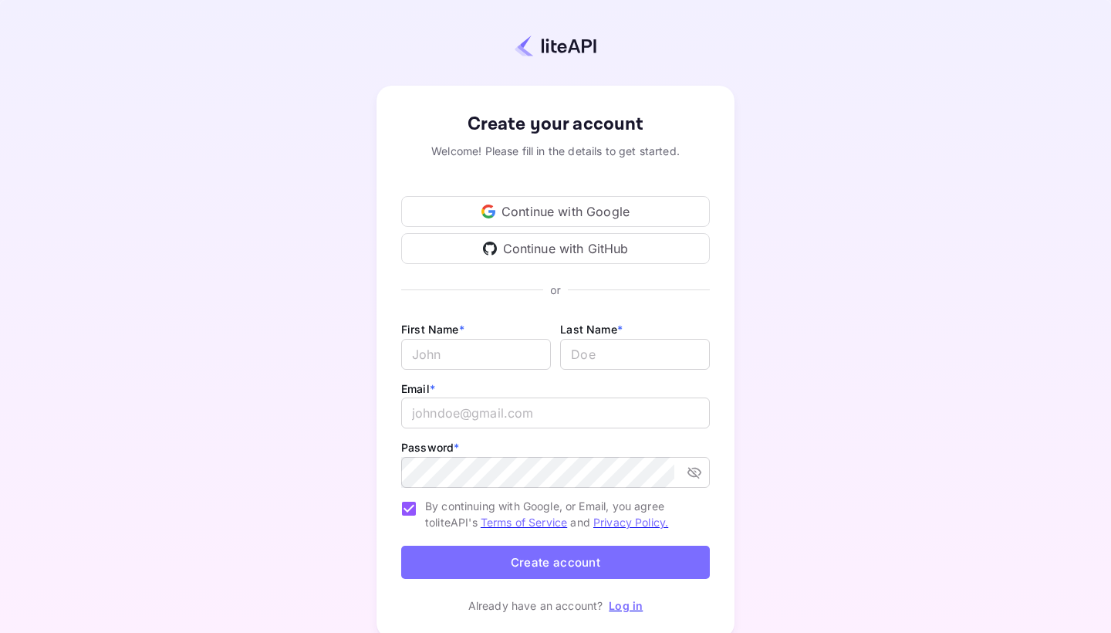
click at [519, 223] on div "Continue with Google" at bounding box center [555, 211] width 309 height 31
click at [561, 213] on div "Continue with Google" at bounding box center [555, 211] width 309 height 31
click at [617, 609] on link "Log in" at bounding box center [626, 605] width 34 height 13
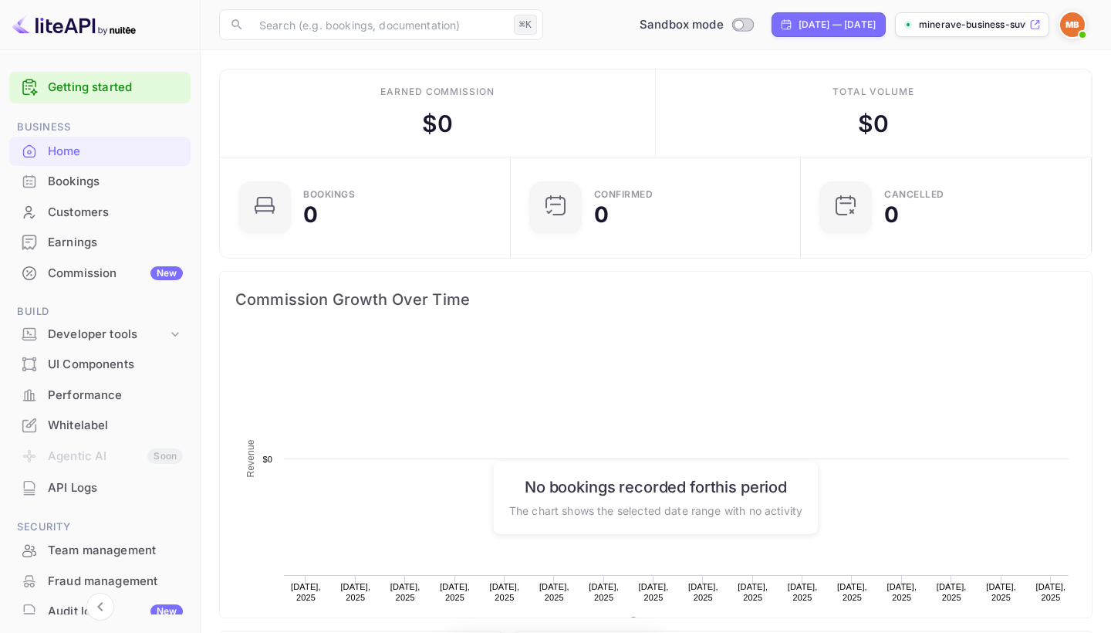
scroll to position [251, 281]
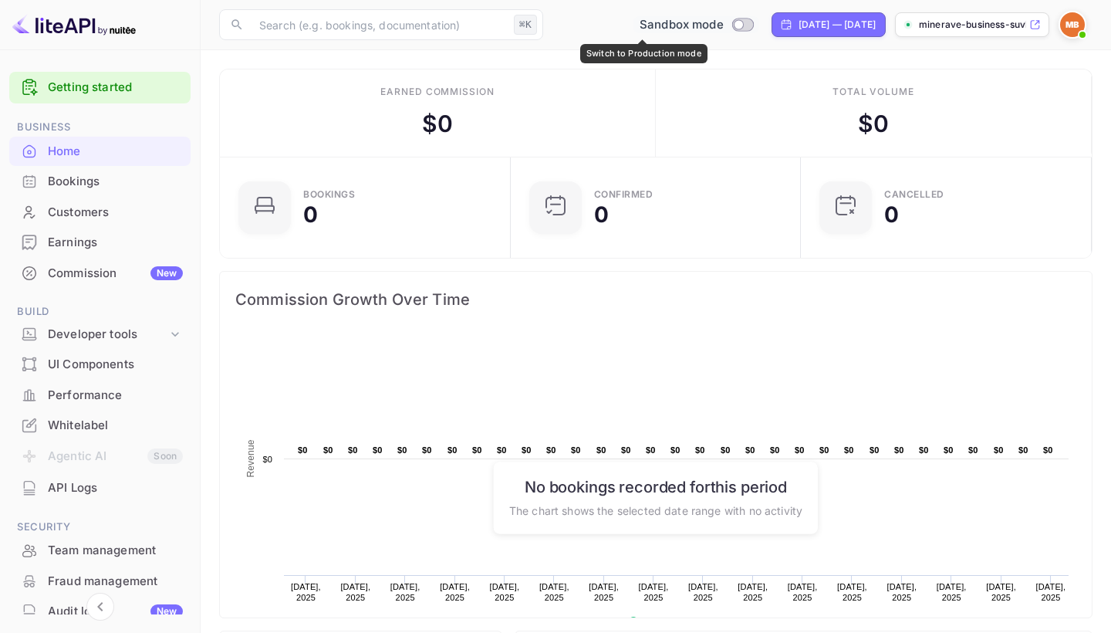
click at [723, 27] on input "Switch to Production mode" at bounding box center [738, 24] width 31 height 10
checkbox input "false"
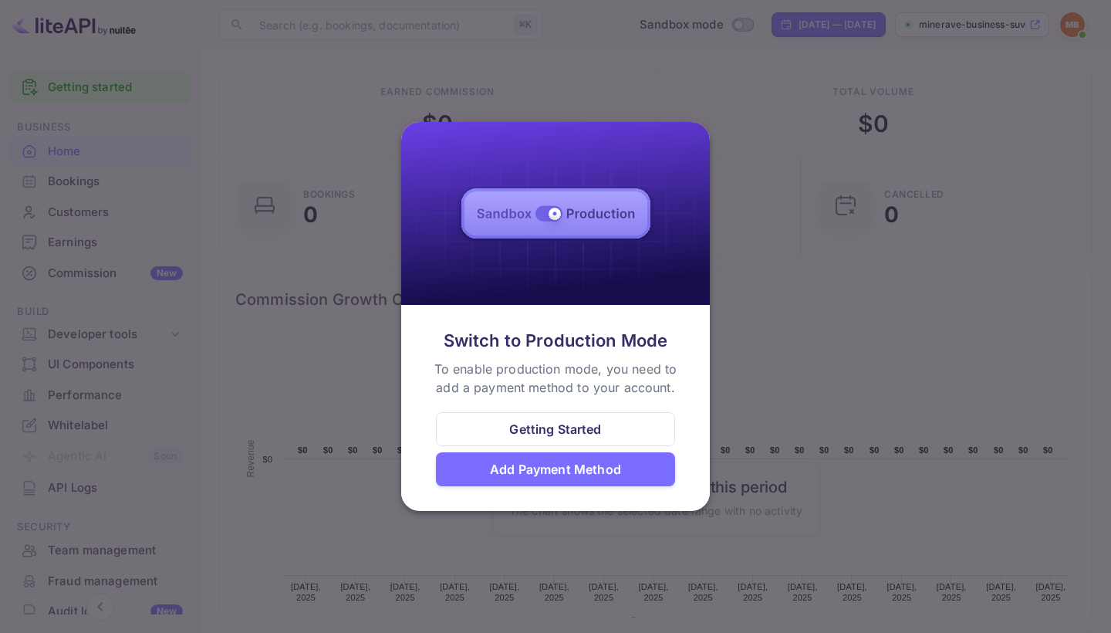
click at [751, 370] on div at bounding box center [555, 316] width 1111 height 633
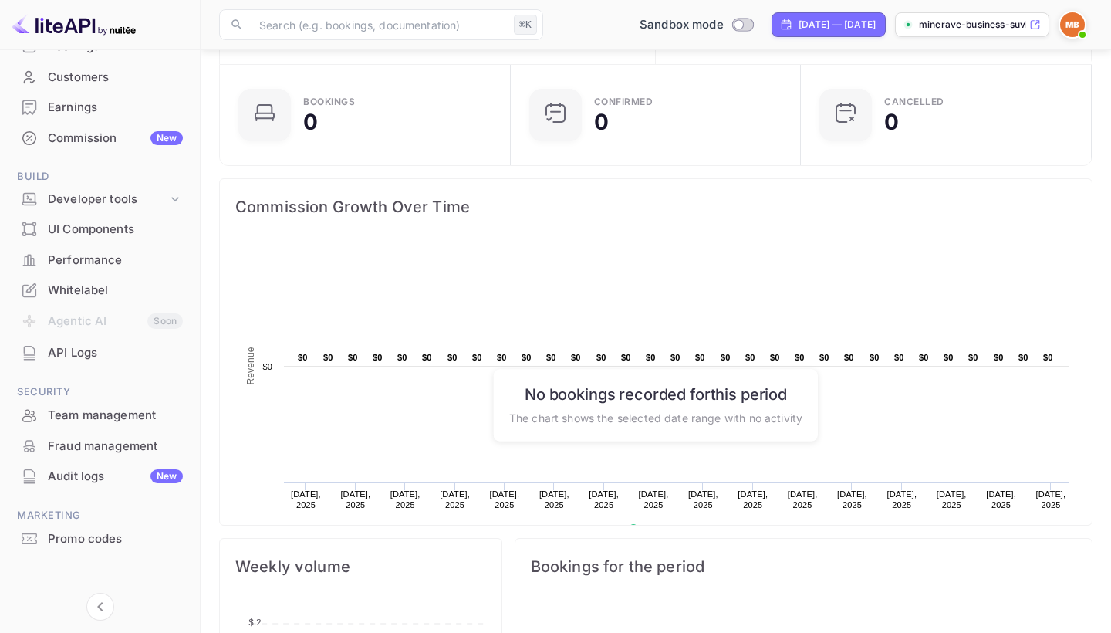
scroll to position [134, 0]
click at [87, 536] on div "Promo codes" at bounding box center [115, 540] width 135 height 18
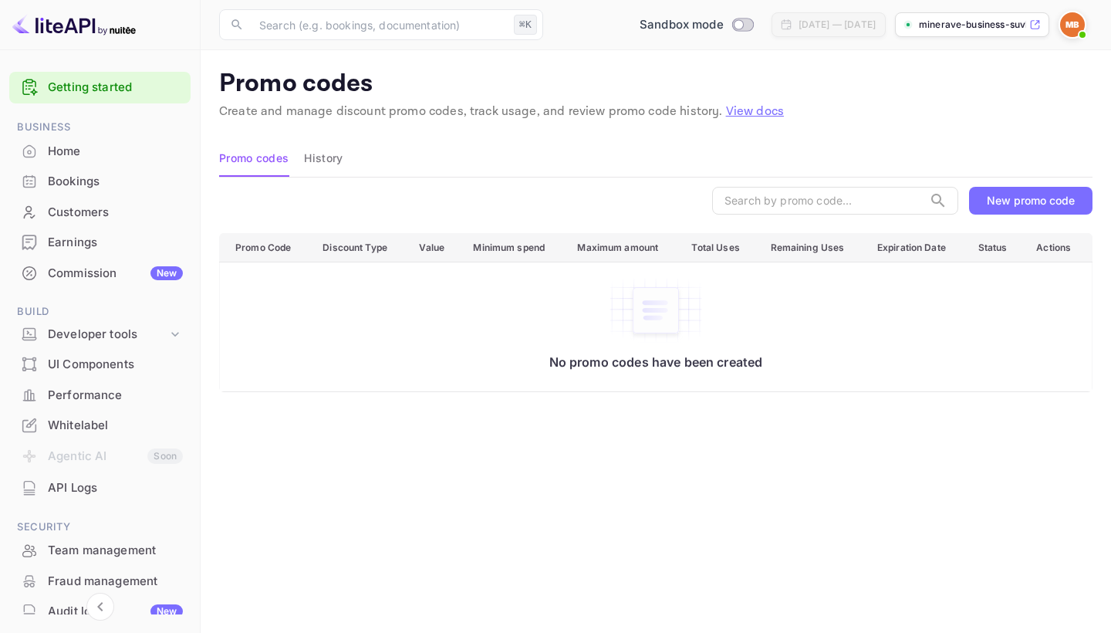
click at [111, 281] on div "Commission New" at bounding box center [99, 273] width 181 height 30
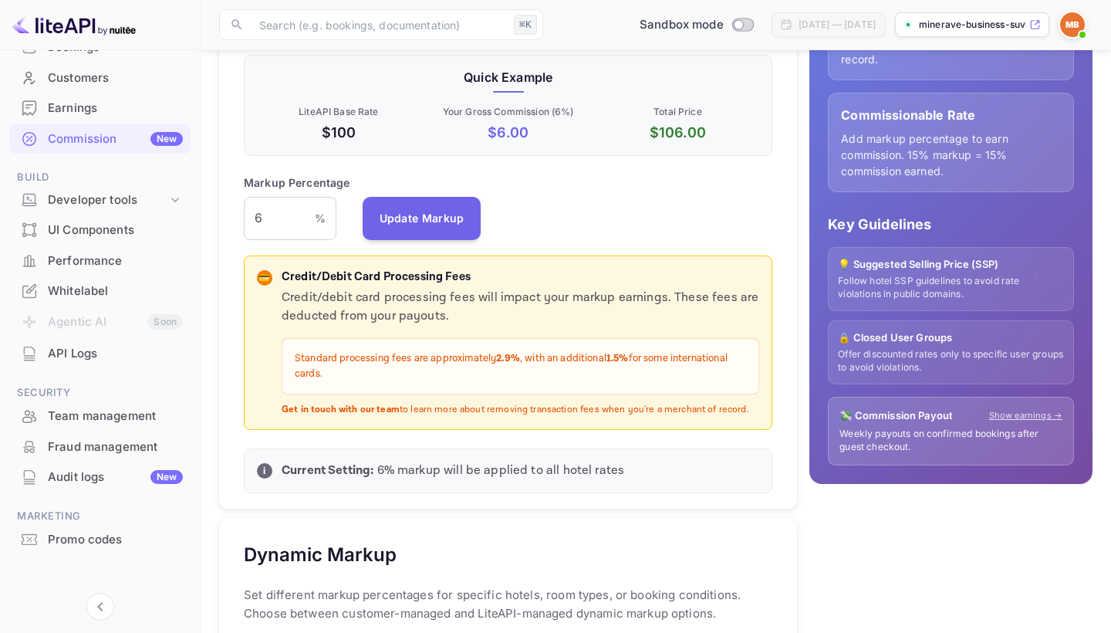
scroll to position [310, 0]
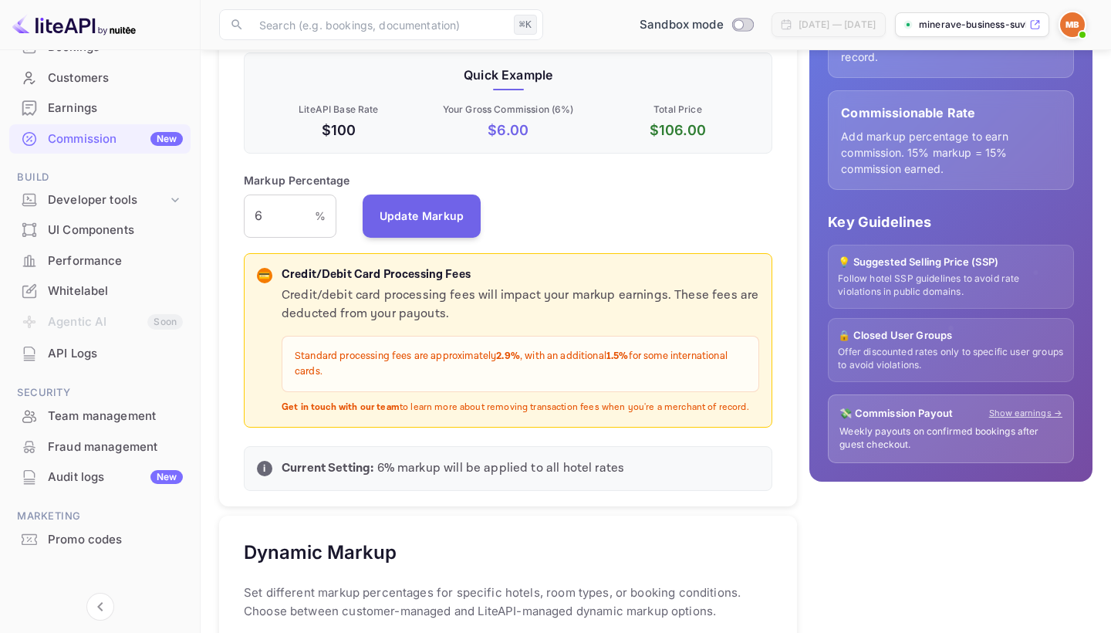
click at [113, 294] on div "Whitelabel" at bounding box center [115, 291] width 135 height 18
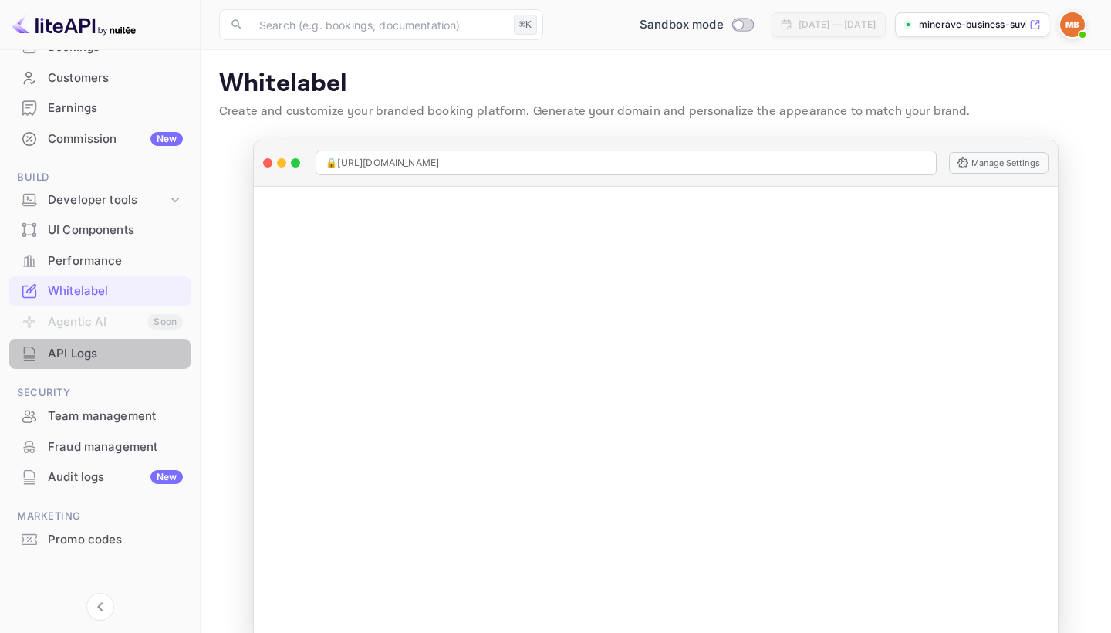
click at [72, 346] on div "API Logs" at bounding box center [115, 354] width 135 height 18
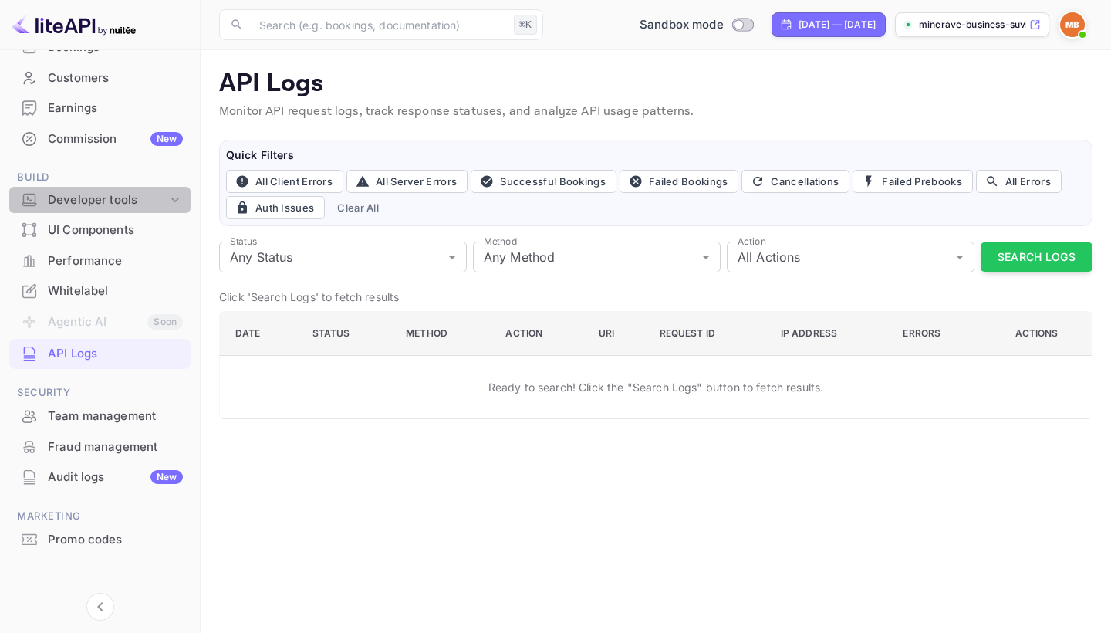
click at [110, 204] on div "Developer tools" at bounding box center [108, 200] width 120 height 18
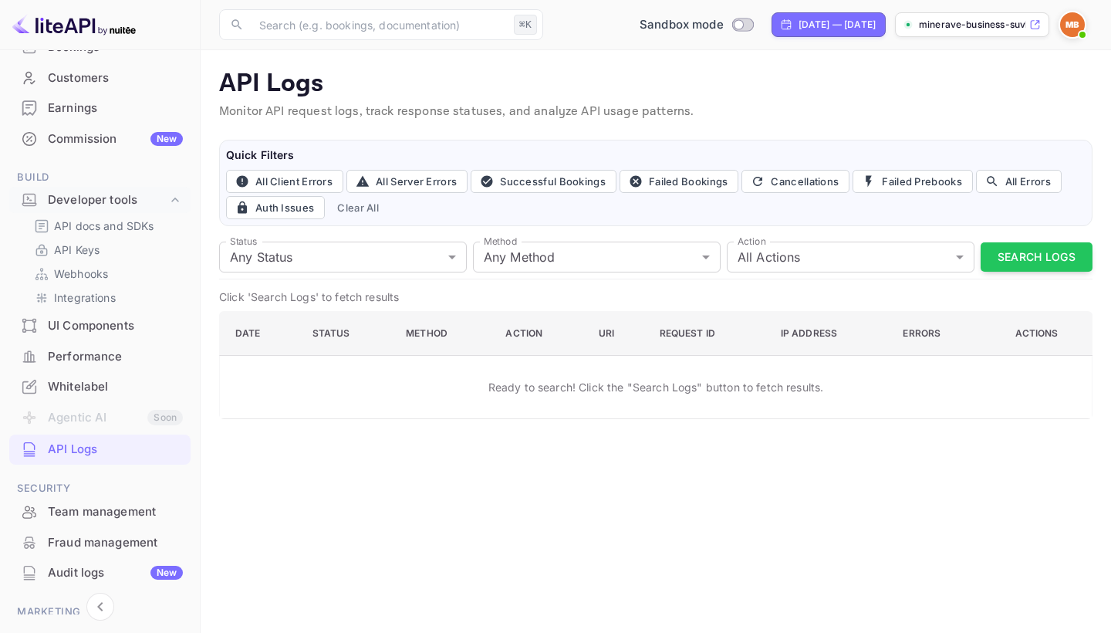
click at [102, 319] on div "UI Components" at bounding box center [115, 326] width 135 height 18
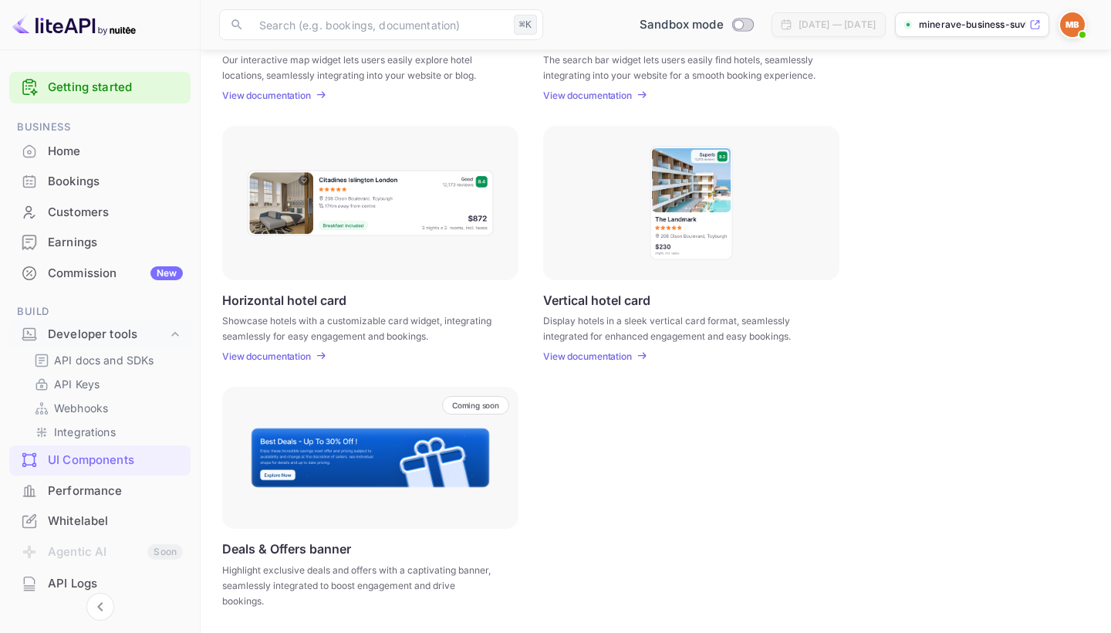
scroll to position [407, 0]
click at [360, 505] on div "Coming soon" at bounding box center [370, 458] width 296 height 142
click at [476, 420] on div "Coming soon" at bounding box center [370, 458] width 296 height 142
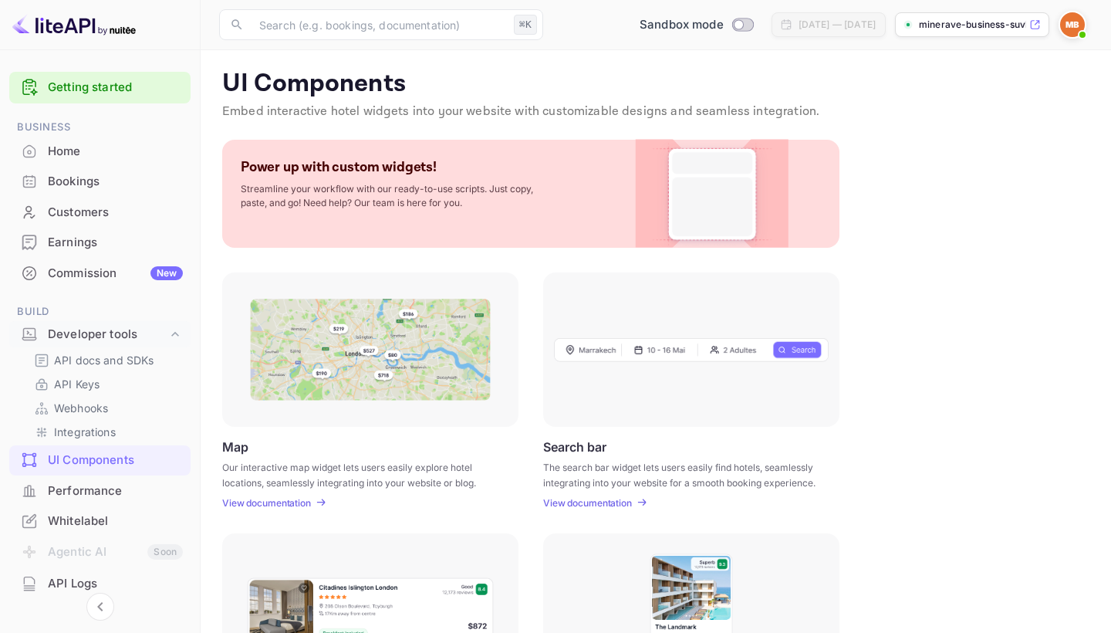
scroll to position [0, 0]
click at [644, 220] on icon at bounding box center [712, 191] width 153 height 183
click at [97, 80] on link "Getting started" at bounding box center [115, 88] width 135 height 18
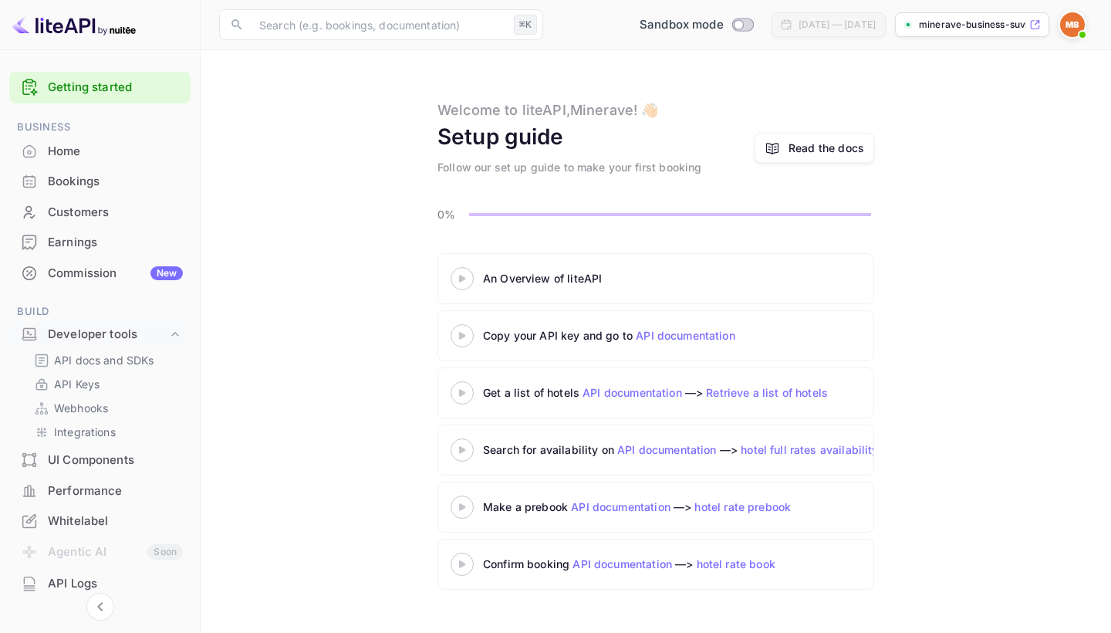
click at [461, 284] on div at bounding box center [462, 278] width 54 height 19
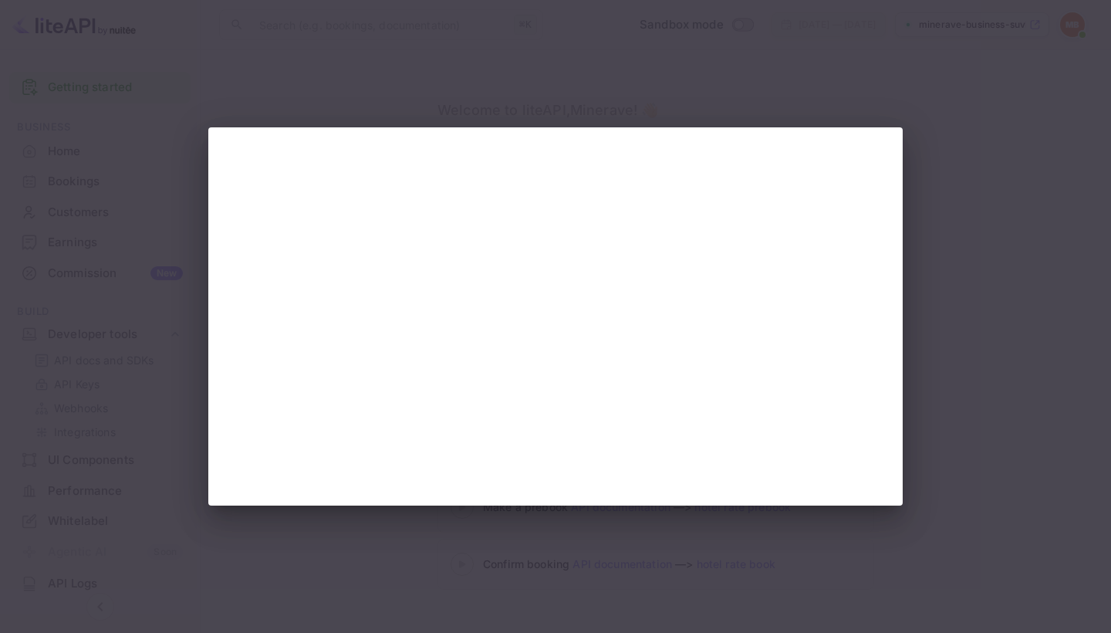
click at [188, 193] on div at bounding box center [555, 316] width 1111 height 633
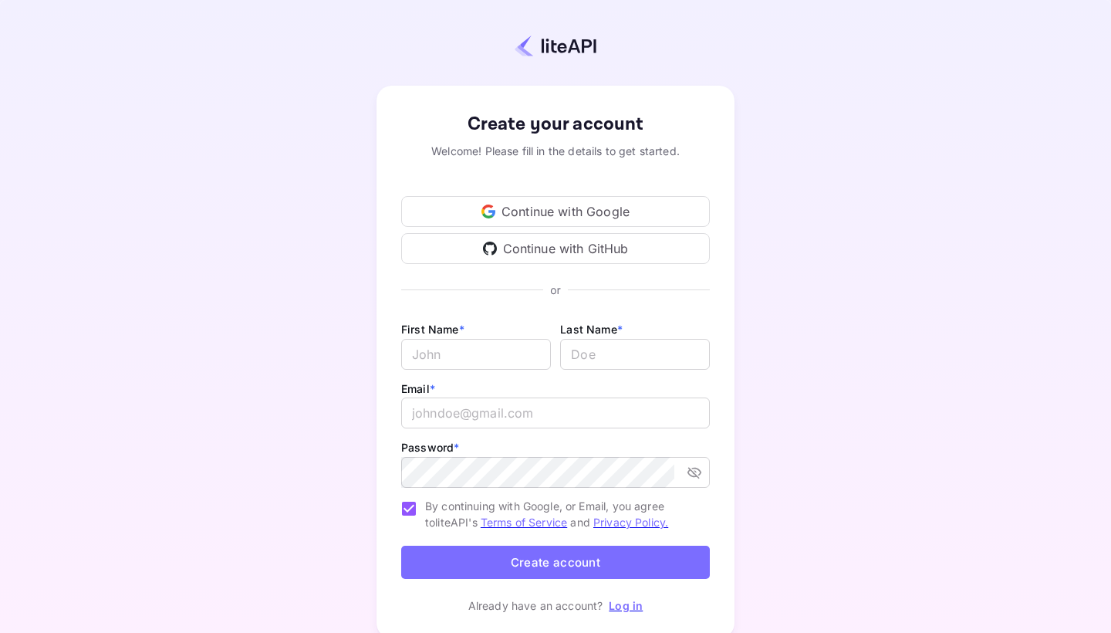
scroll to position [19, 0]
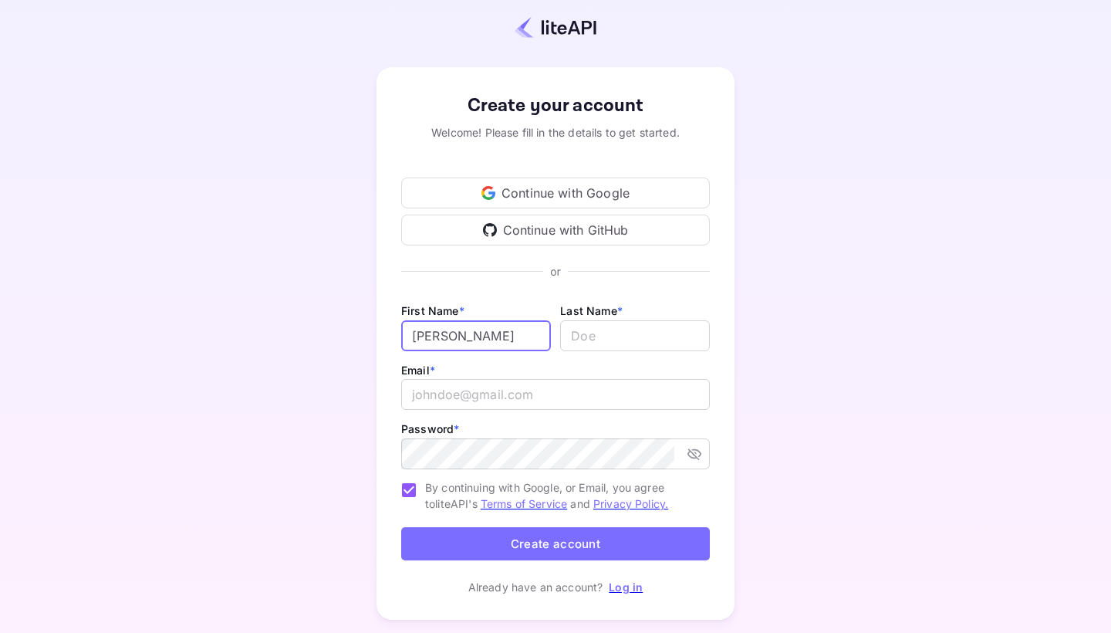
type input "[PERSON_NAME]"
type input "Zerjav"
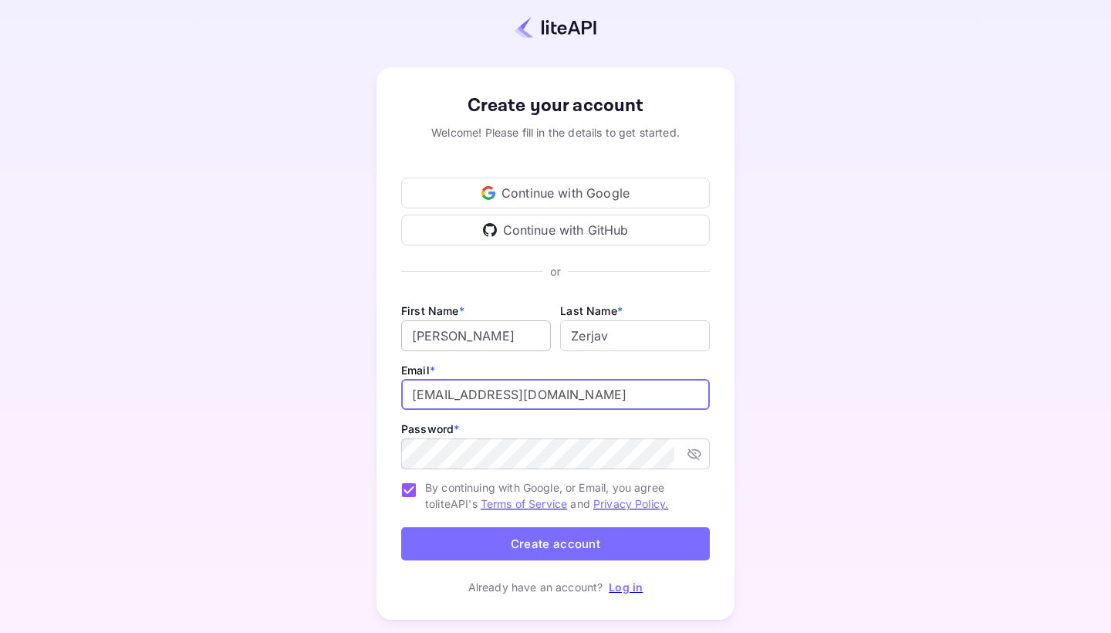
type input "[EMAIL_ADDRESS][DOMAIN_NAME]"
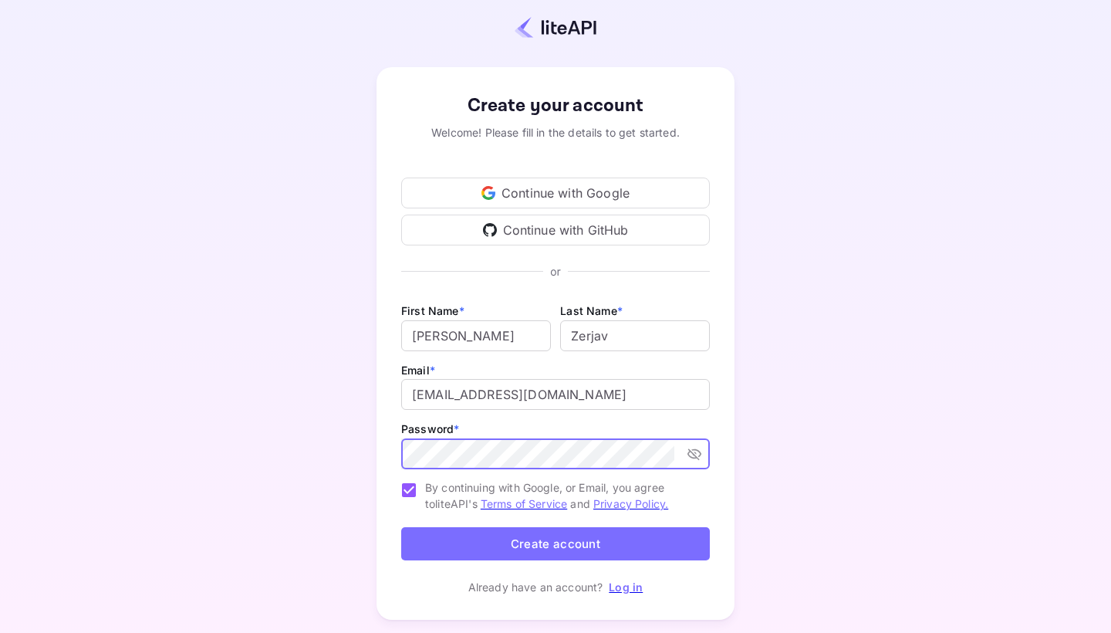
click at [700, 455] on icon "toggle password visibility" at bounding box center [695, 454] width 14 height 12
click at [542, 545] on button "Create account" at bounding box center [555, 543] width 309 height 33
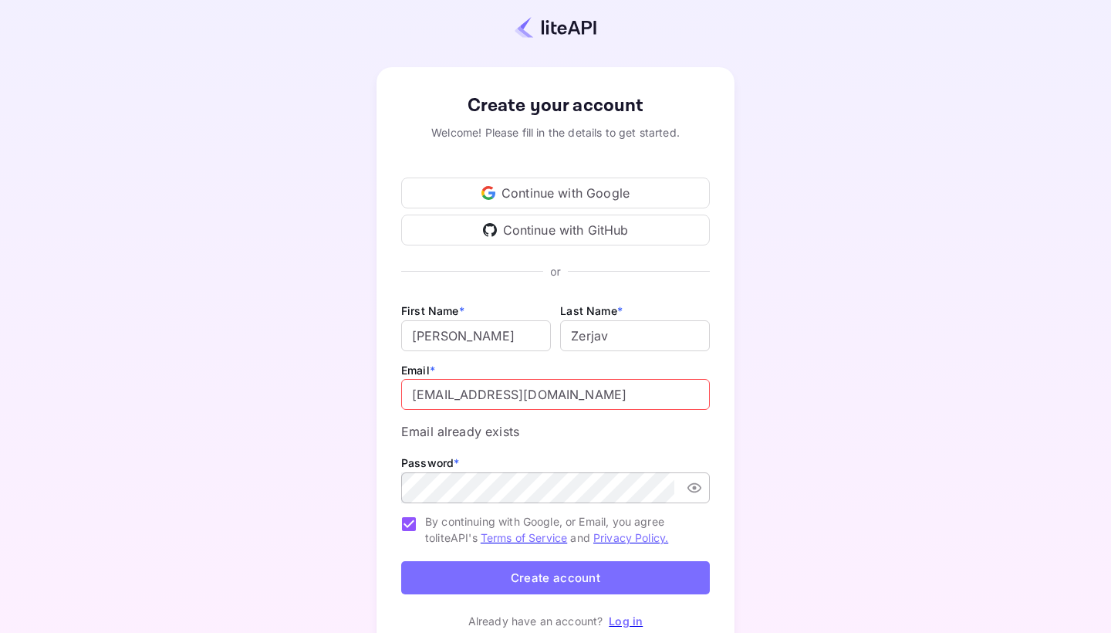
click at [636, 614] on link "Log in" at bounding box center [626, 620] width 34 height 13
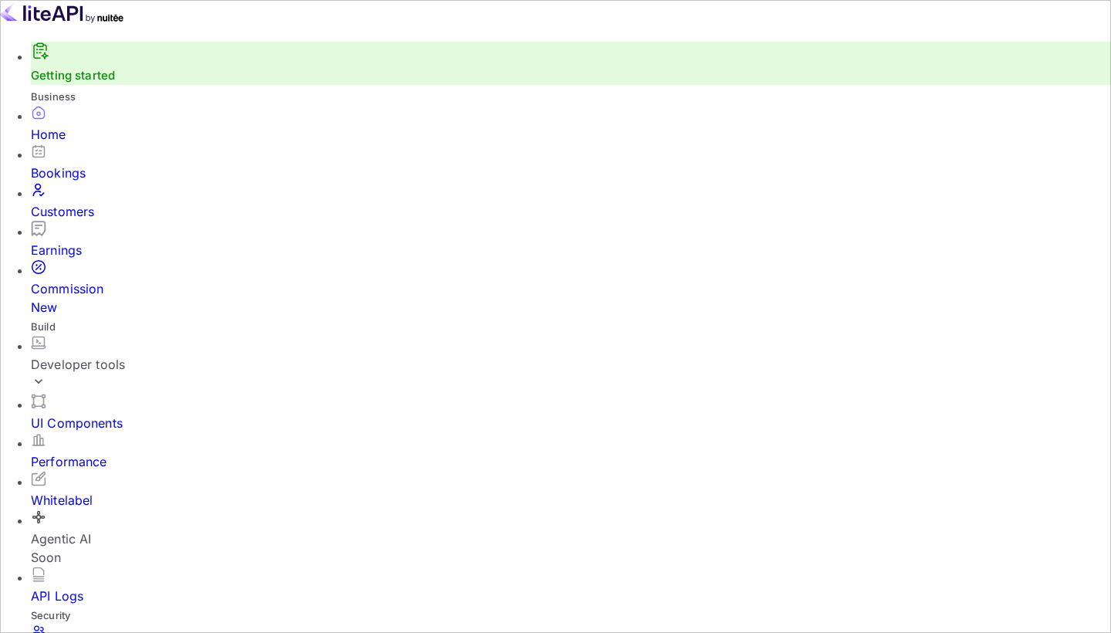
scroll to position [134, 0]
click at [95, 586] on div "API Logs" at bounding box center [571, 595] width 1080 height 19
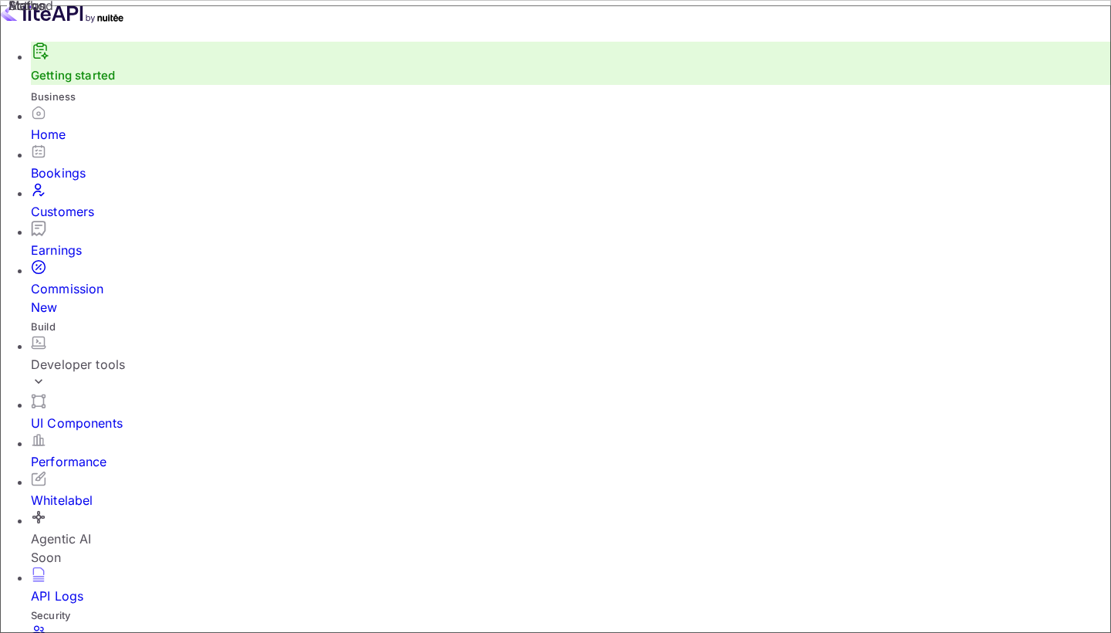
scroll to position [103, 0]
click at [46, 373] on icon at bounding box center [38, 380] width 15 height 15
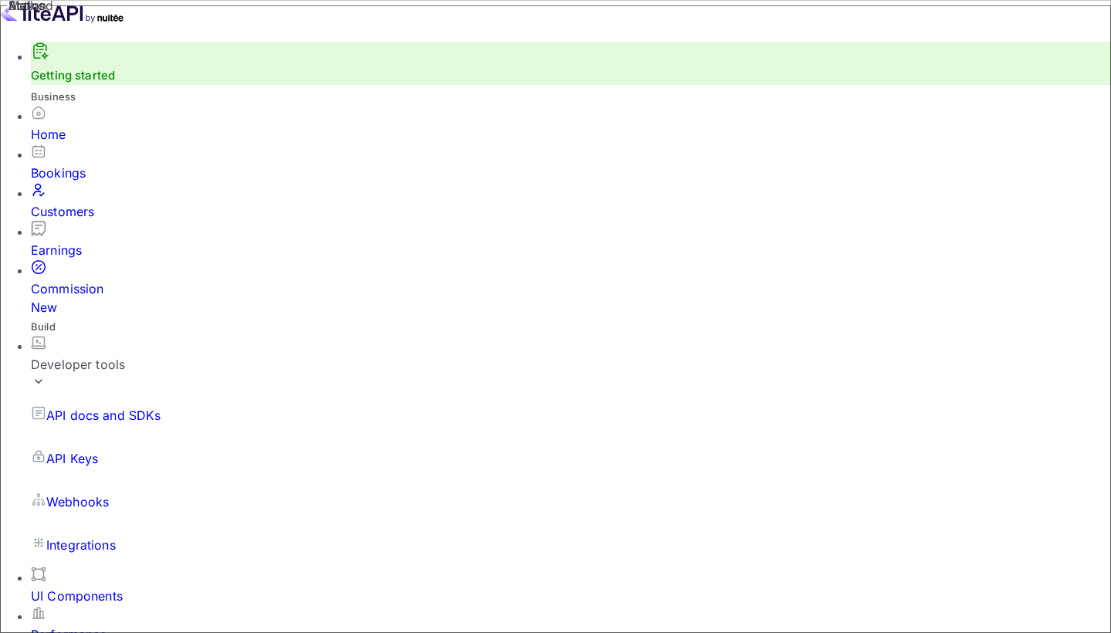
click at [46, 373] on icon at bounding box center [38, 380] width 15 height 15
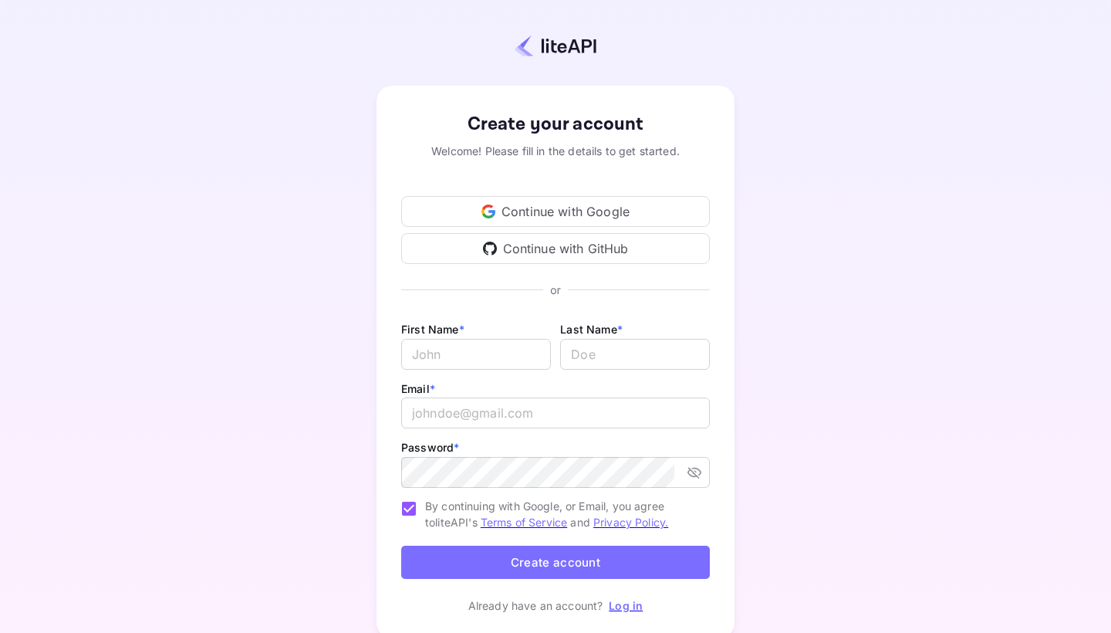
click at [630, 600] on link "Log in" at bounding box center [626, 605] width 34 height 13
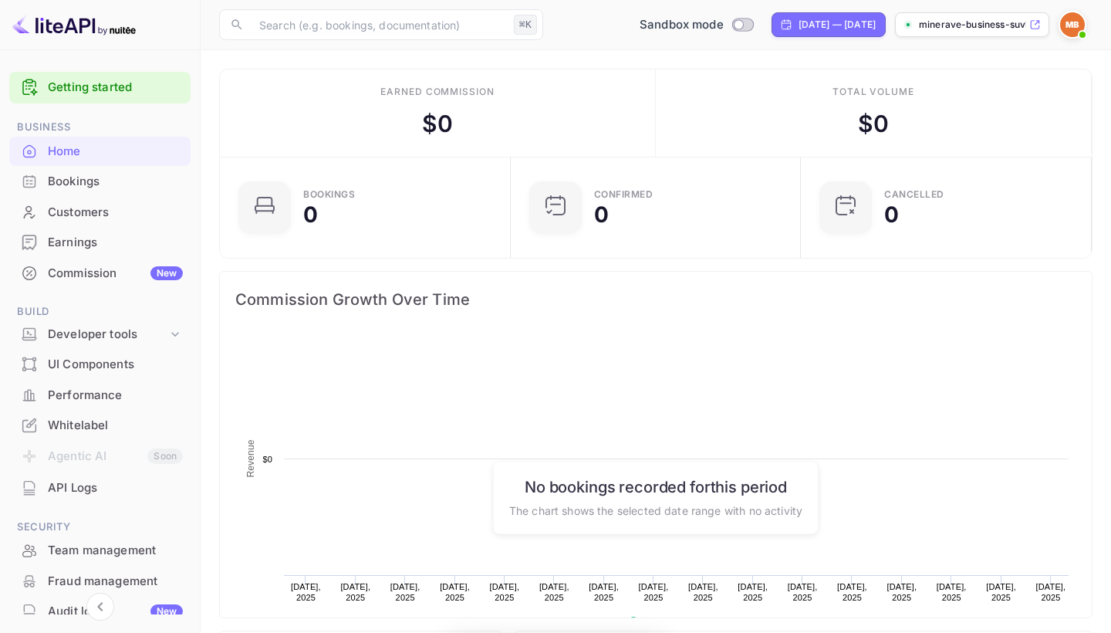
scroll to position [251, 281]
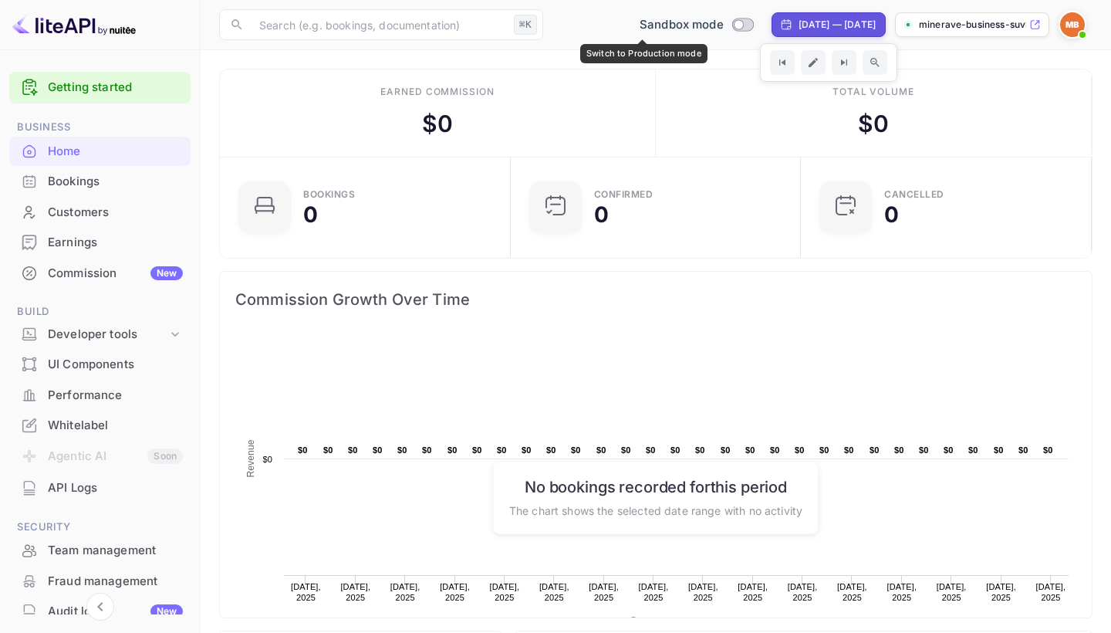
click at [731, 30] on span "Switch to Production mode" at bounding box center [742, 25] width 22 height 14
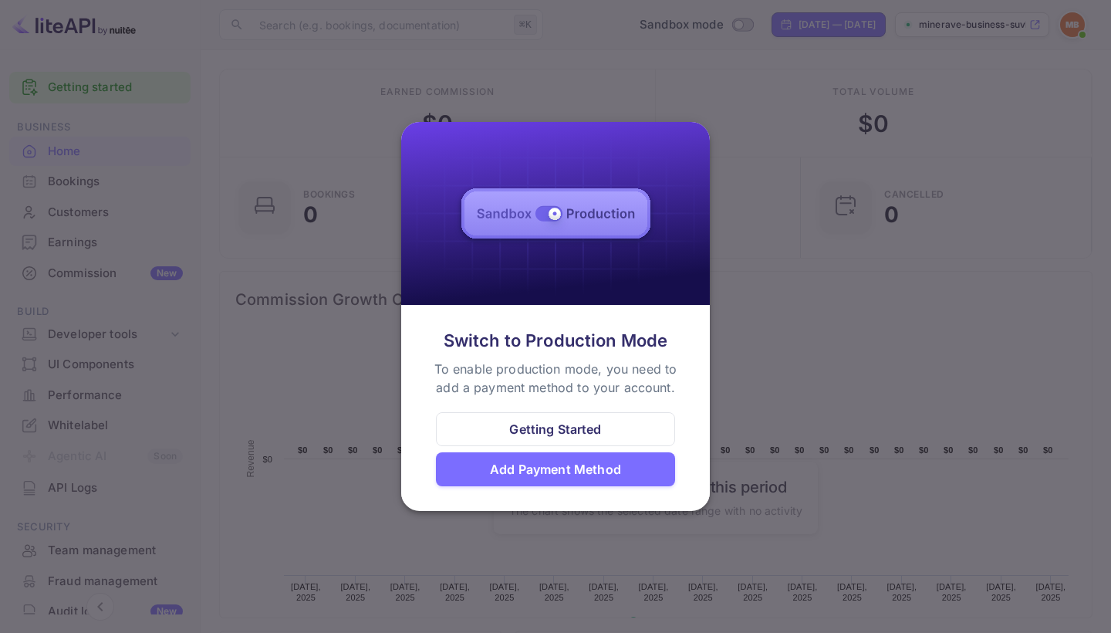
click at [572, 439] on div "Getting Started" at bounding box center [555, 429] width 239 height 34
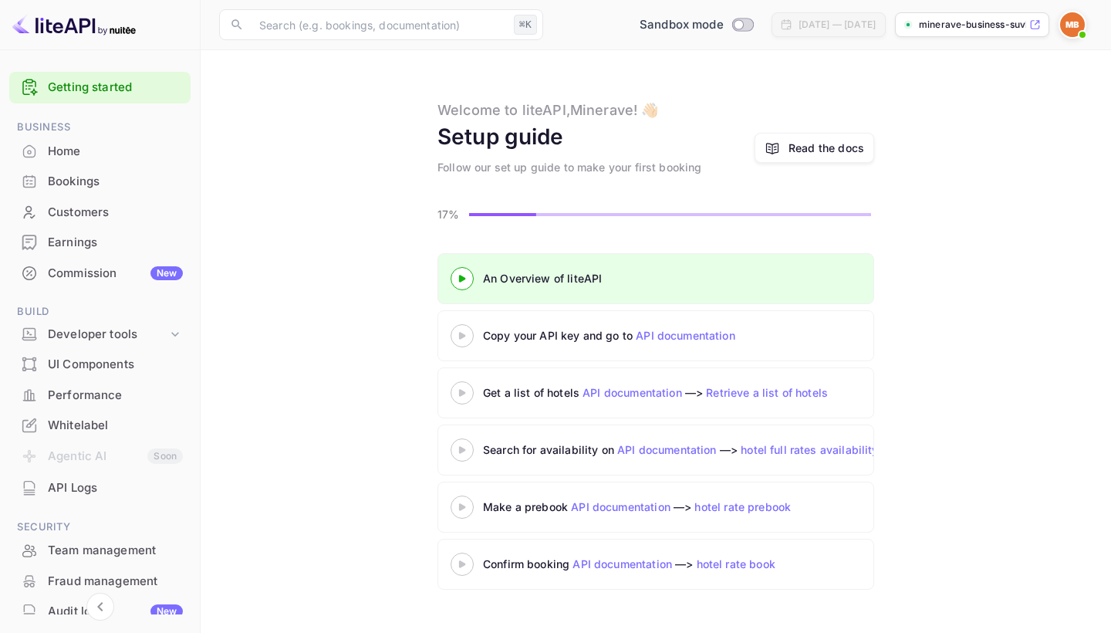
click at [462, 277] on 3 at bounding box center [462, 278] width 6 height 7
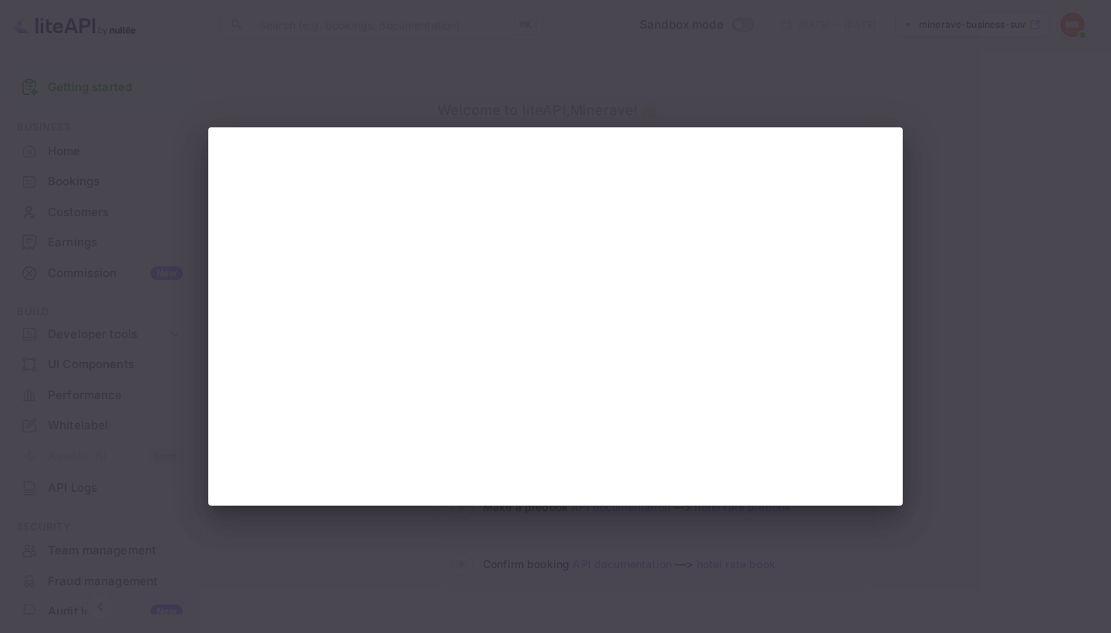
click at [573, 100] on div at bounding box center [555, 316] width 1111 height 633
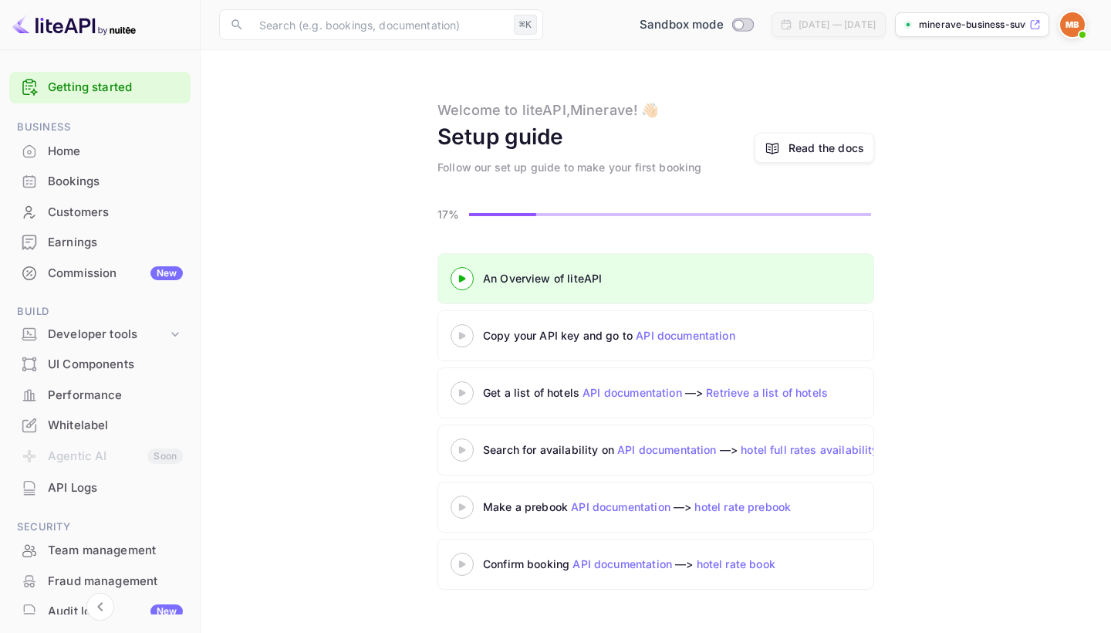
click at [462, 333] on icon at bounding box center [462, 336] width 54 height 8
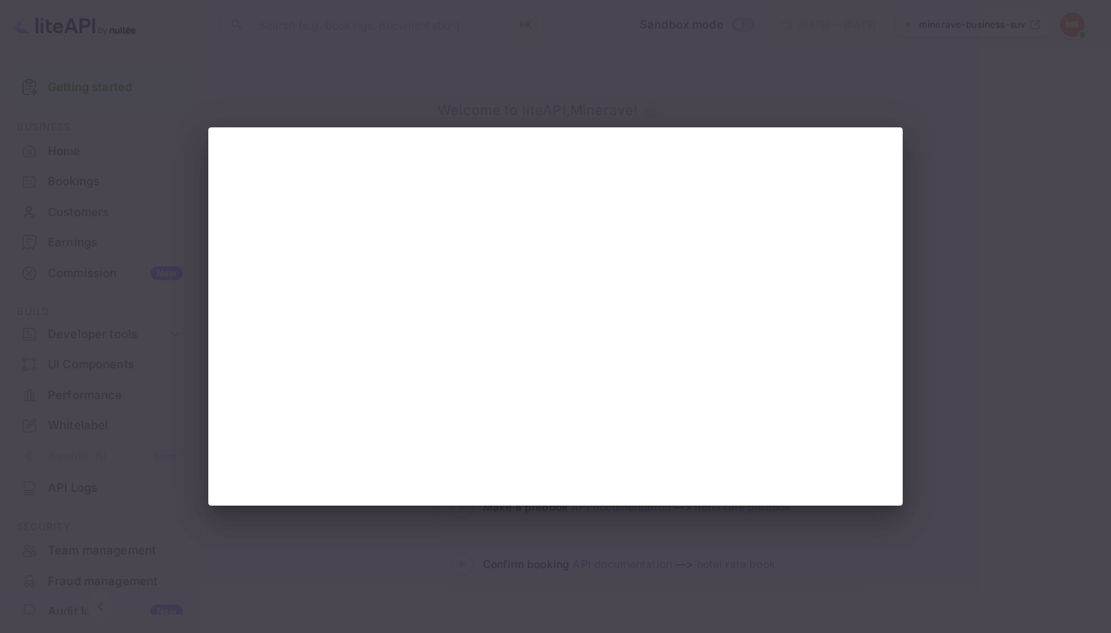
click at [394, 564] on div at bounding box center [555, 316] width 1111 height 633
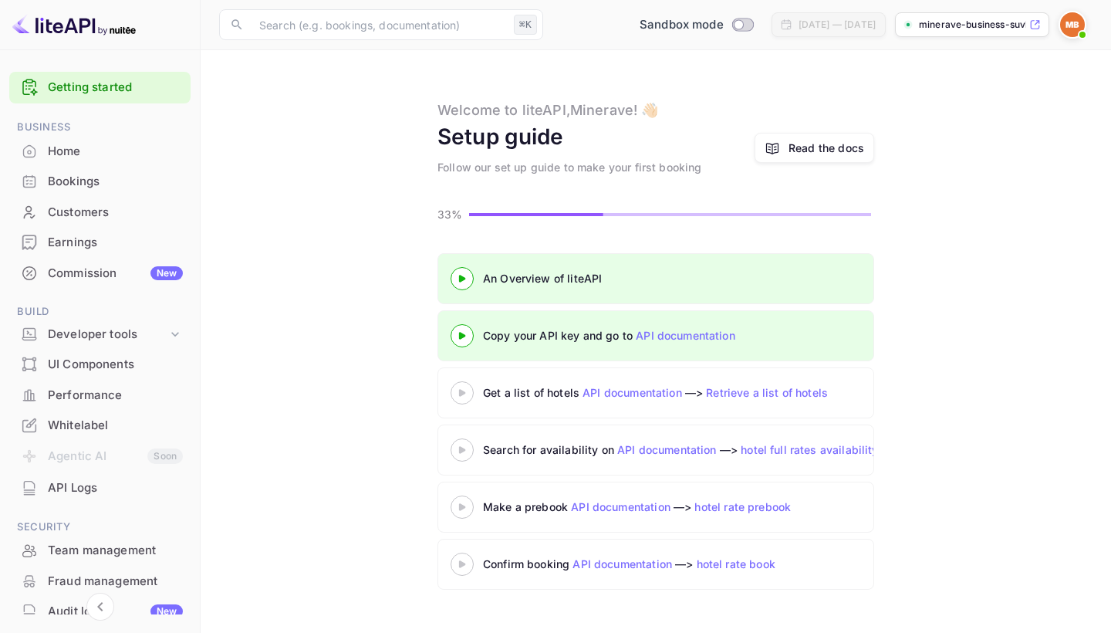
click at [465, 391] on icon at bounding box center [462, 393] width 54 height 8
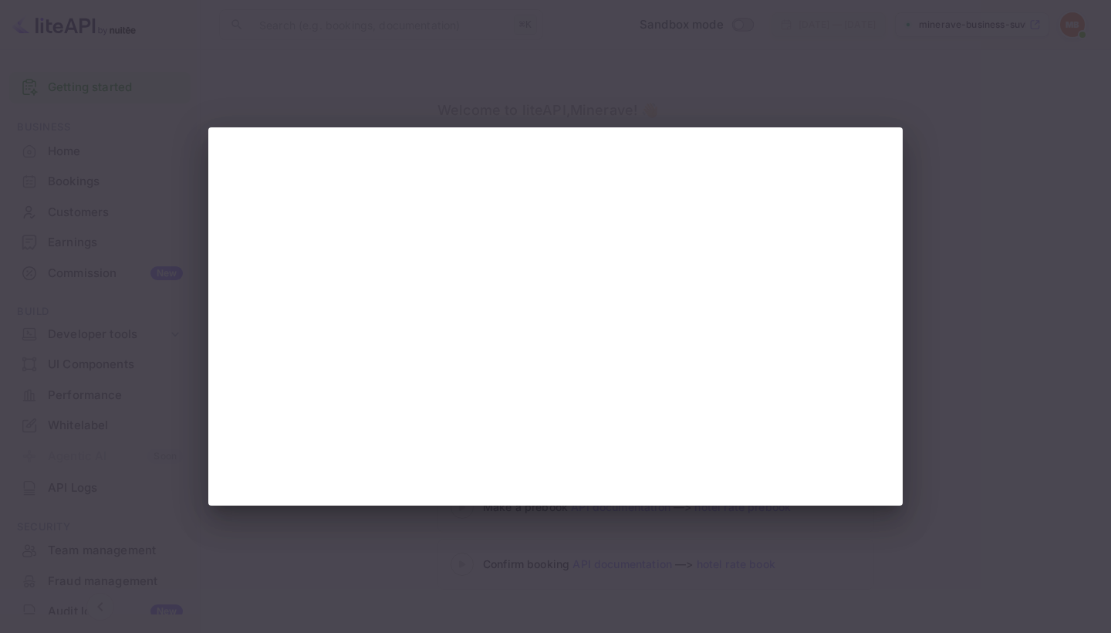
click at [1029, 391] on div at bounding box center [555, 316] width 1111 height 633
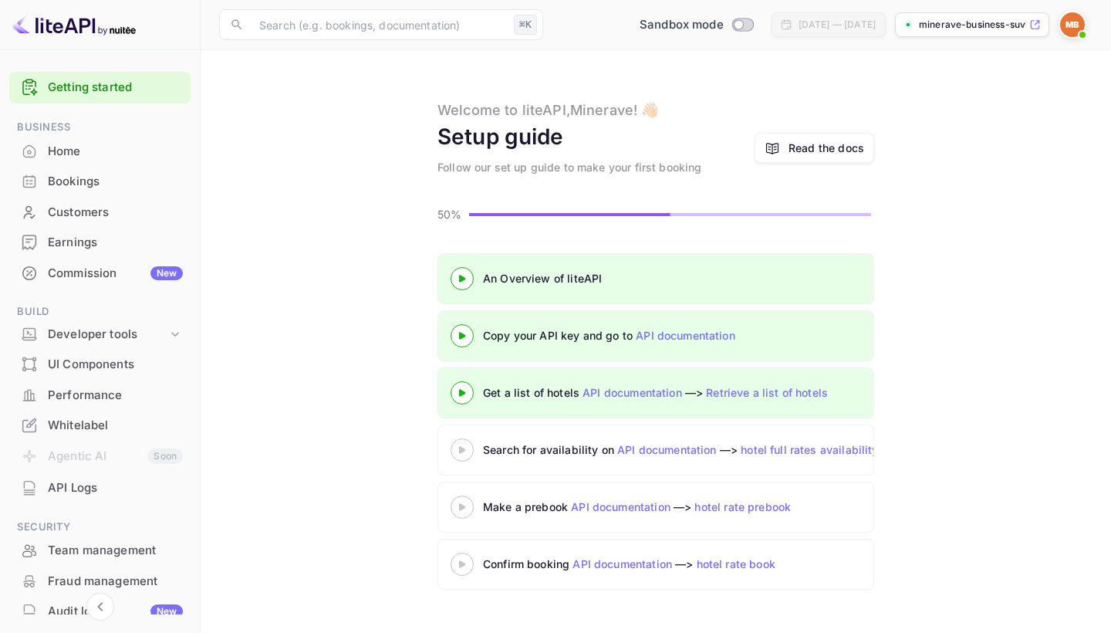
click at [462, 451] on 3 at bounding box center [462, 449] width 6 height 7
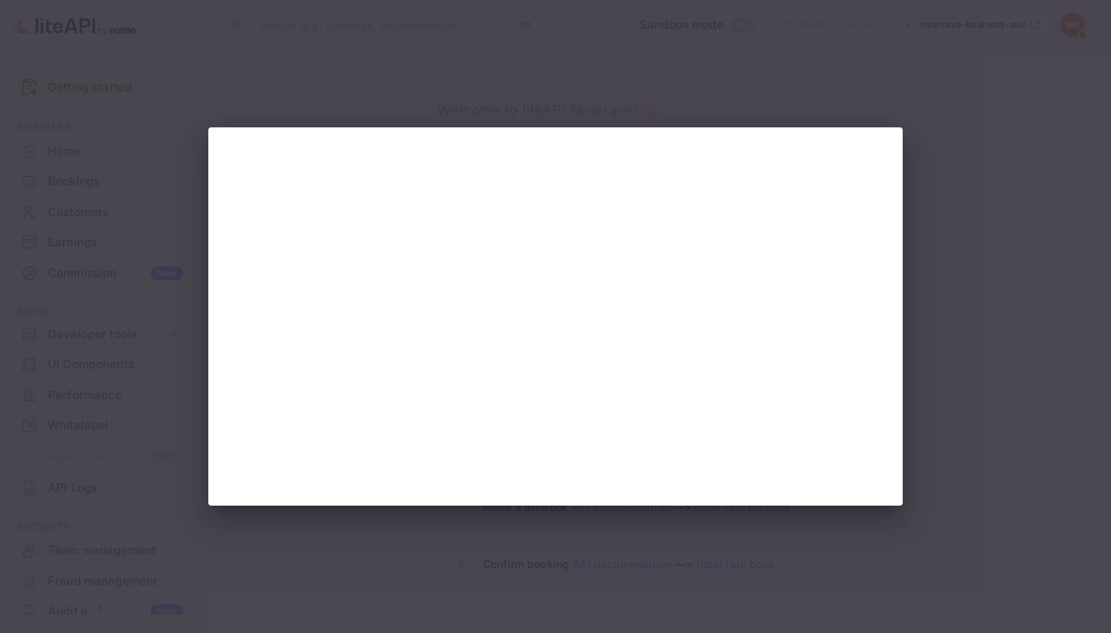
click at [138, 306] on div at bounding box center [555, 316] width 1111 height 633
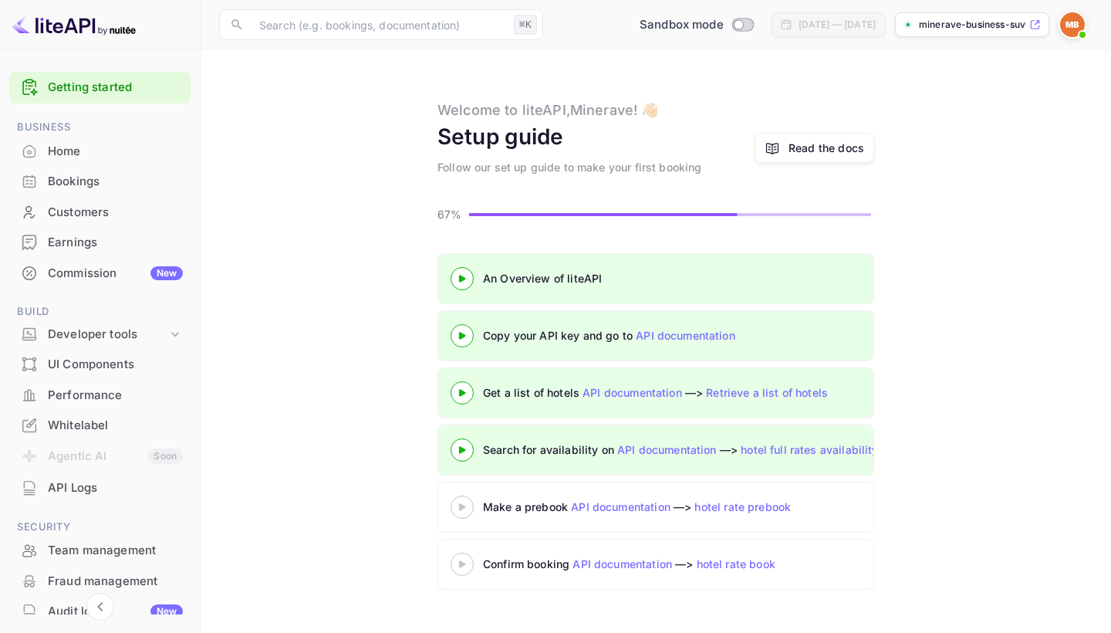
click at [467, 507] on icon at bounding box center [462, 507] width 54 height 8
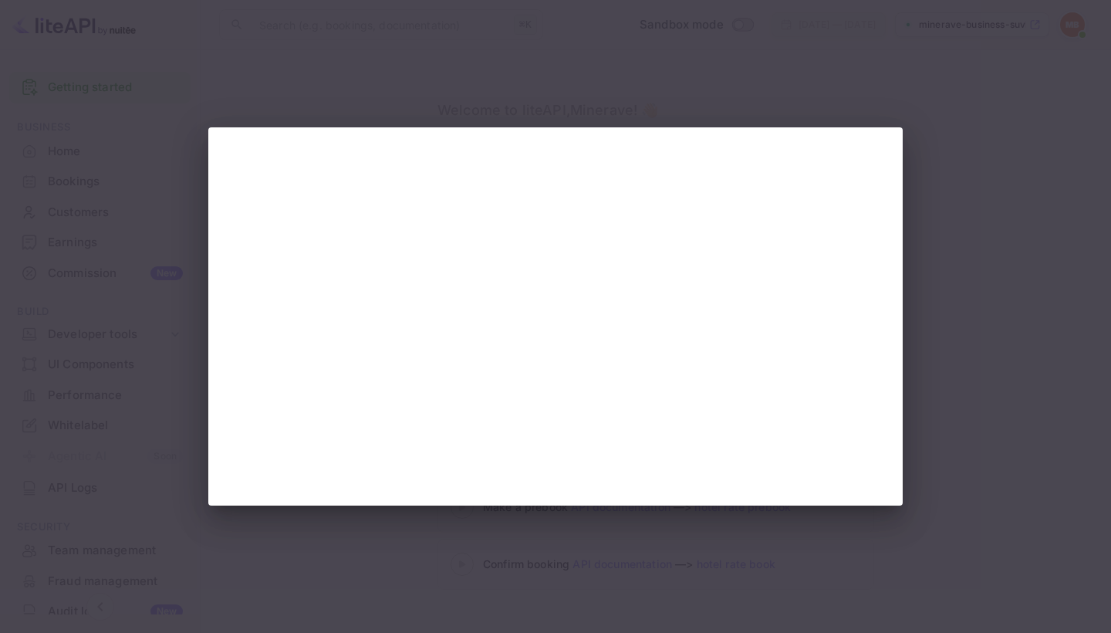
click at [173, 292] on div at bounding box center [555, 316] width 1111 height 633
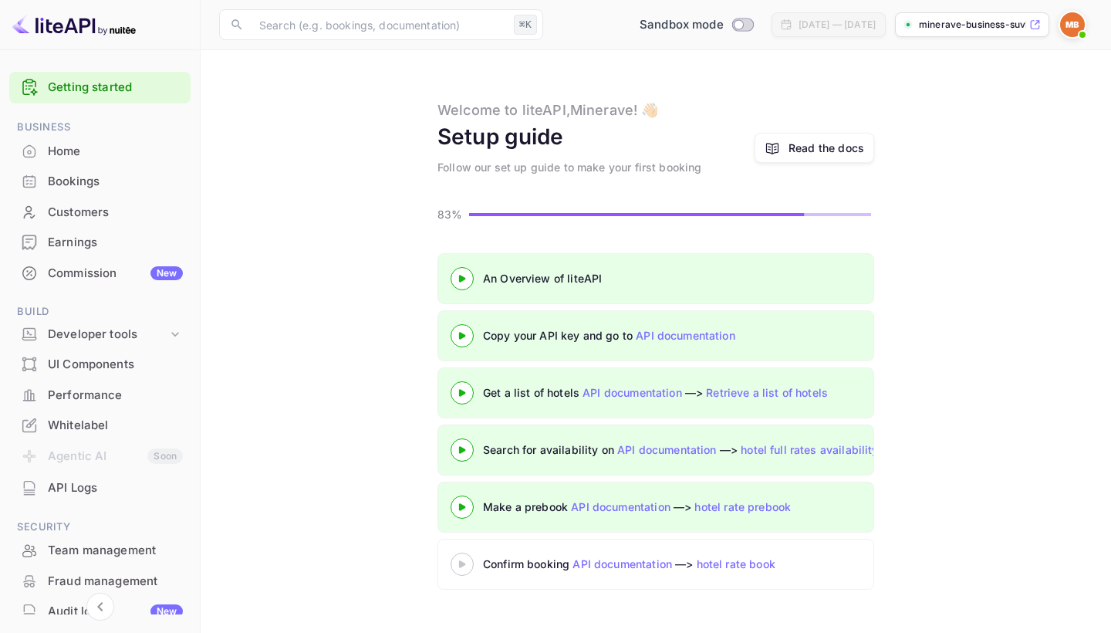
click at [471, 568] on icon at bounding box center [462, 564] width 54 height 8
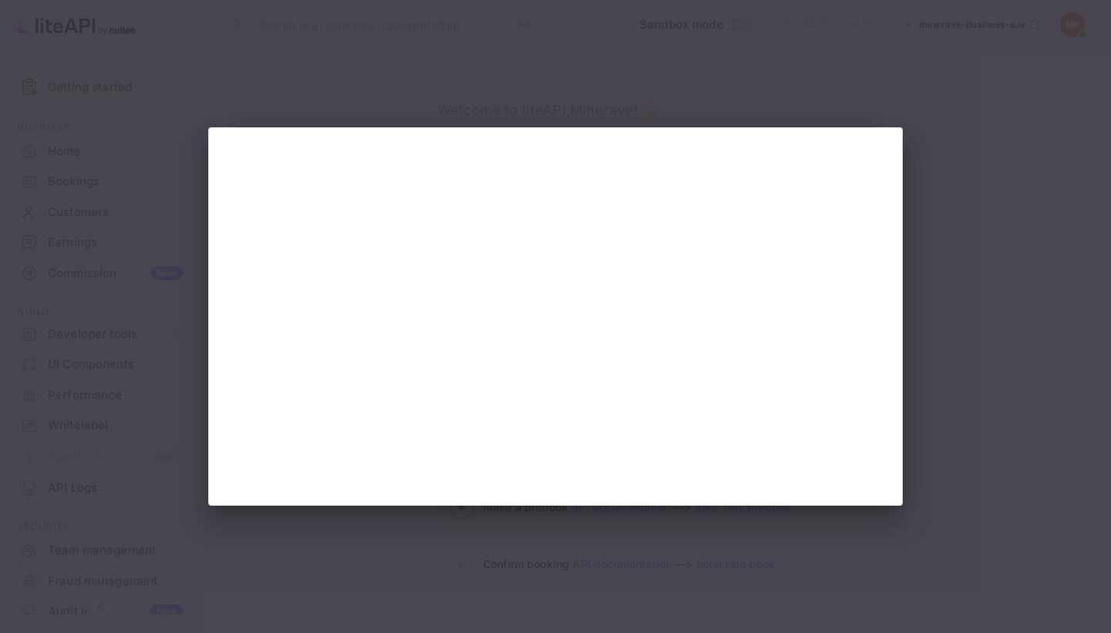
click at [137, 323] on div at bounding box center [555, 316] width 1111 height 633
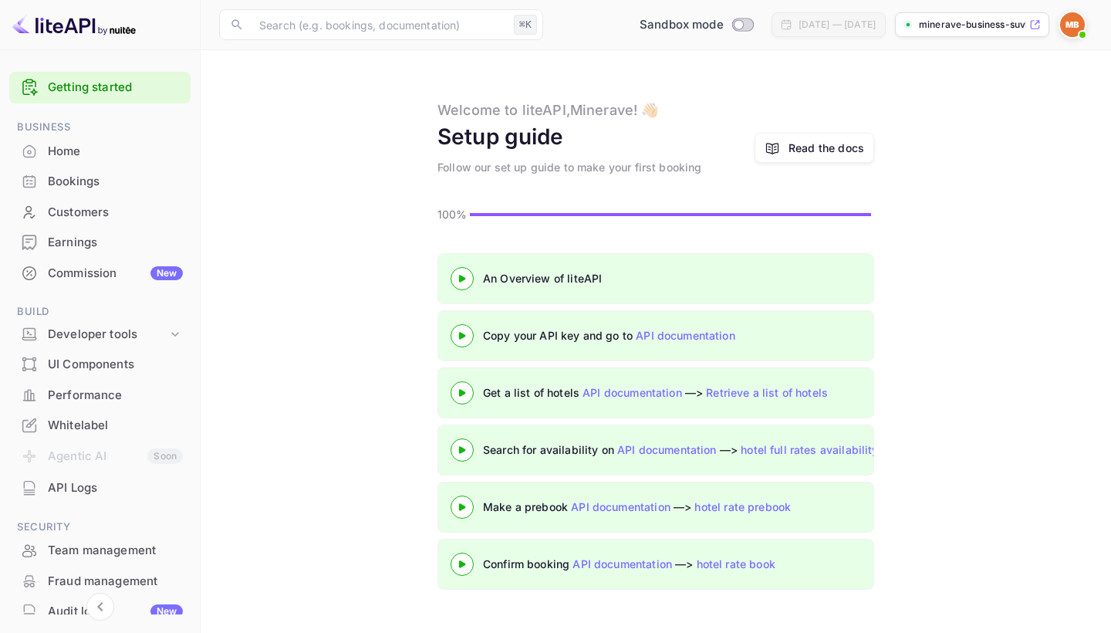
click at [795, 150] on div "Read the docs" at bounding box center [827, 148] width 76 height 16
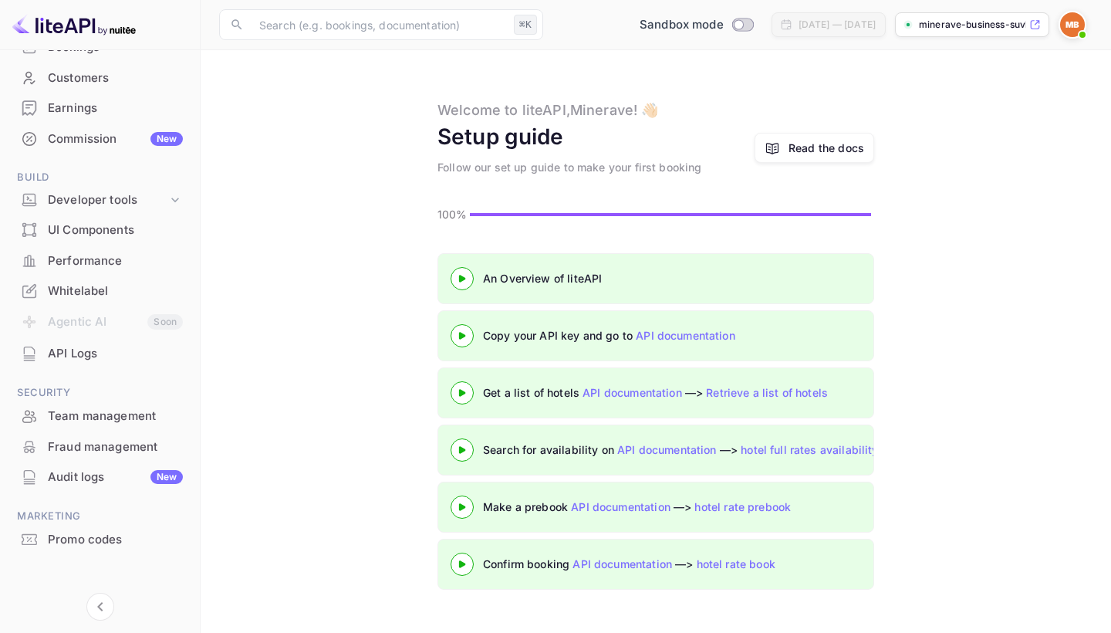
click at [86, 353] on div "API Logs" at bounding box center [115, 354] width 135 height 18
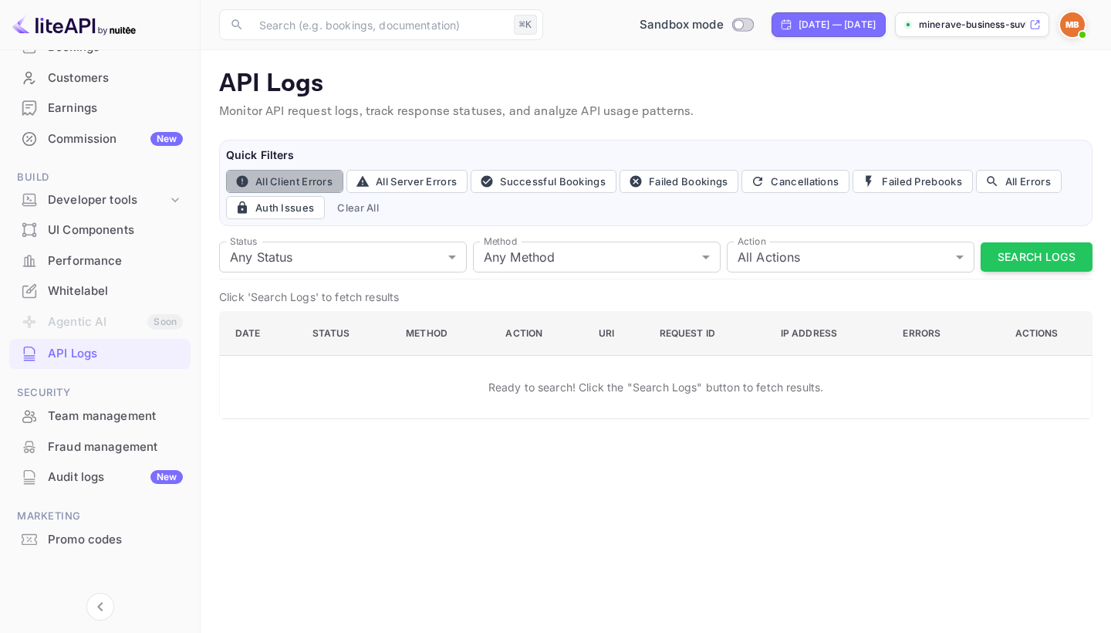
click at [299, 185] on button "All Client Errors" at bounding box center [284, 181] width 117 height 23
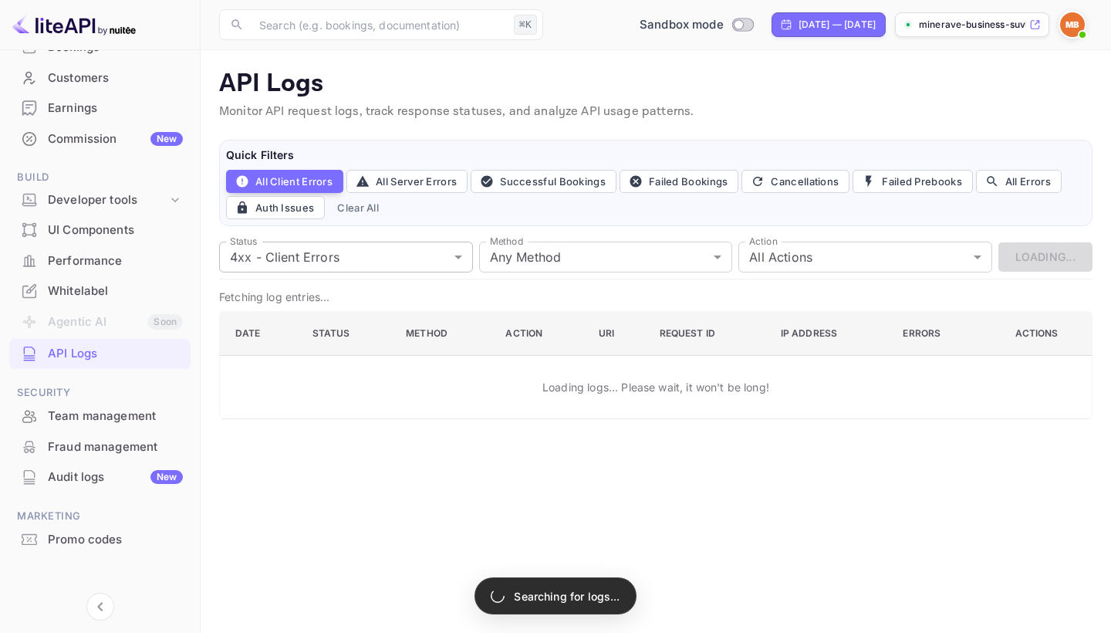
click at [303, 262] on body "Getting started Business Home Bookings Customers Earnings Commission New Build …" at bounding box center [555, 316] width 1111 height 633
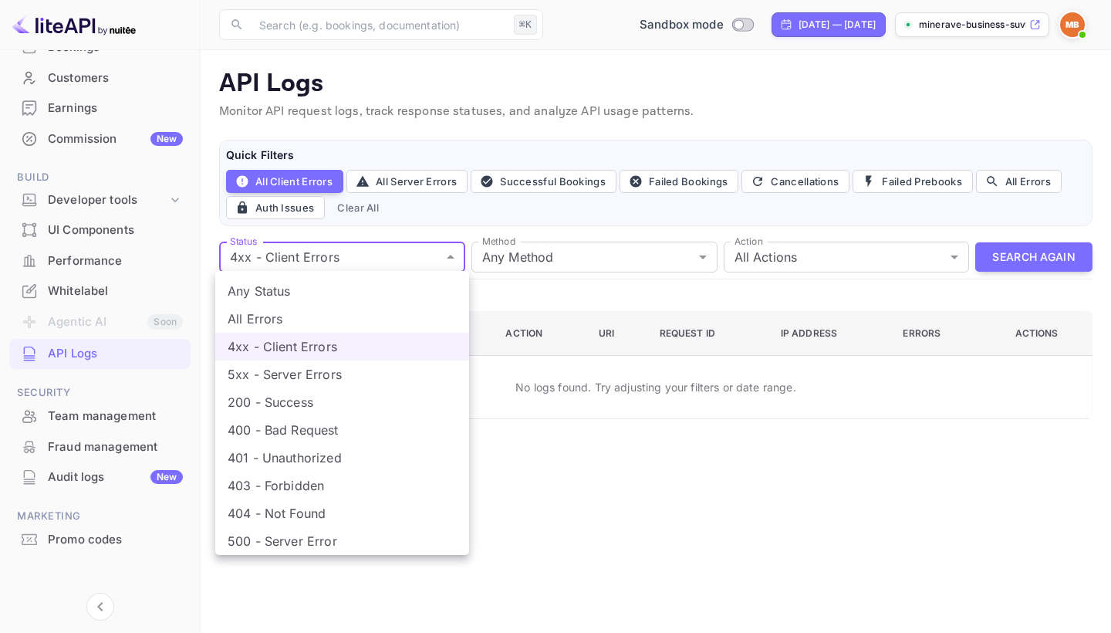
click at [431, 198] on div at bounding box center [555, 316] width 1111 height 633
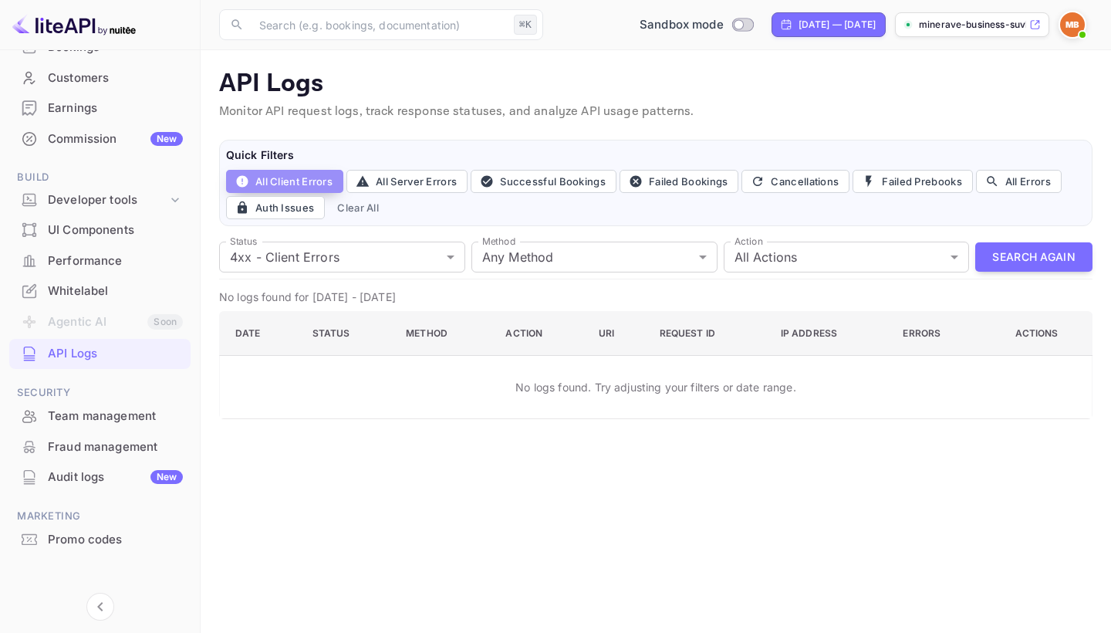
click at [278, 189] on button "All Client Errors" at bounding box center [284, 181] width 117 height 23
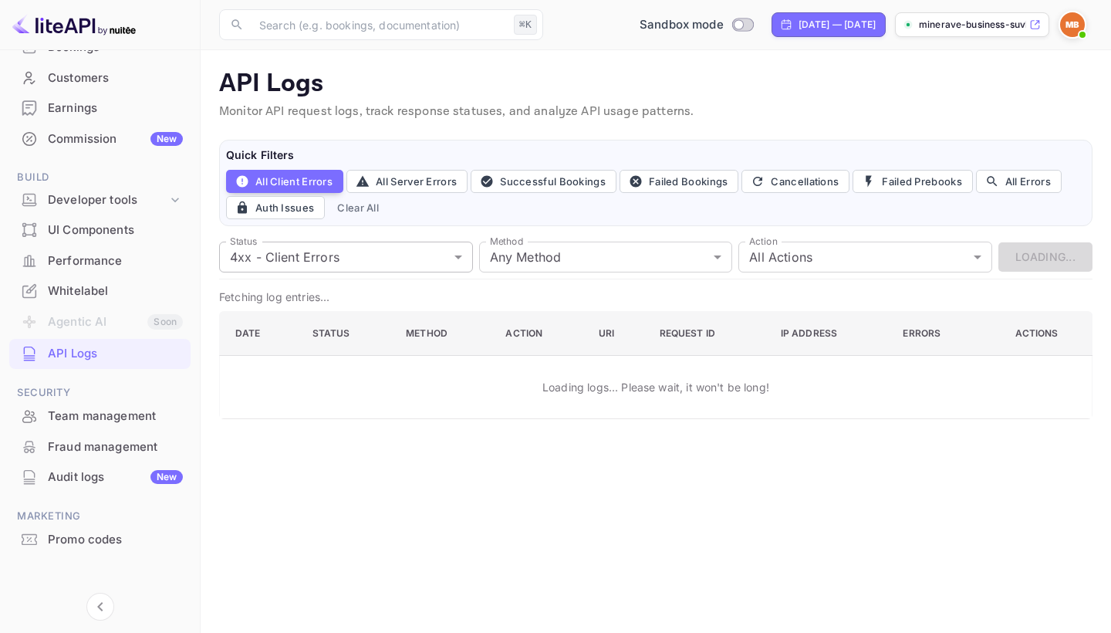
click at [318, 262] on body "Getting started Business Home Bookings Customers Earnings Commission New Build …" at bounding box center [555, 316] width 1111 height 633
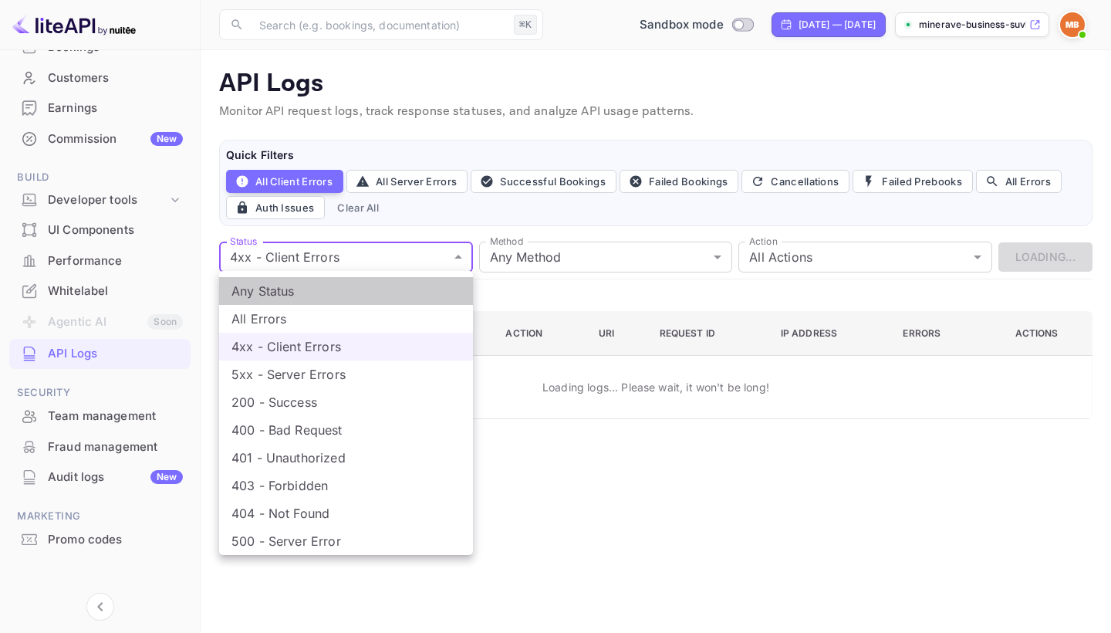
click at [317, 286] on li "Any Status" at bounding box center [346, 291] width 254 height 28
type input "all"
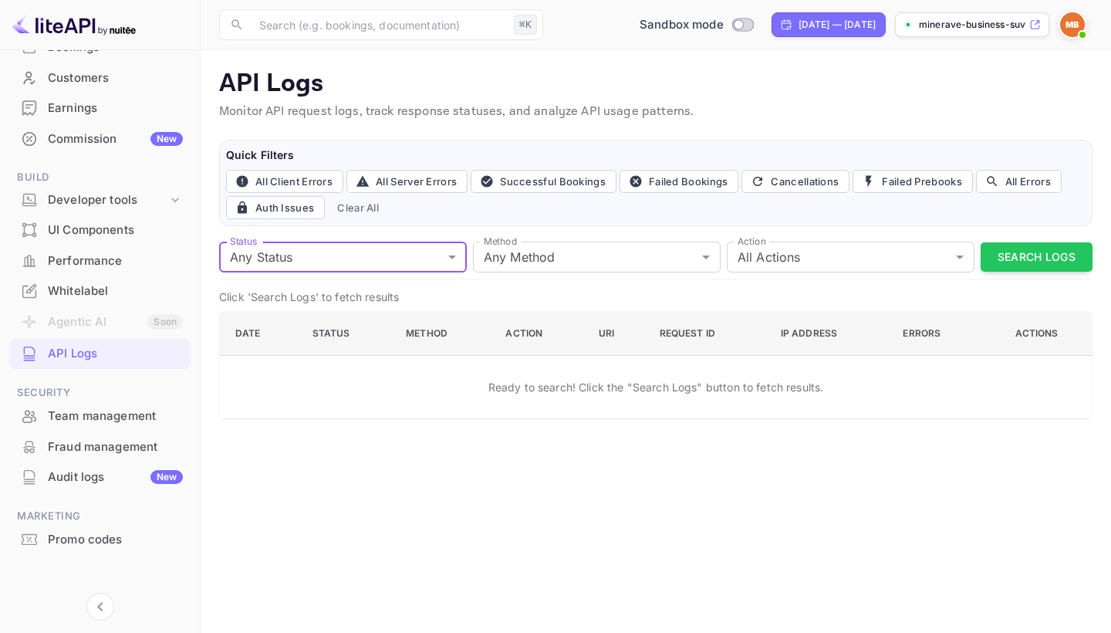
click at [124, 409] on div "Team management" at bounding box center [115, 416] width 135 height 18
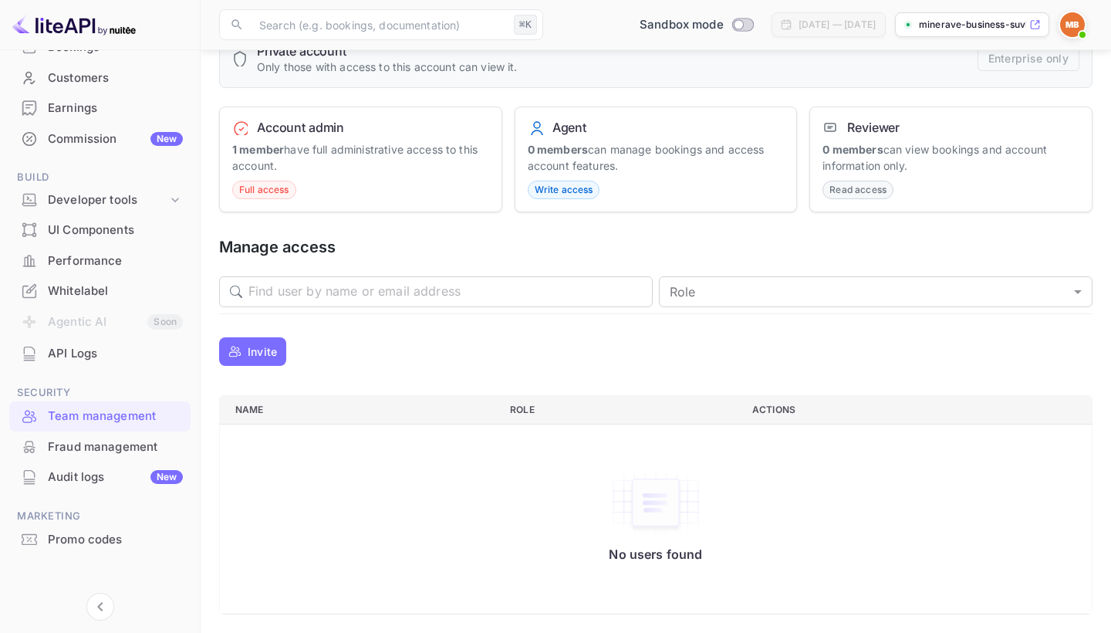
scroll to position [109, 0]
click at [111, 448] on div "Fraud management" at bounding box center [115, 447] width 135 height 18
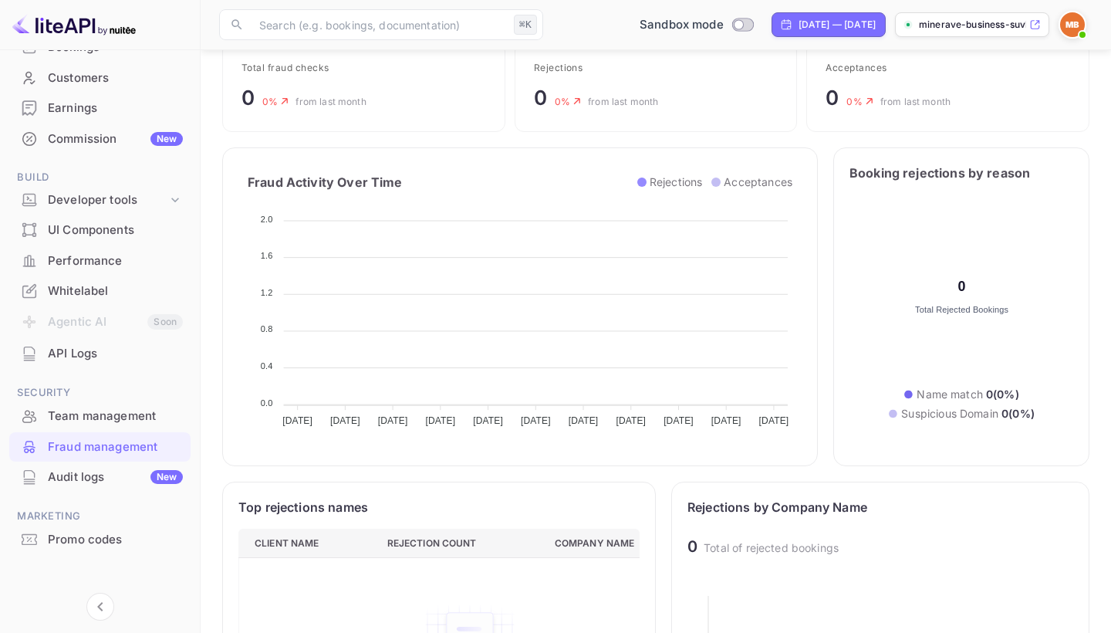
scroll to position [157, 0]
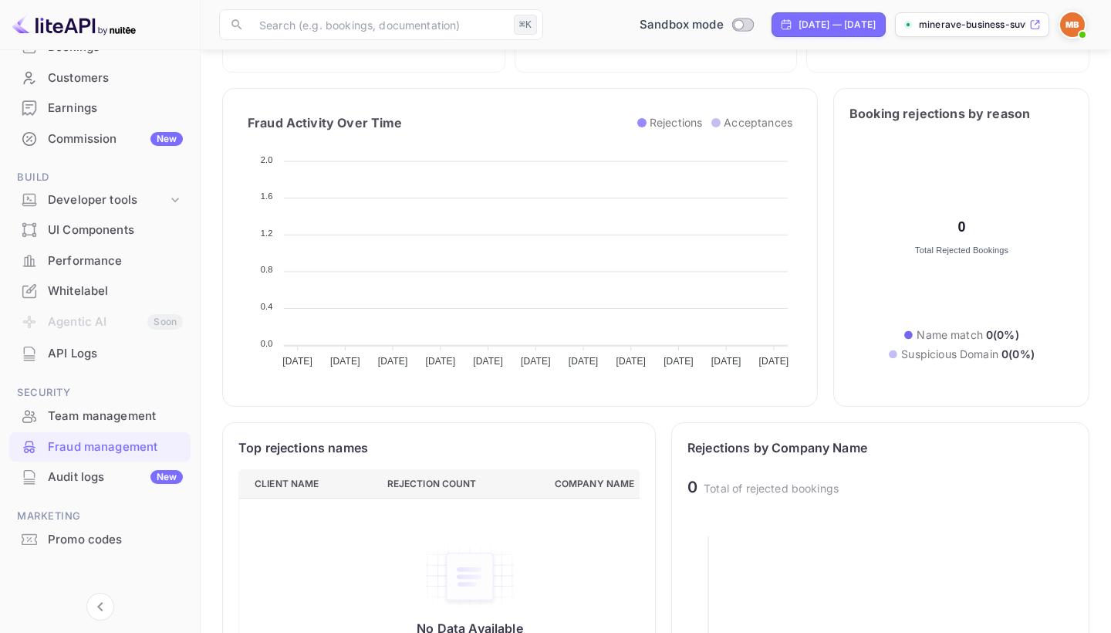
click at [106, 468] on div "Audit logs New" at bounding box center [115, 477] width 135 height 18
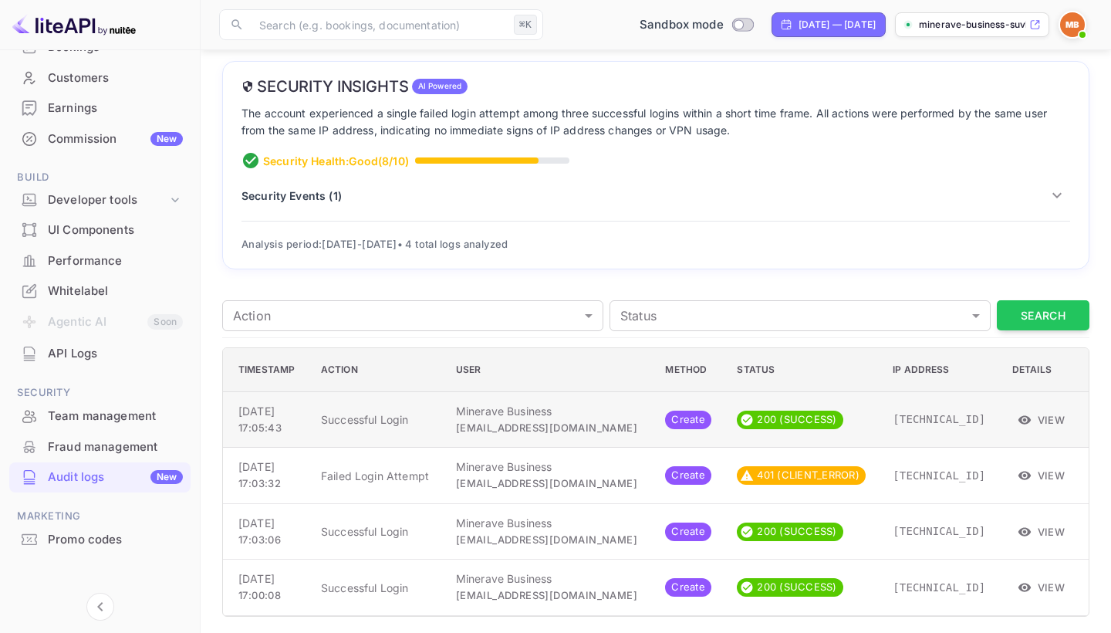
scroll to position [78, 0]
click at [1048, 427] on button "View" at bounding box center [1041, 420] width 59 height 23
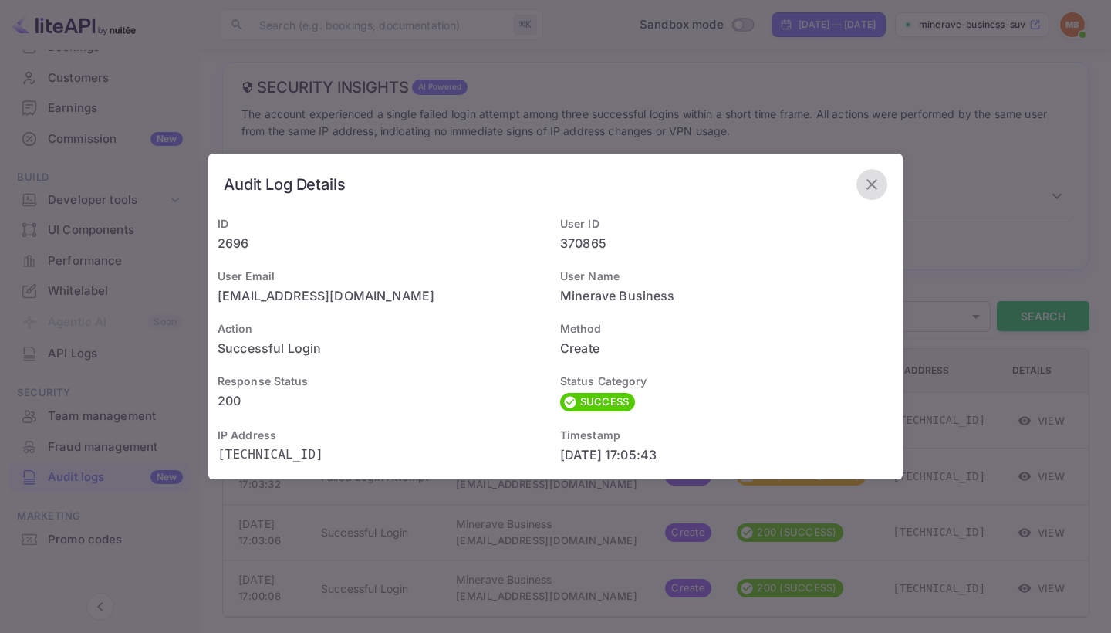
click at [872, 193] on icon "button" at bounding box center [872, 184] width 19 height 19
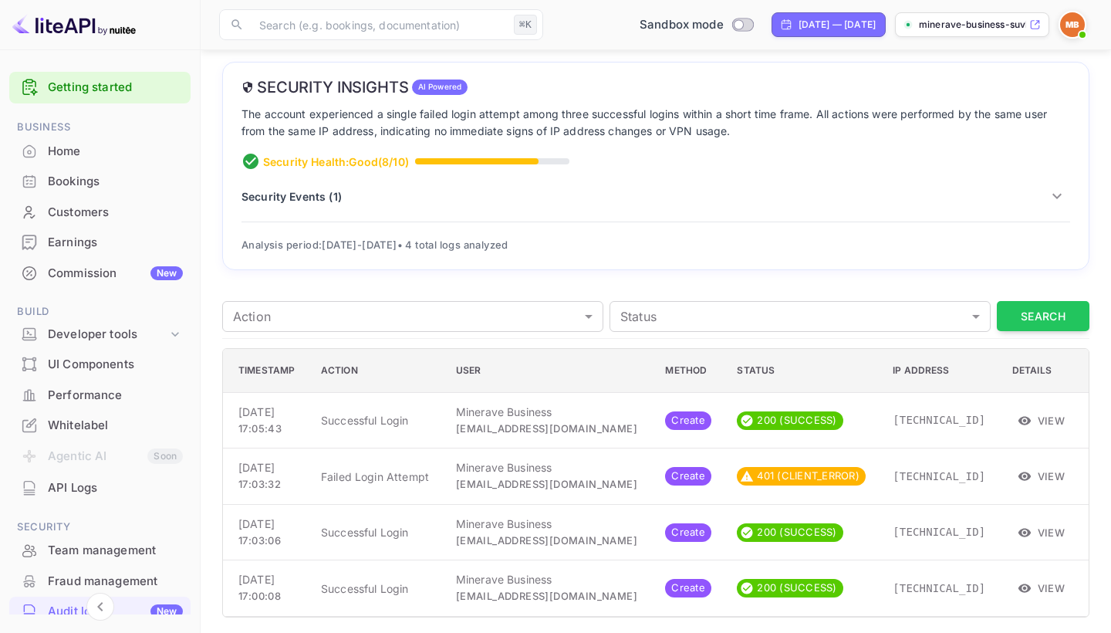
scroll to position [0, 0]
click at [92, 154] on div "Home" at bounding box center [115, 152] width 135 height 18
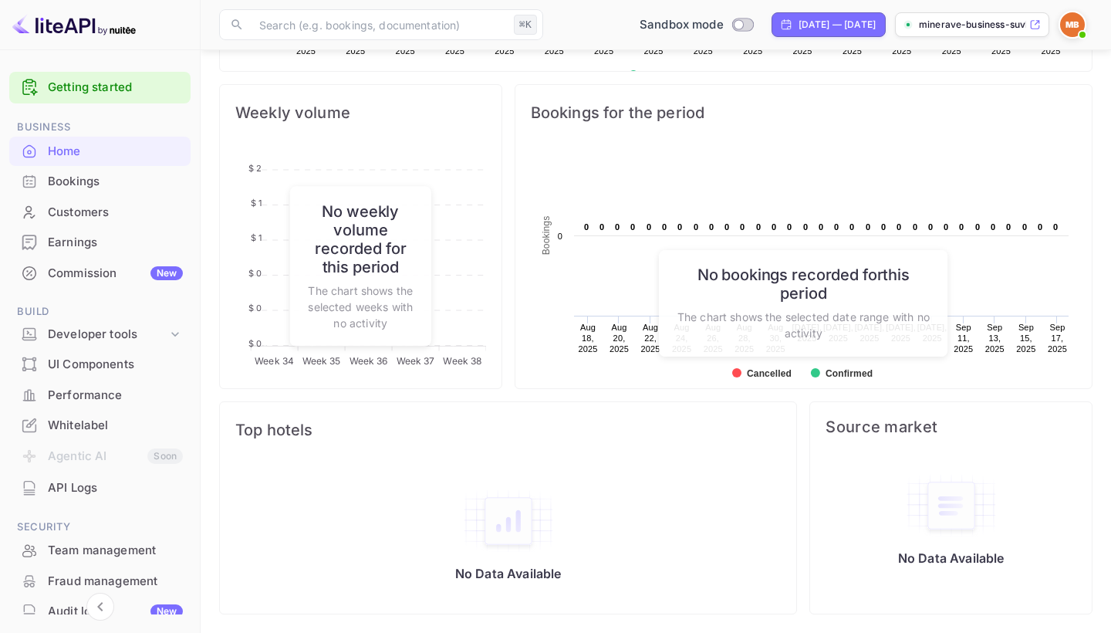
scroll to position [546, 0]
click at [64, 187] on div "Bookings" at bounding box center [115, 182] width 135 height 18
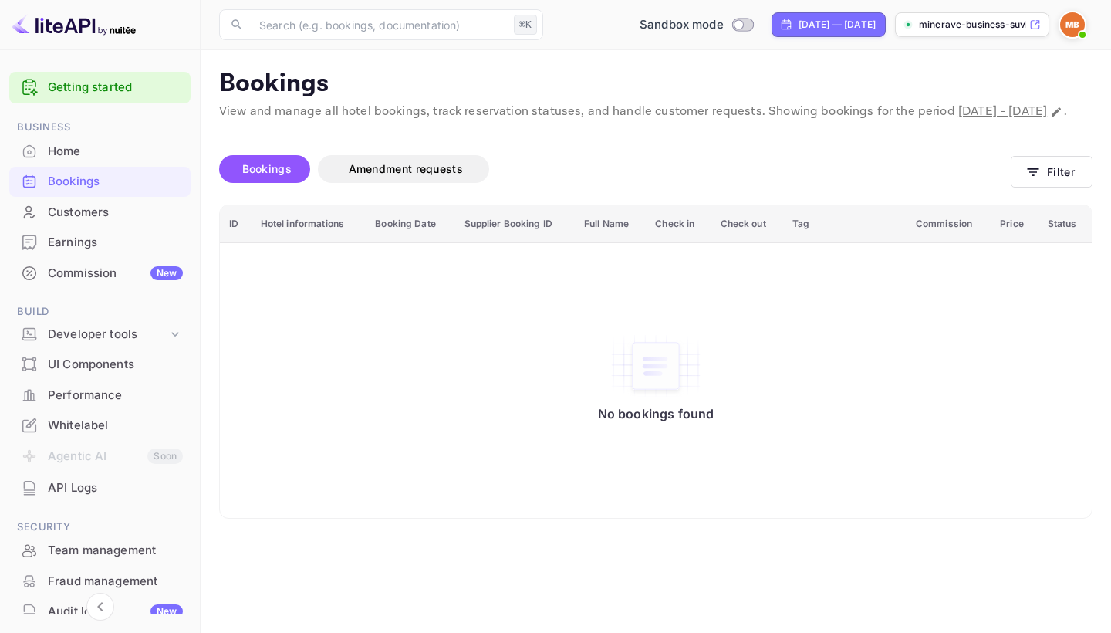
click at [123, 204] on div "Customers" at bounding box center [115, 213] width 135 height 18
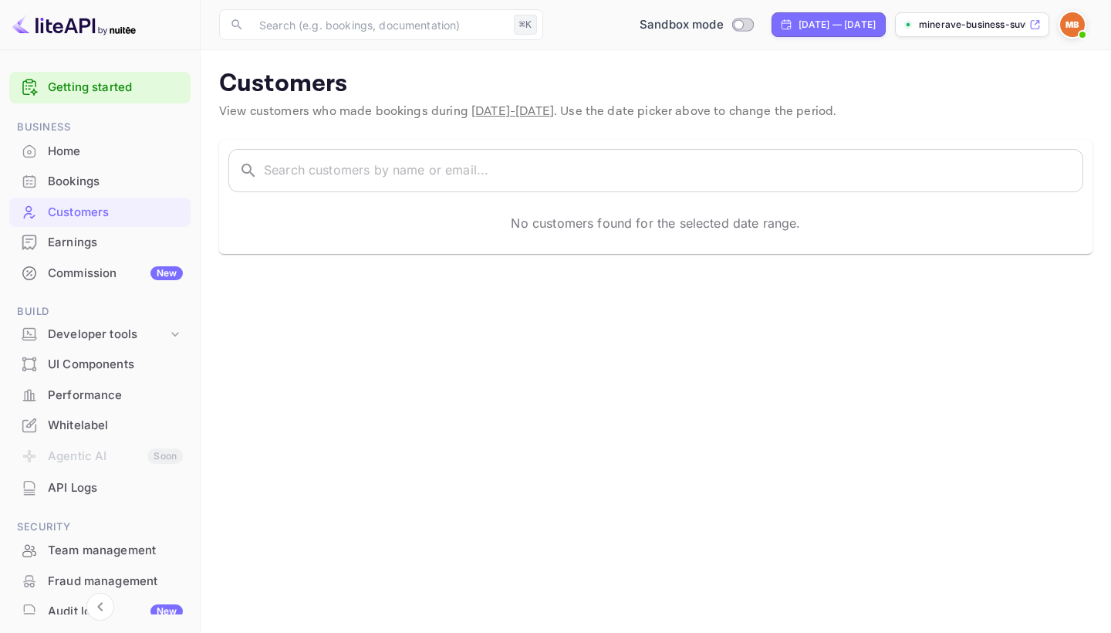
click at [94, 268] on div "Commission New" at bounding box center [115, 274] width 135 height 18
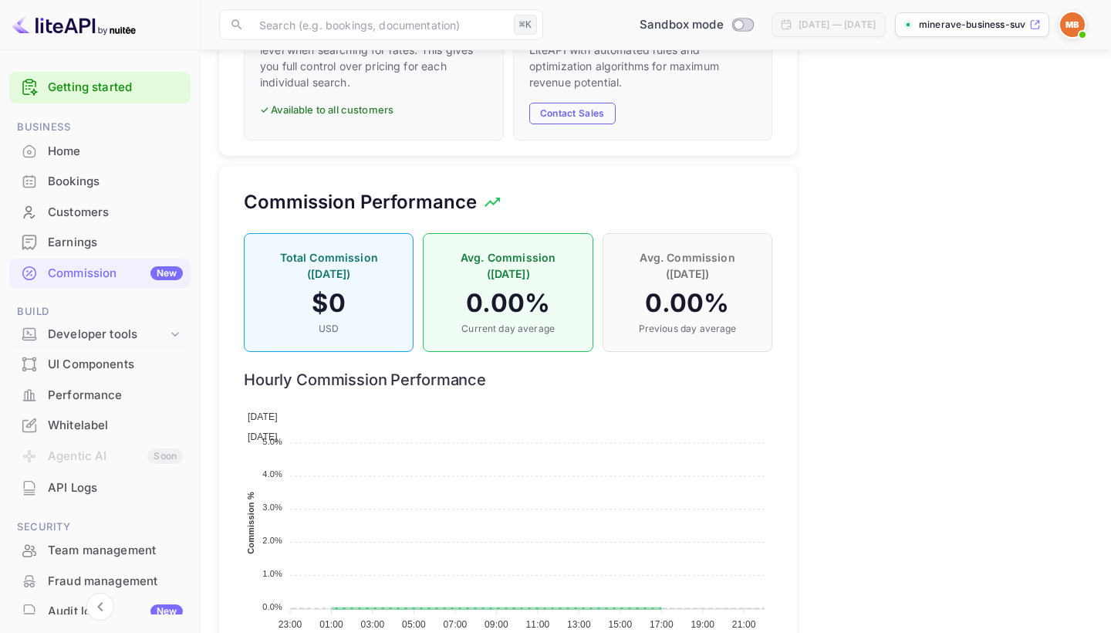
click at [97, 334] on div "Developer tools" at bounding box center [108, 335] width 120 height 18
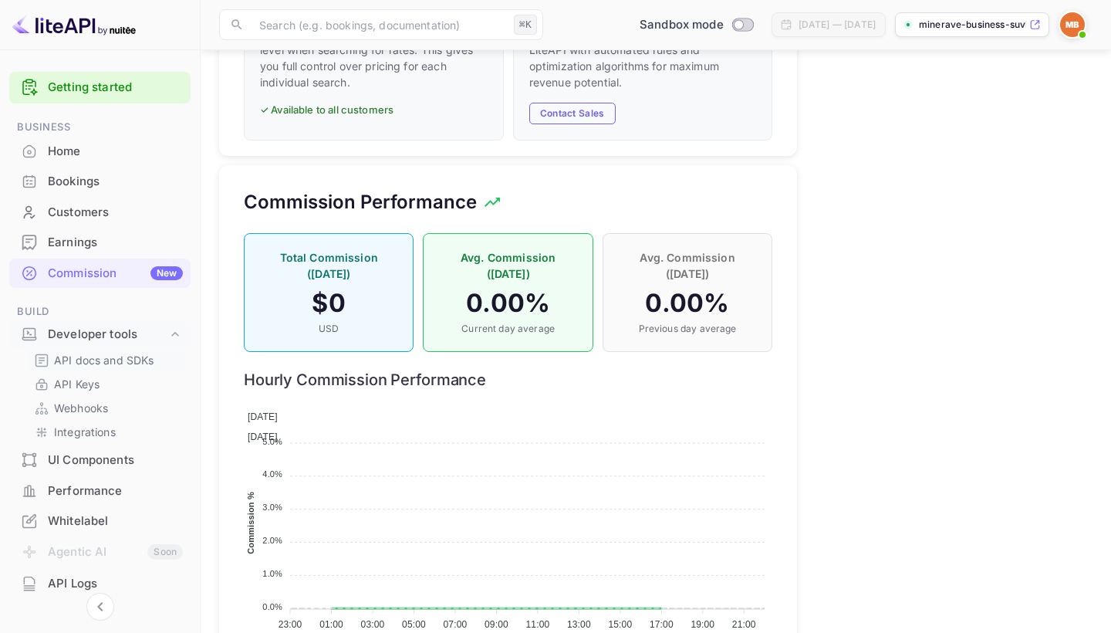
click at [95, 361] on p "API docs and SDKs" at bounding box center [104, 360] width 100 height 16
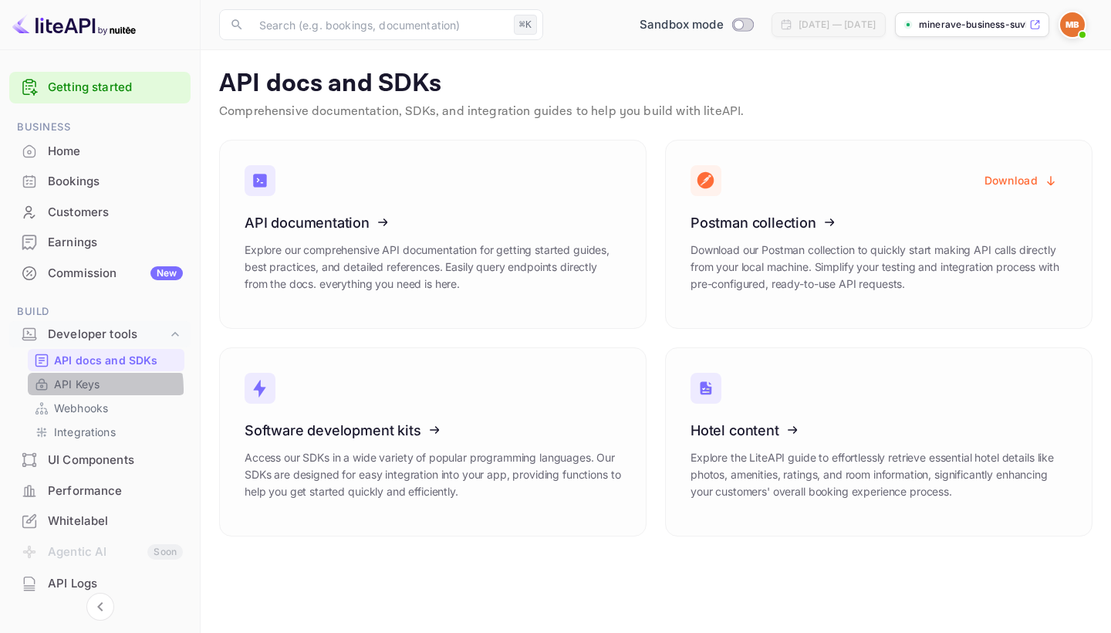
click at [83, 386] on p "API Keys" at bounding box center [77, 384] width 46 height 16
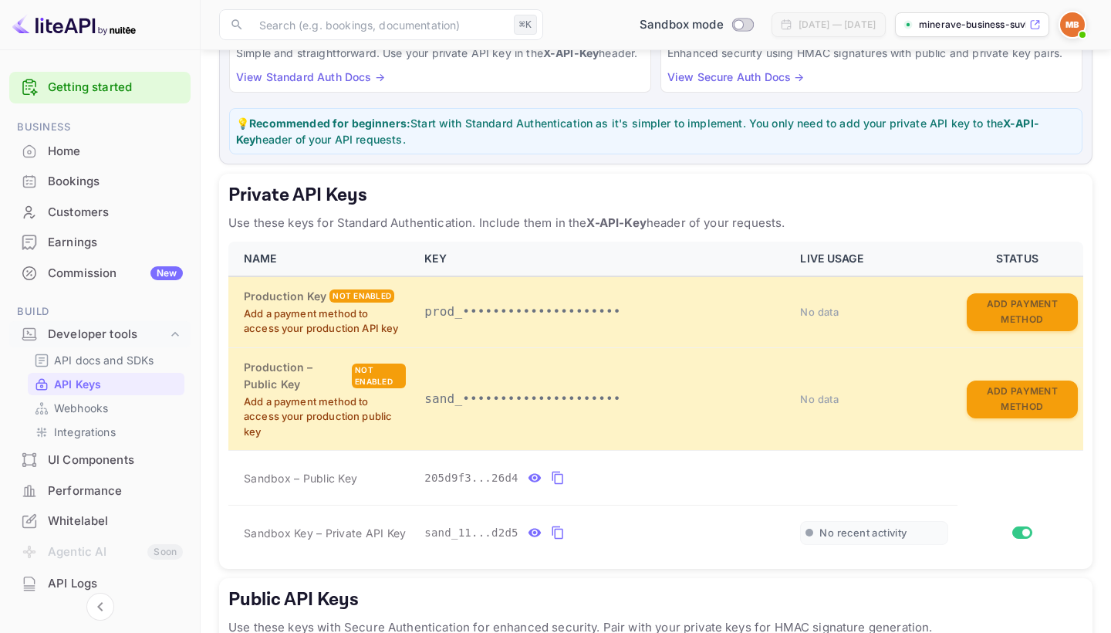
scroll to position [170, 0]
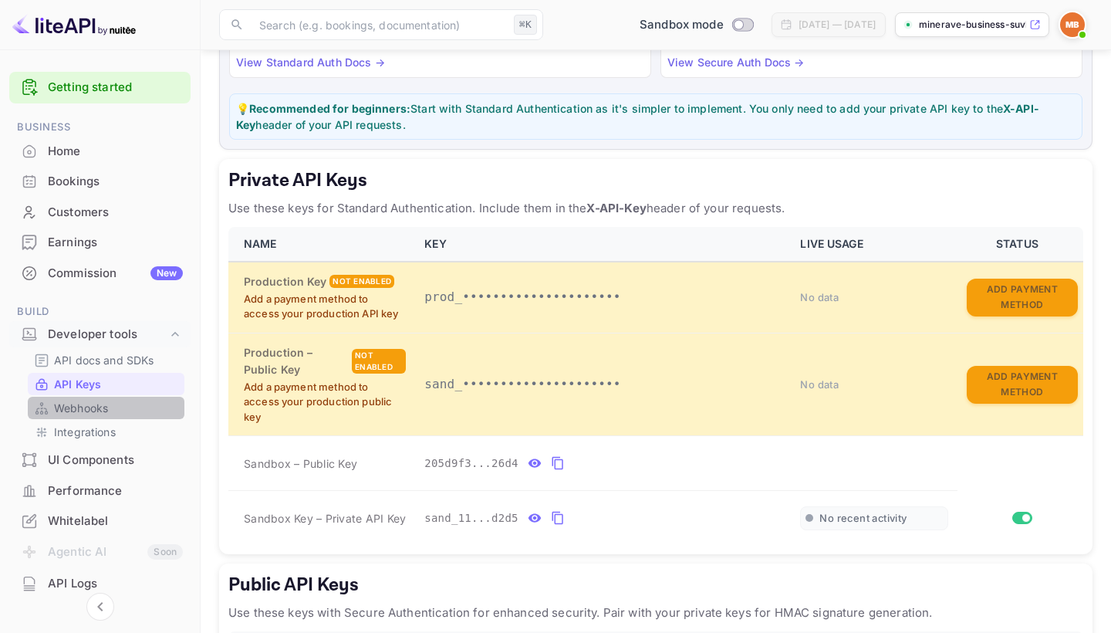
click at [110, 411] on link "Webhooks" at bounding box center [106, 408] width 144 height 16
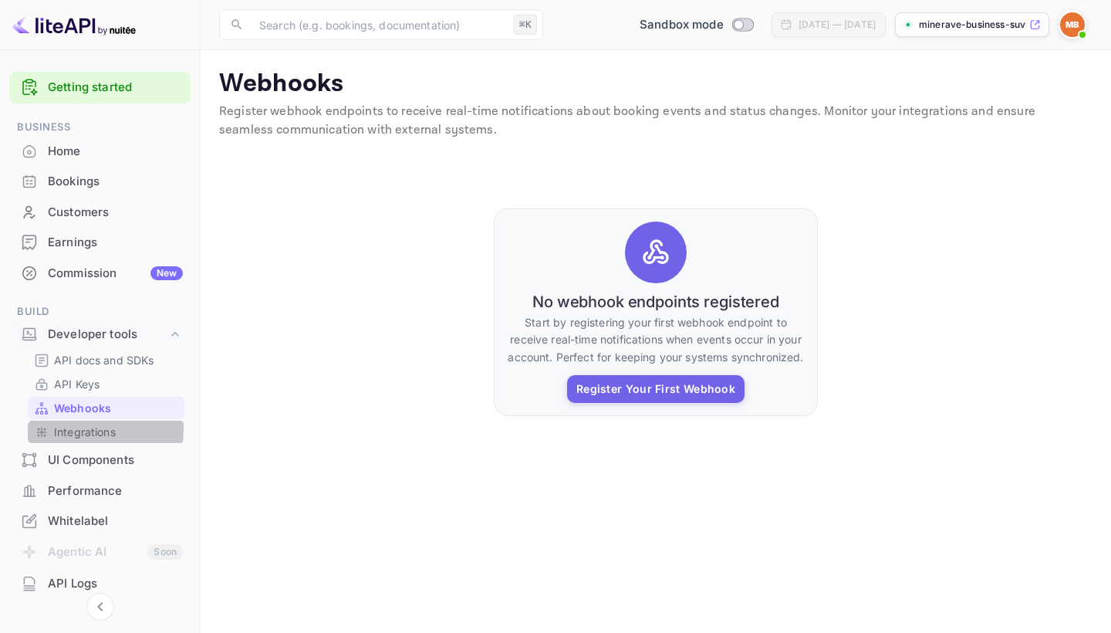
click at [83, 425] on p "Integrations" at bounding box center [85, 432] width 62 height 16
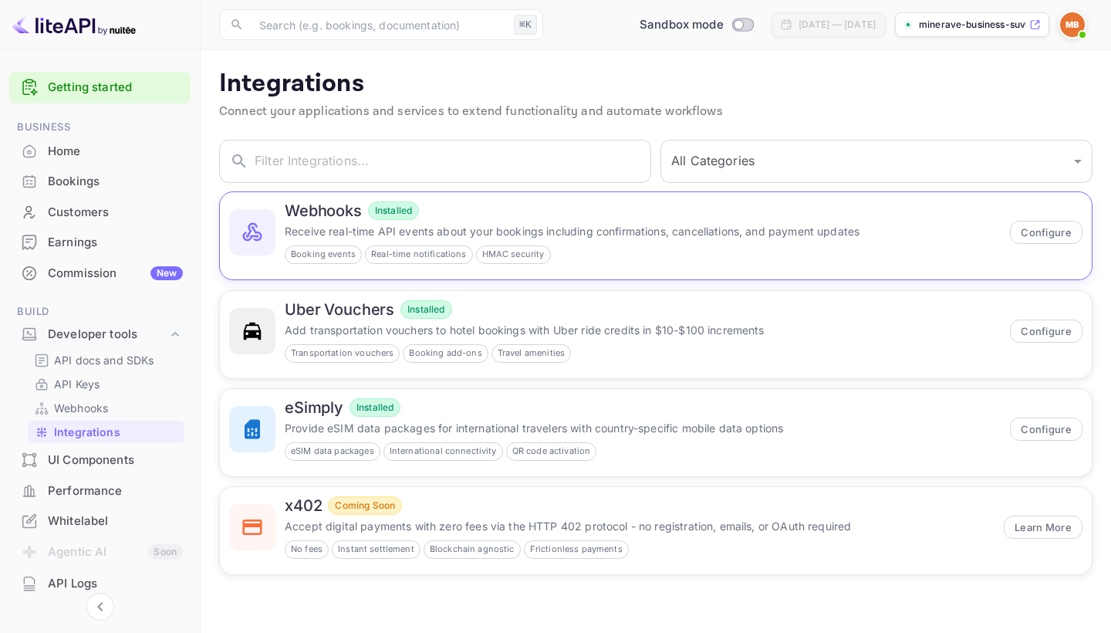
click at [423, 229] on p "Receive real-time API events about your bookings including confirmations, cance…" at bounding box center [643, 231] width 716 height 16
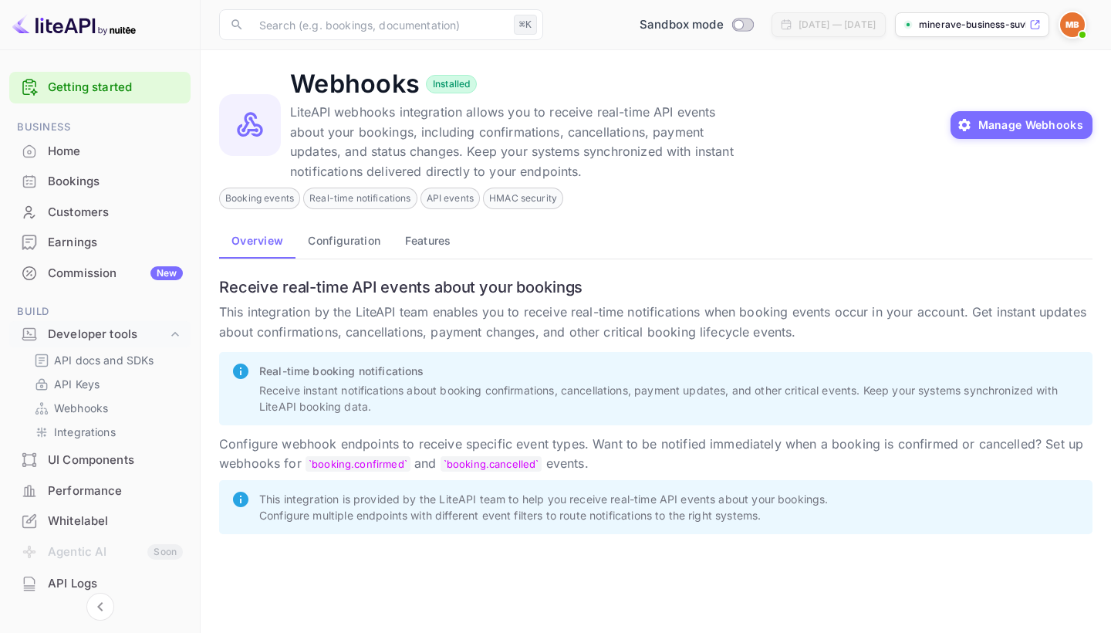
click at [106, 512] on div "Whitelabel" at bounding box center [115, 521] width 135 height 18
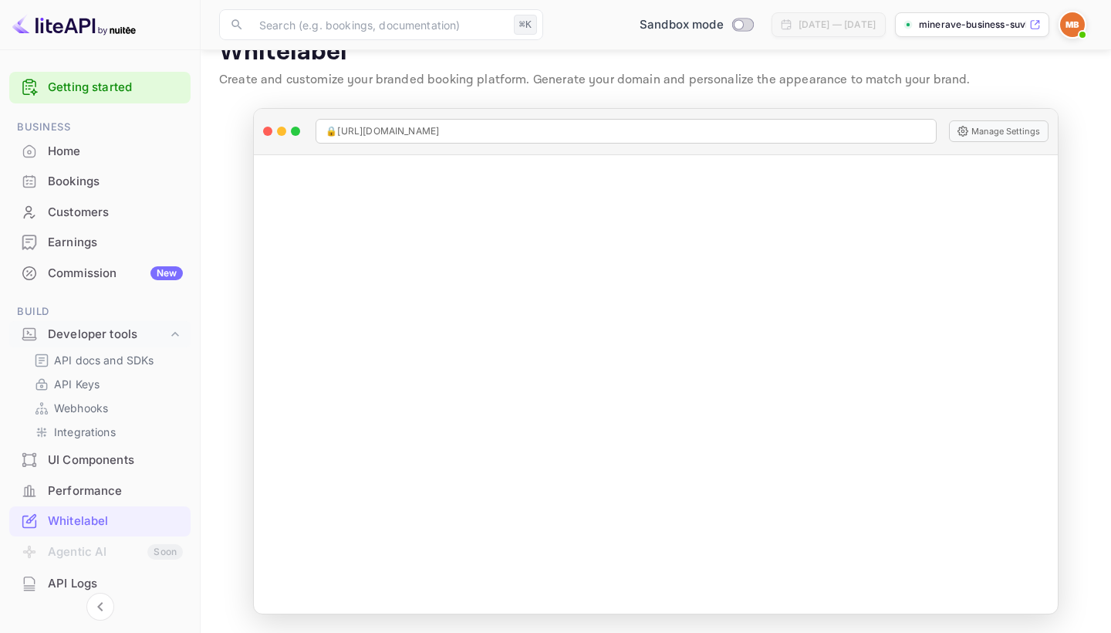
scroll to position [31, 0]
click at [93, 482] on div "Performance" at bounding box center [115, 491] width 135 height 18
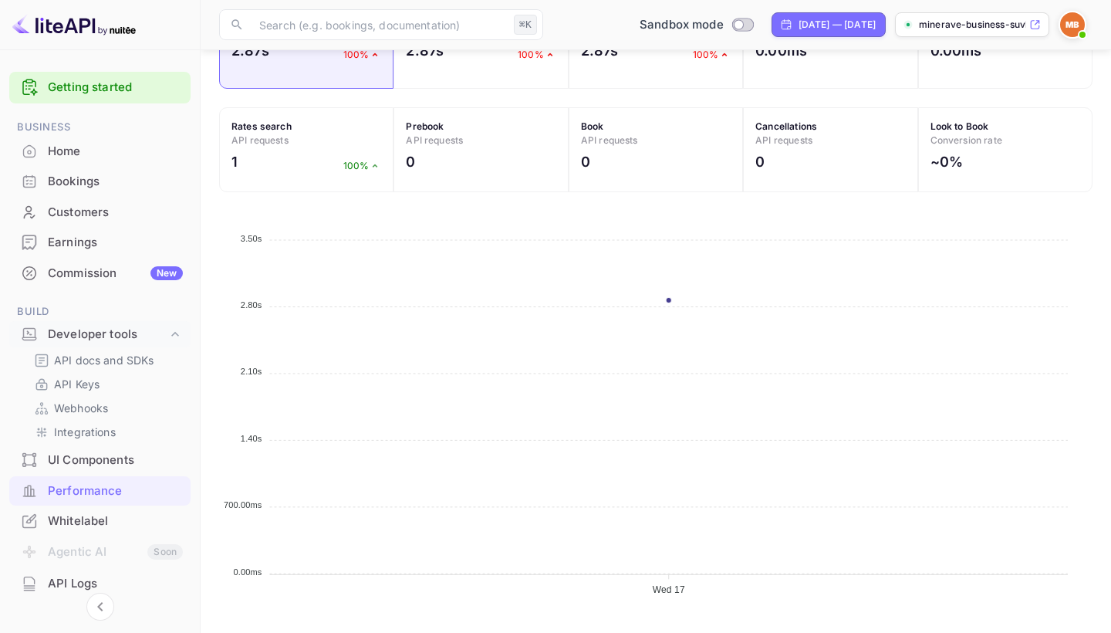
scroll to position [589, 0]
click at [83, 464] on div "UI Components" at bounding box center [115, 460] width 135 height 18
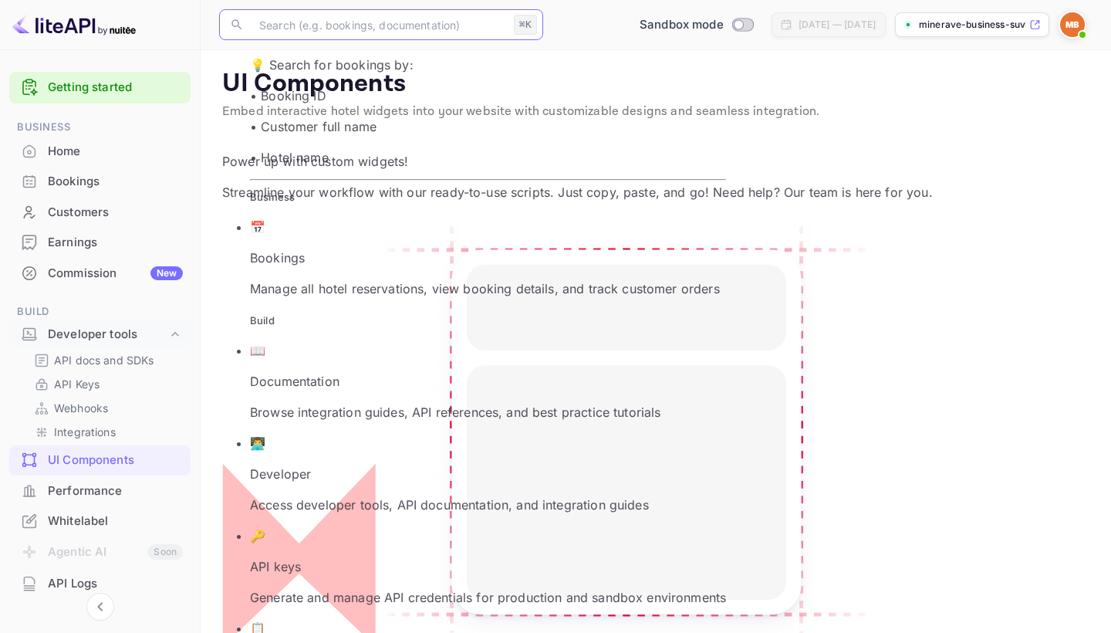
click at [320, 32] on input "text" at bounding box center [379, 24] width 258 height 31
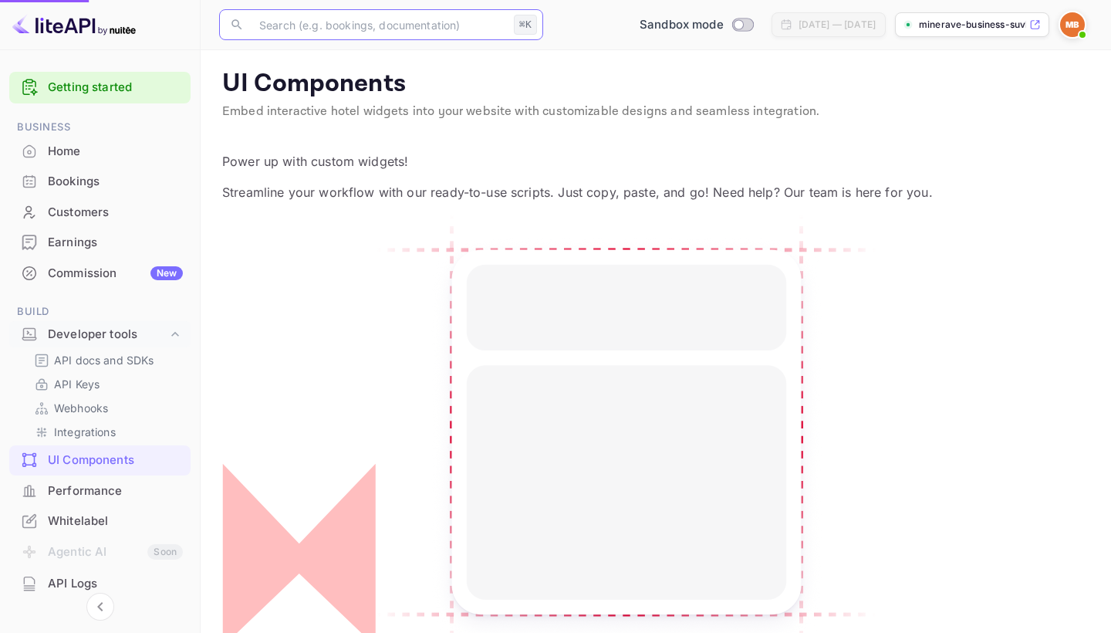
click at [337, 495] on p "Access developer tools, API documentation, and integration guides" at bounding box center [488, 504] width 476 height 19
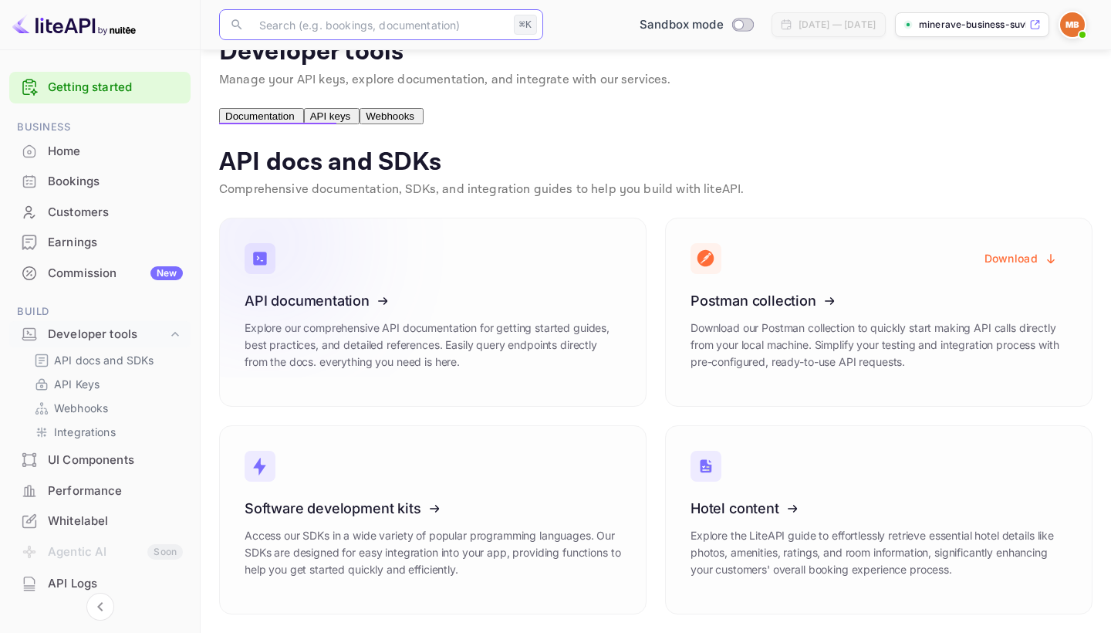
scroll to position [48, 0]
click at [408, 369] on icon at bounding box center [340, 297] width 240 height 159
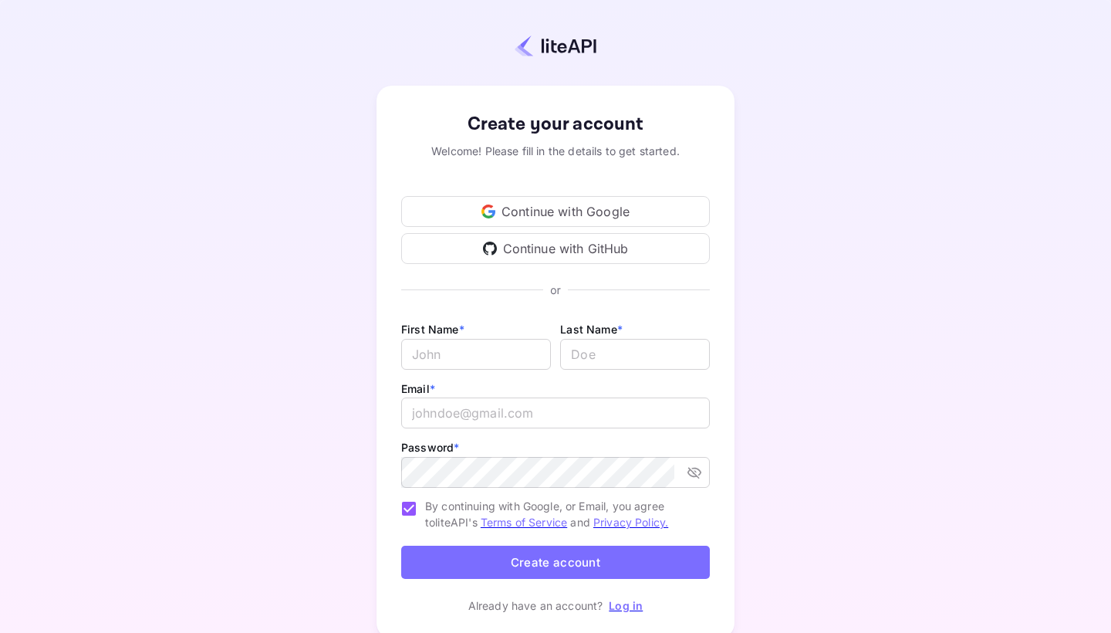
click at [501, 217] on div "Continue with Google" at bounding box center [555, 211] width 309 height 31
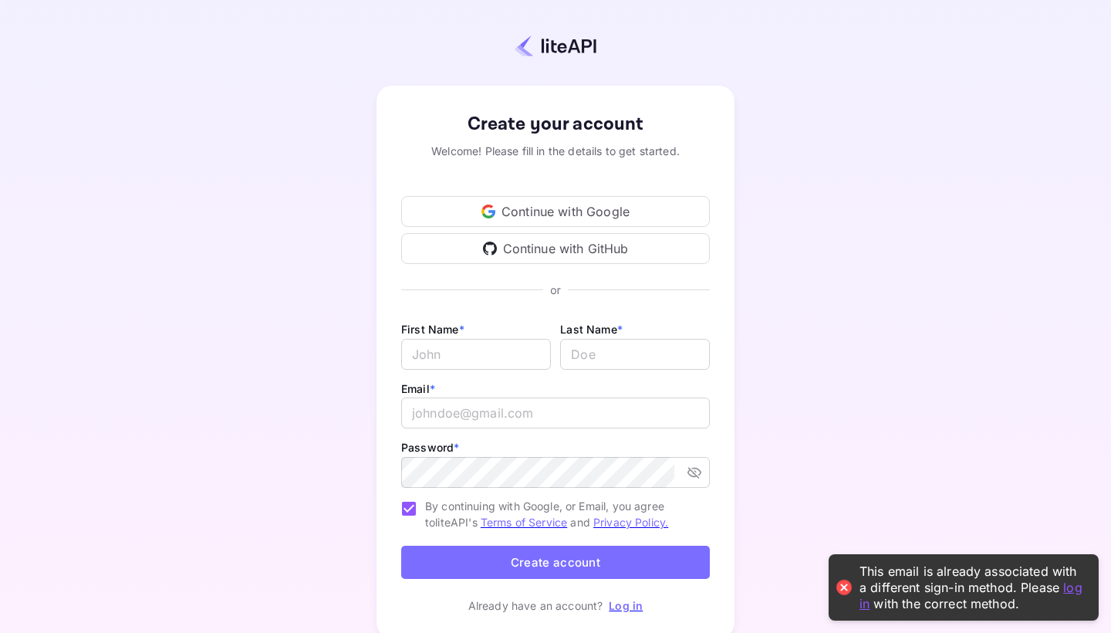
click at [865, 606] on link "log in" at bounding box center [971, 595] width 223 height 32
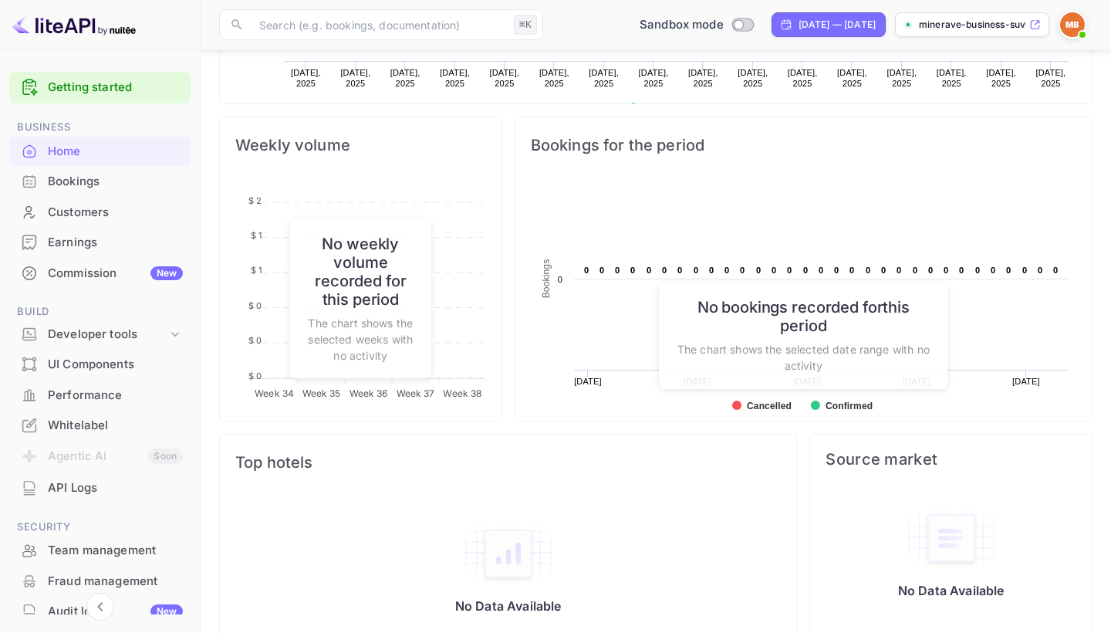
scroll to position [519, 0]
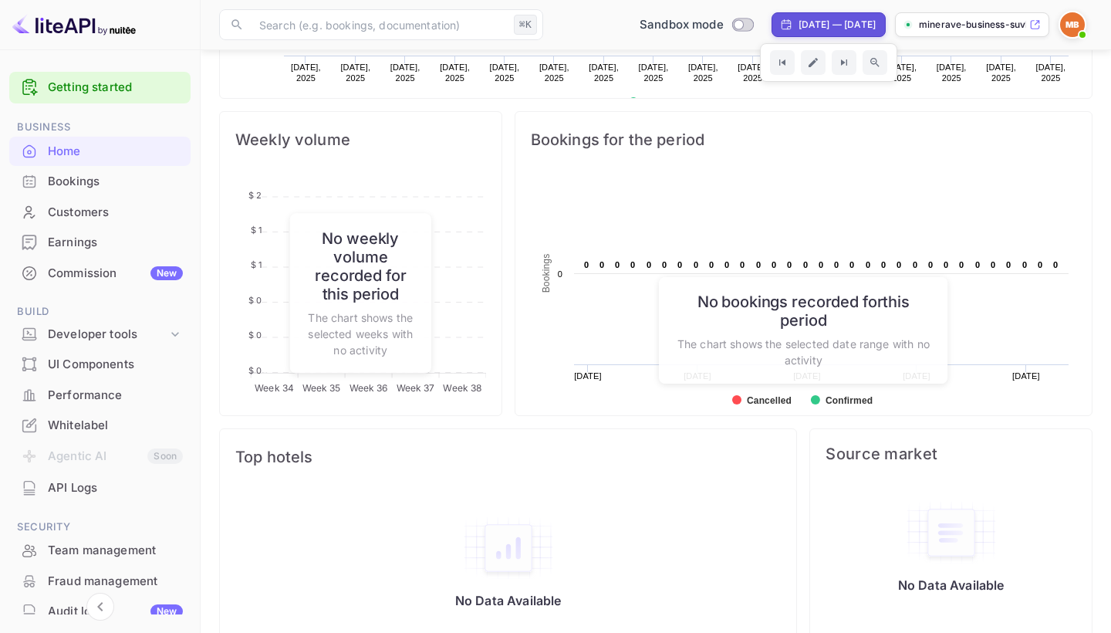
click at [799, 19] on div "[DATE] — [DATE]" at bounding box center [837, 25] width 77 height 14
select select "7"
select select "2025"
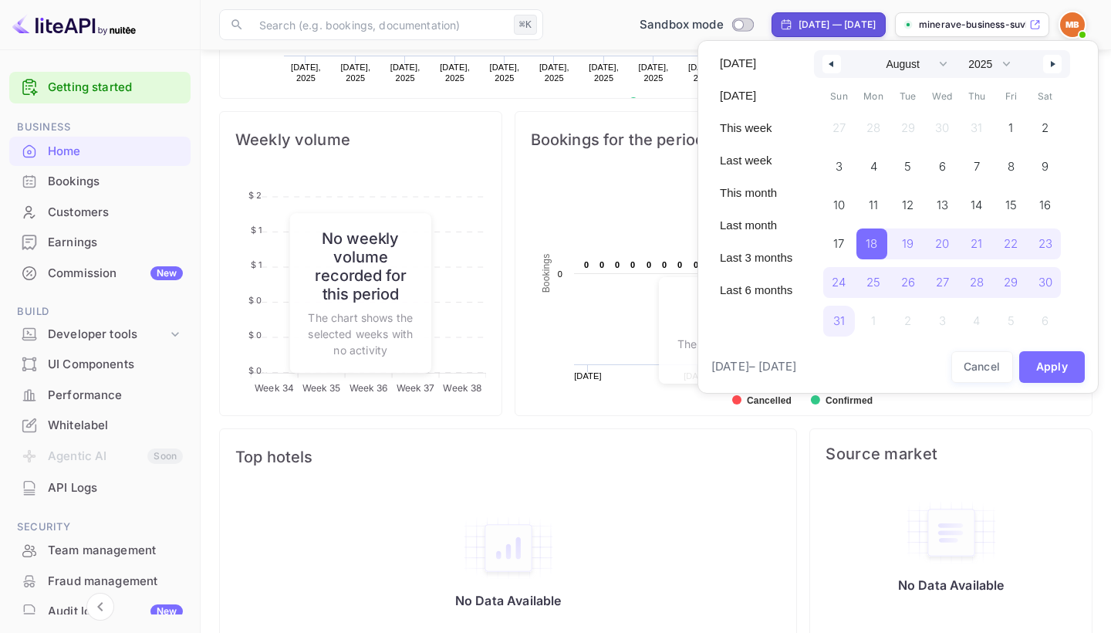
click at [754, 19] on div at bounding box center [555, 316] width 1111 height 633
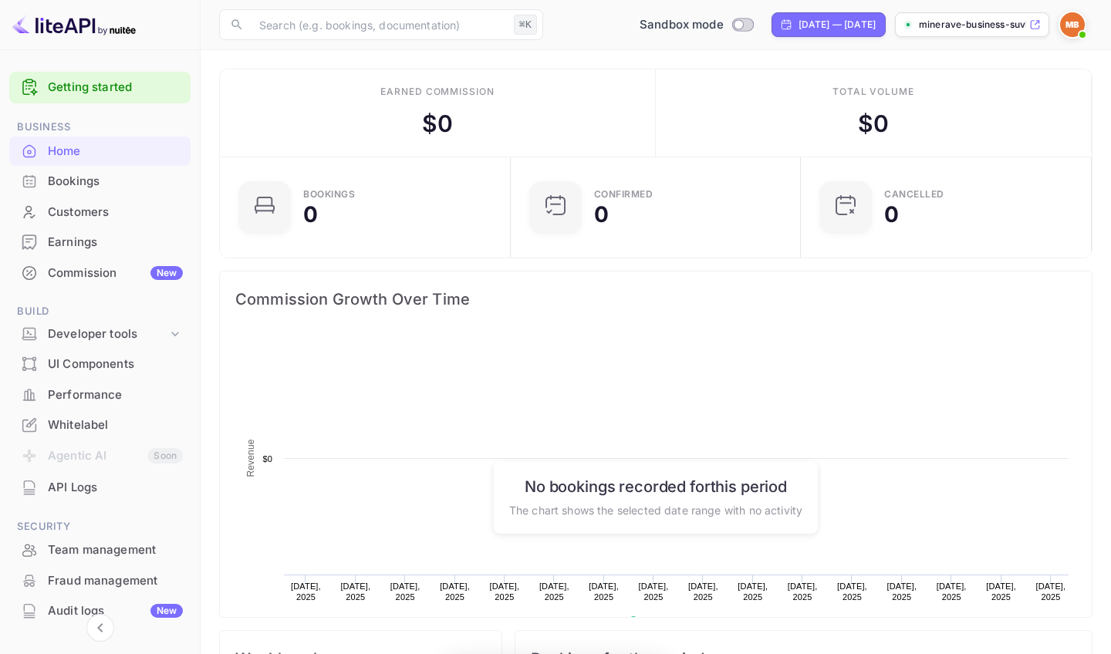
scroll to position [251, 281]
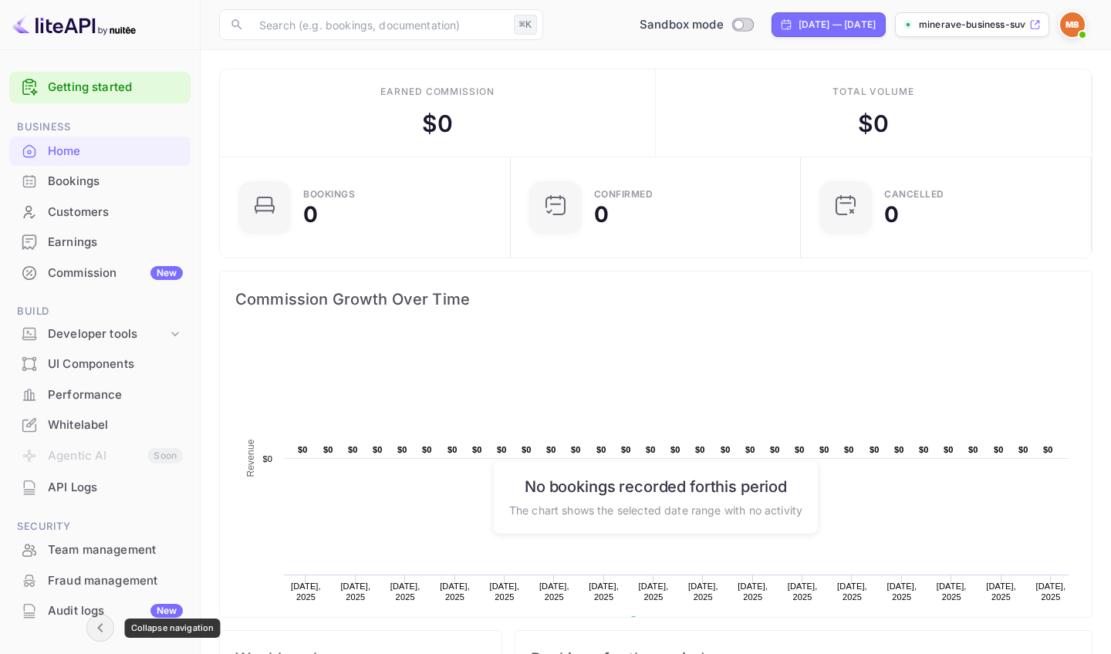
click at [96, 635] on icon "Collapse navigation" at bounding box center [100, 628] width 19 height 19
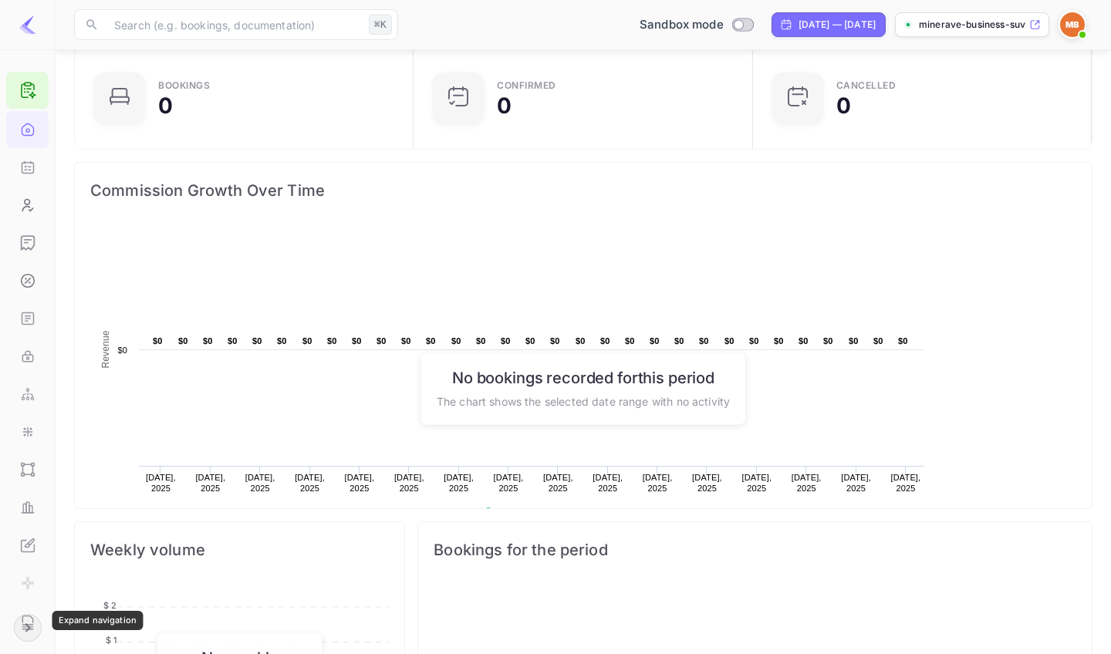
scroll to position [152, 0]
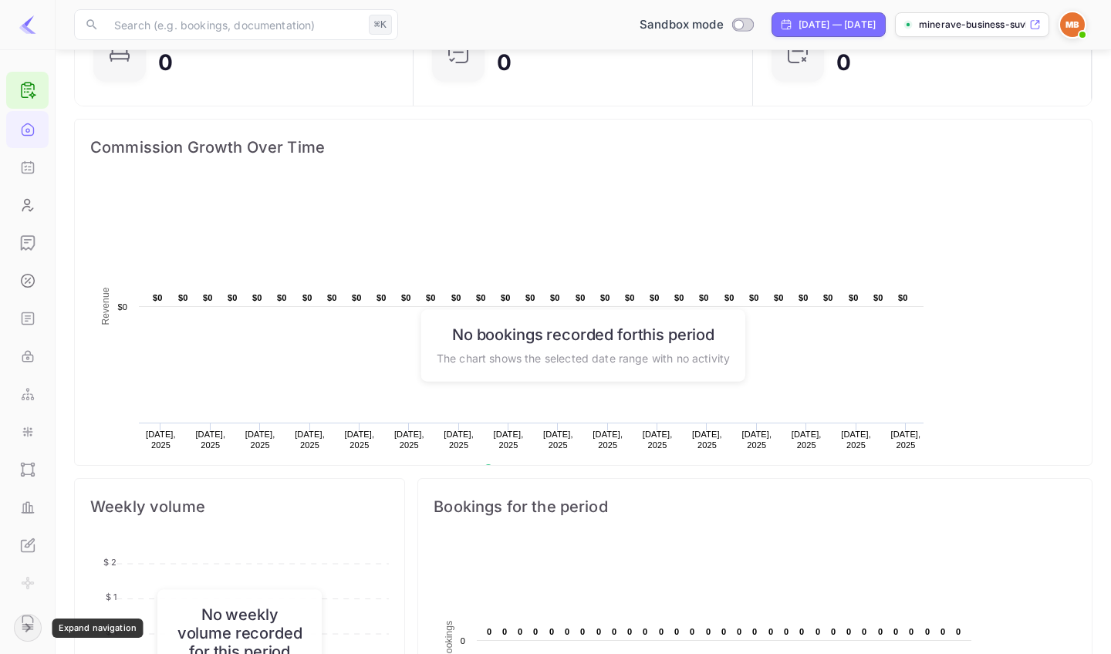
click at [1075, 22] on img at bounding box center [1072, 24] width 25 height 25
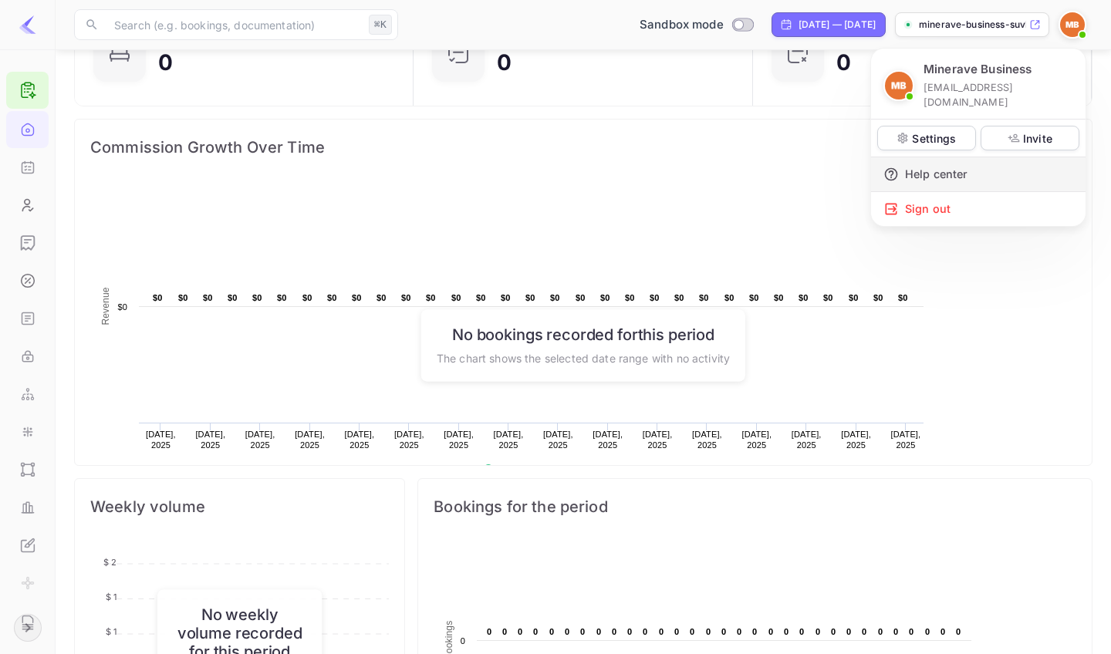
click at [949, 157] on div "Help center" at bounding box center [978, 174] width 215 height 34
